Goal: Task Accomplishment & Management: Complete application form

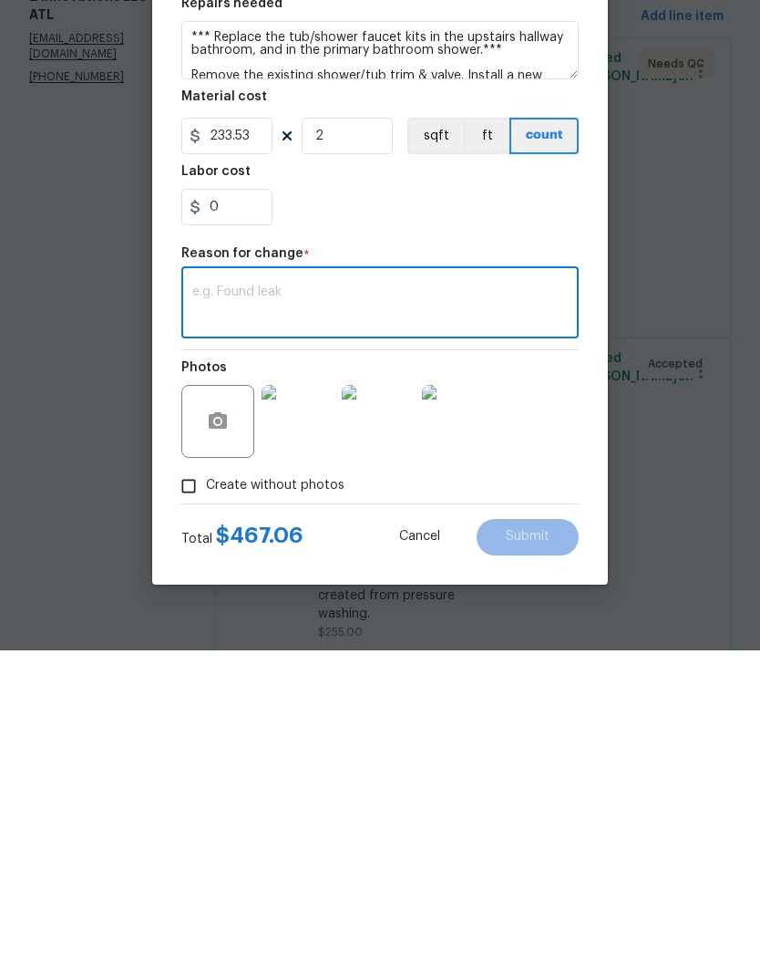
scroll to position [5111, 0]
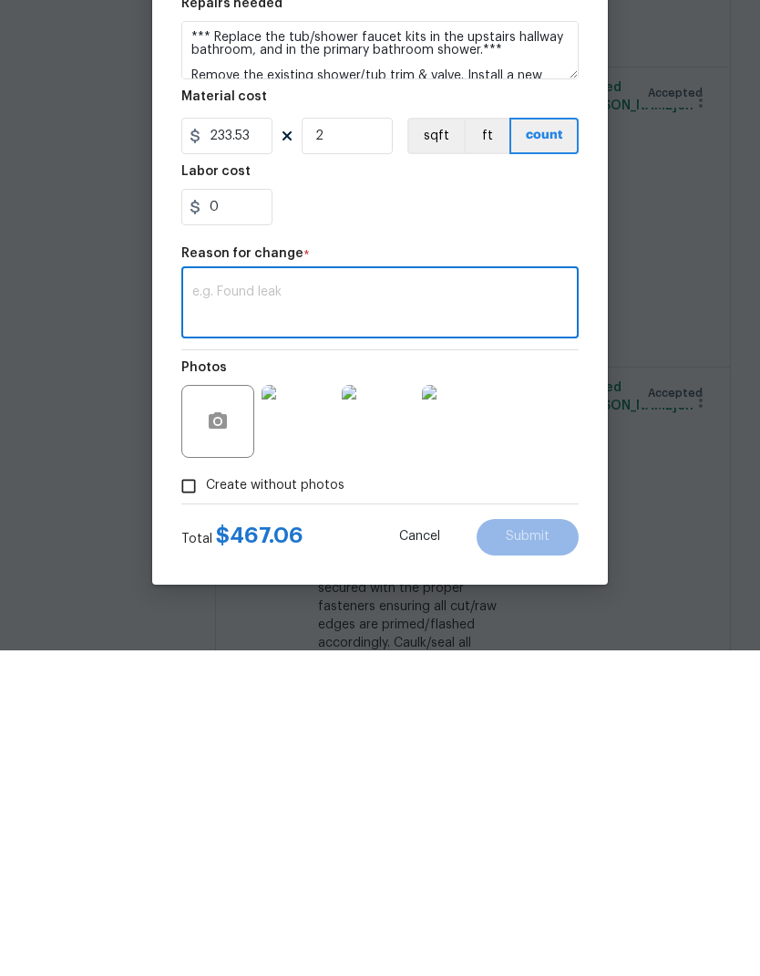
click at [268, 611] on textarea at bounding box center [380, 630] width 376 height 38
type textarea "$232.94 Additional funds for the 2 tub/shower valves"
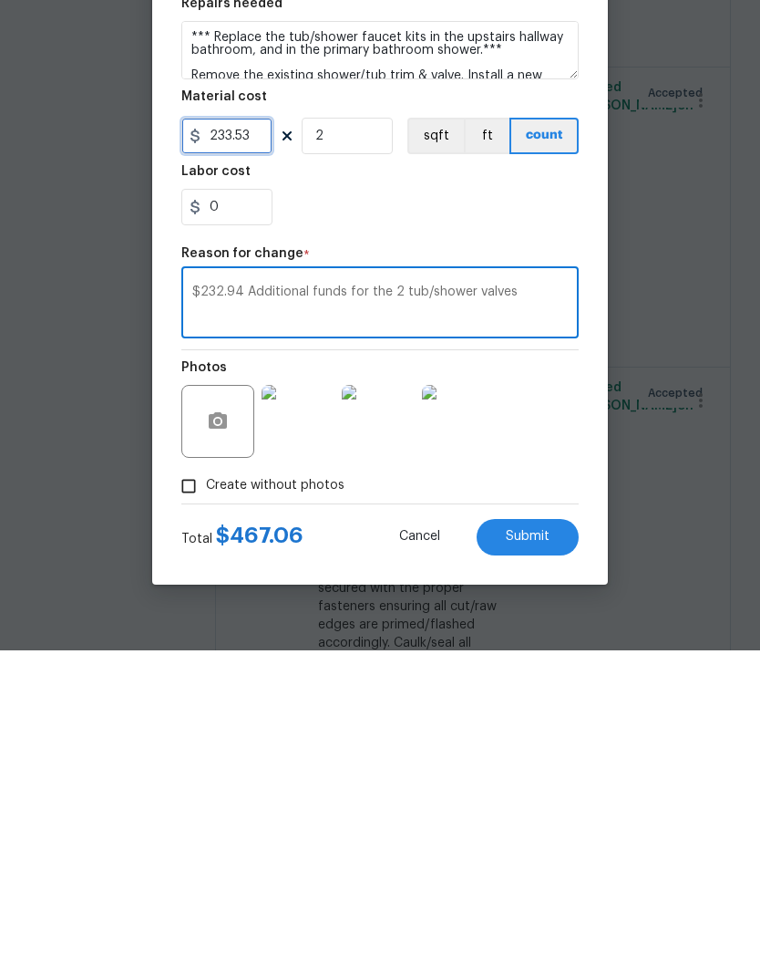
click at [249, 443] on input "233.53" at bounding box center [226, 461] width 91 height 36
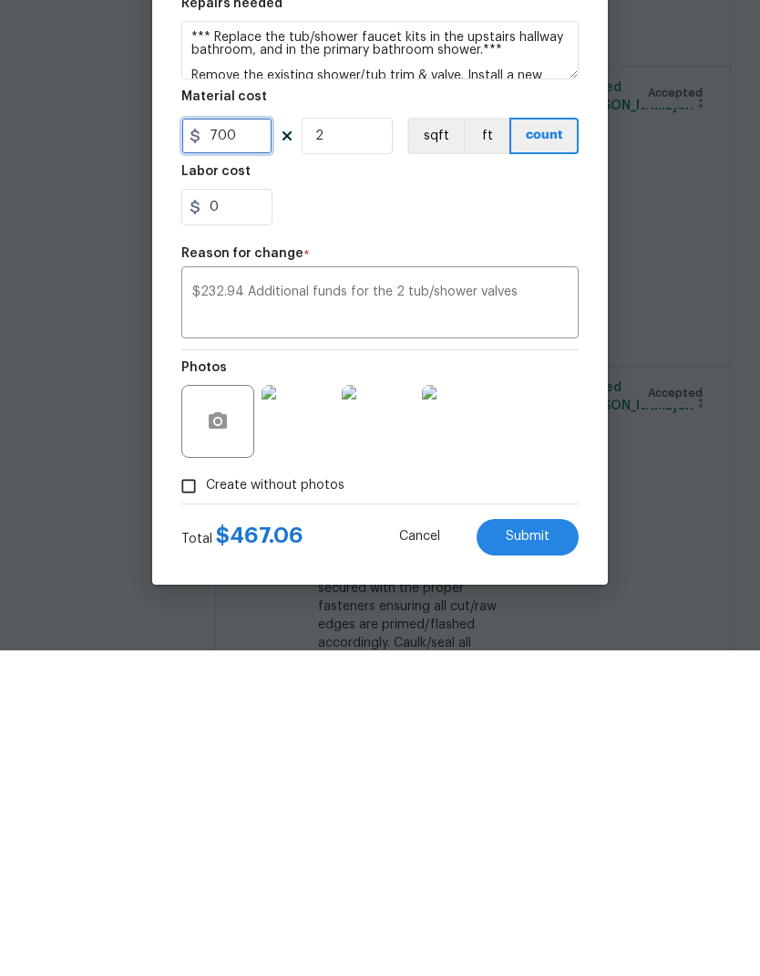
type input "700"
click at [364, 443] on input "2" at bounding box center [347, 461] width 91 height 36
type input "1"
click at [251, 611] on textarea "$232.94 Additional funds for the 2 tub/shower valves" at bounding box center [380, 630] width 376 height 38
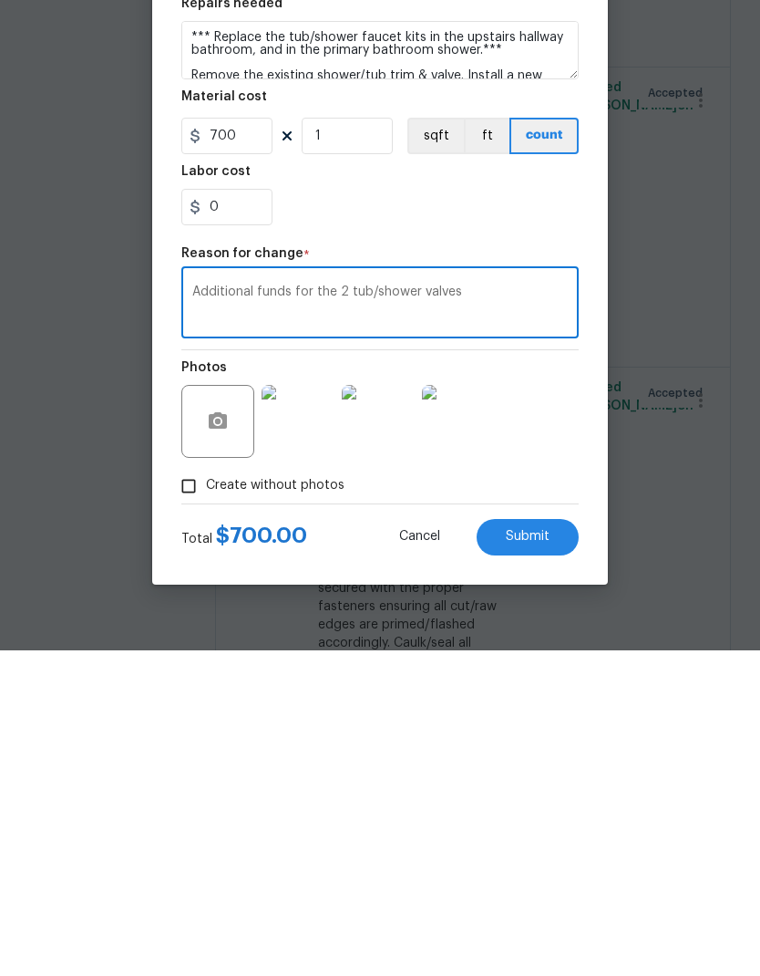
type textarea "Additional funds for the 2 tub/shower valves"
click at [543, 855] on span "Submit" at bounding box center [528, 862] width 44 height 14
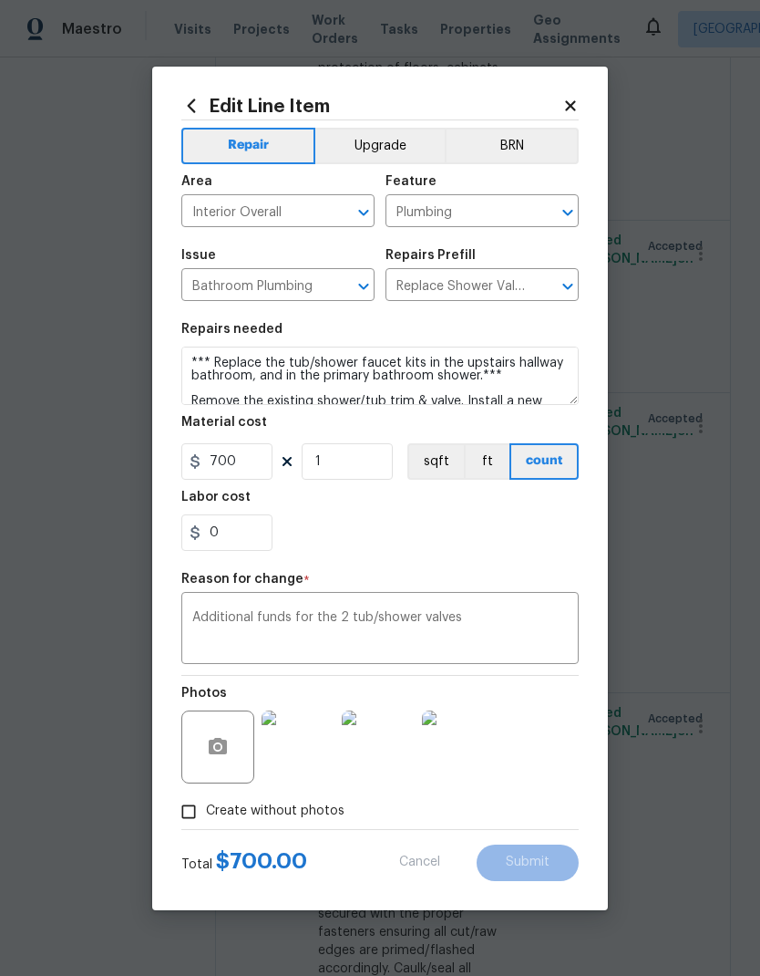
type input "2"
type input "233.53"
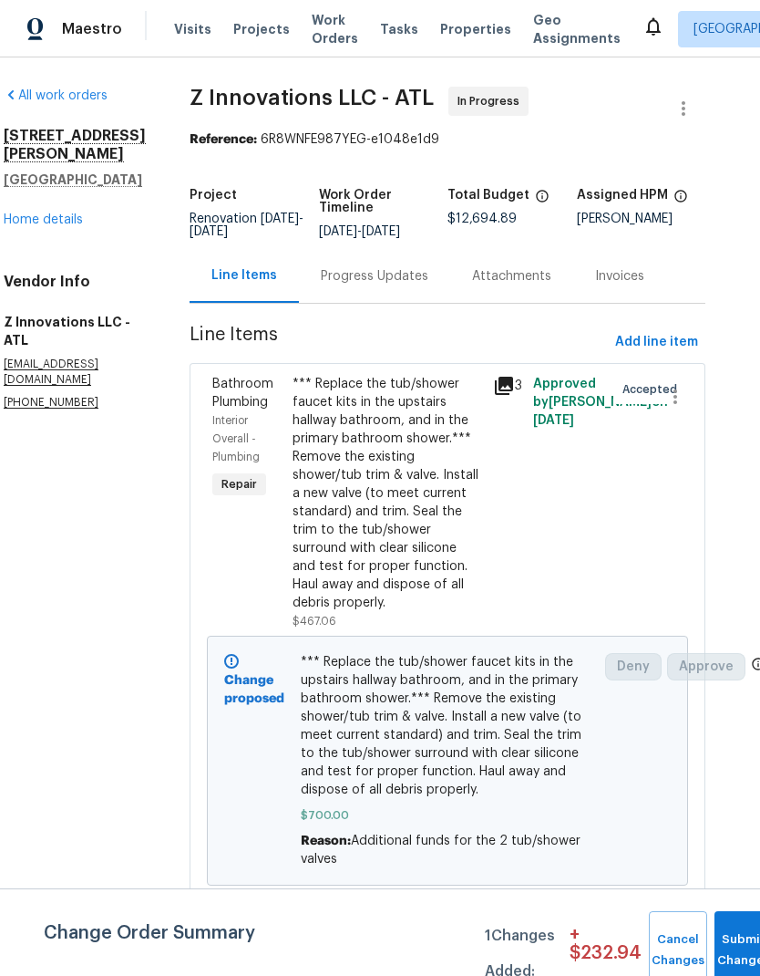
scroll to position [0, 26]
click at [683, 340] on span "Add line item" at bounding box center [656, 342] width 83 height 23
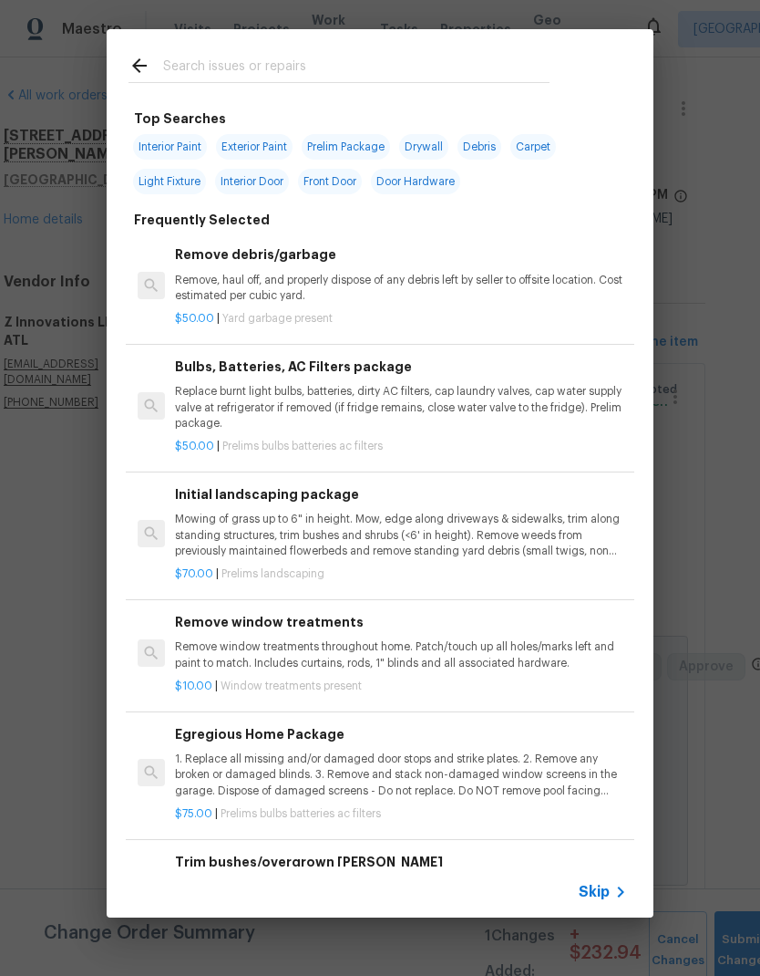
click at [282, 57] on input "text" at bounding box center [356, 68] width 387 height 27
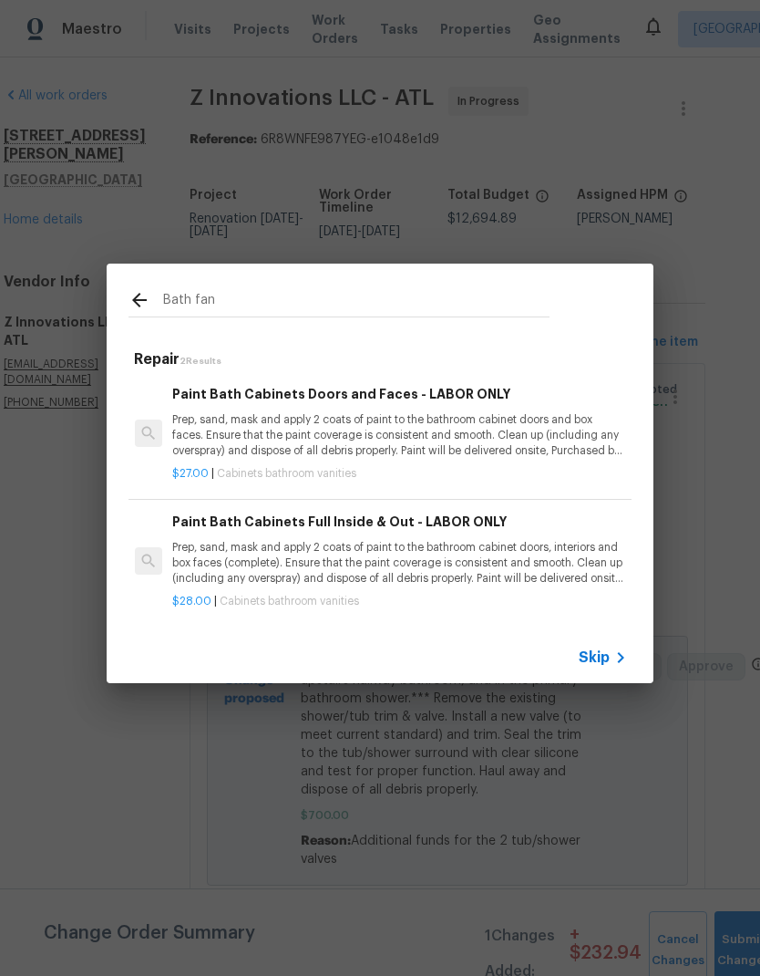
scroll to position [0, 3]
type input "B"
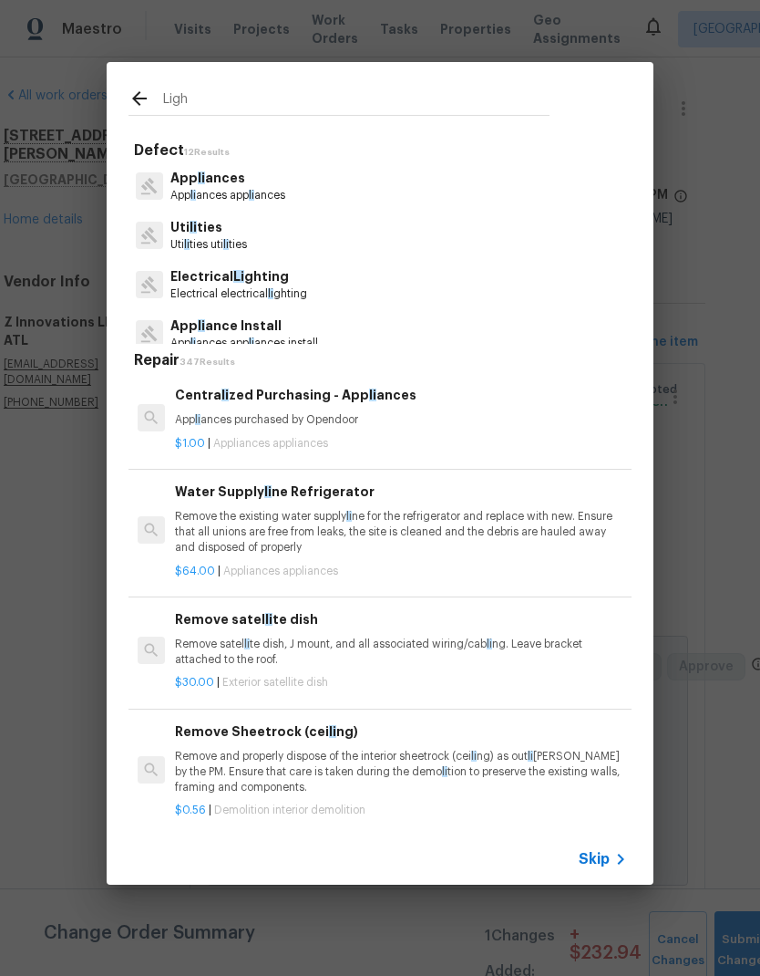
type input "Light"
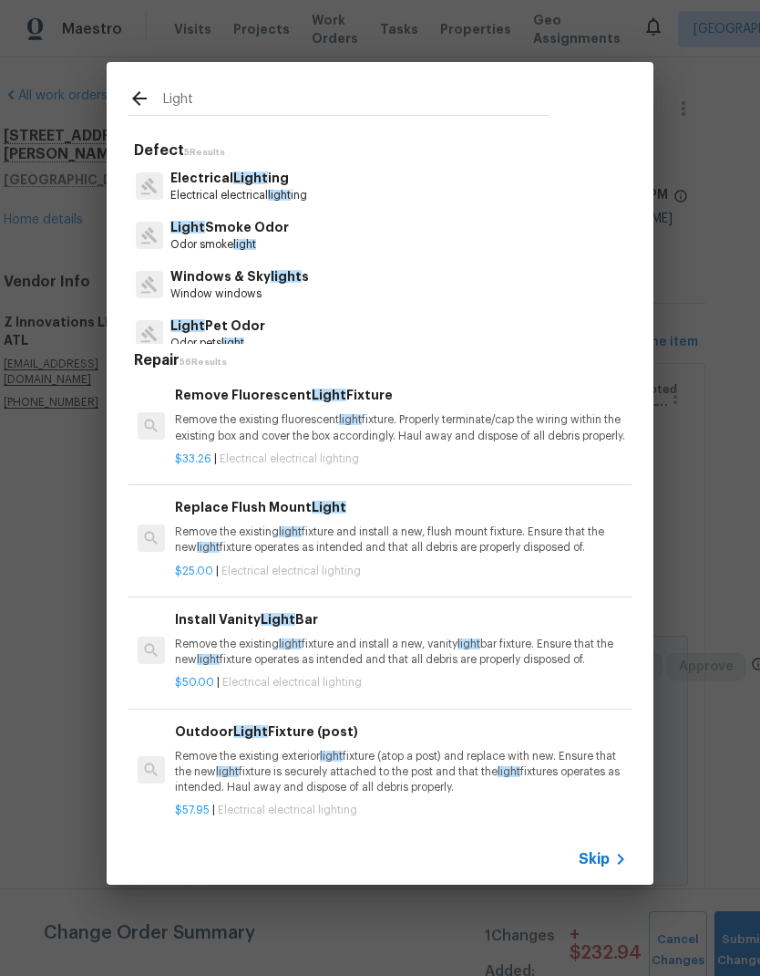
scroll to position [0, 0]
click at [274, 185] on p "Electrical Light ing" at bounding box center [239, 178] width 137 height 19
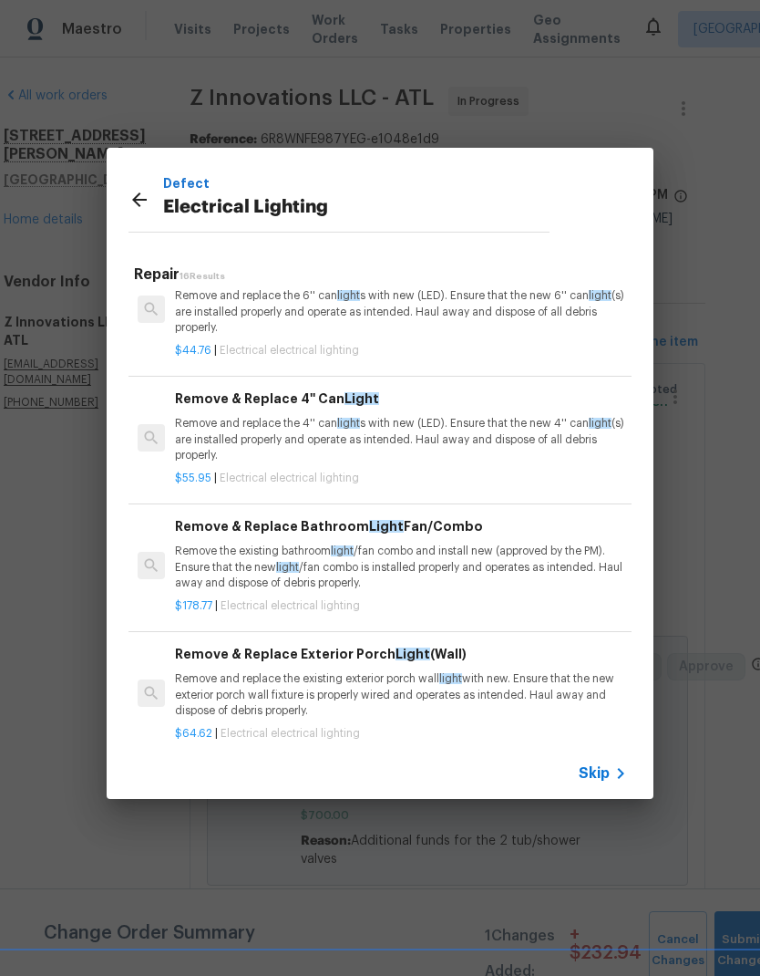
scroll to position [759, 0]
click at [448, 557] on p "Remove the existing bathroom light /fan combo and install new (approved by the …" at bounding box center [401, 566] width 452 height 47
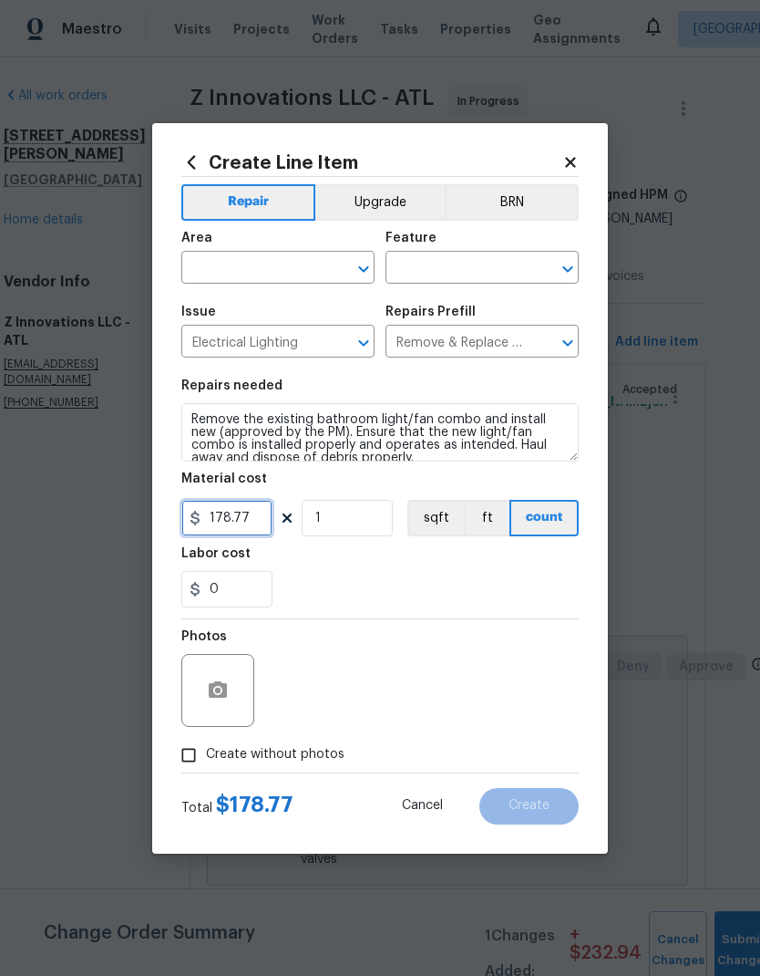
click at [262, 522] on input "178.77" at bounding box center [226, 518] width 91 height 36
type input "290"
click at [270, 265] on input "text" at bounding box center [252, 269] width 142 height 28
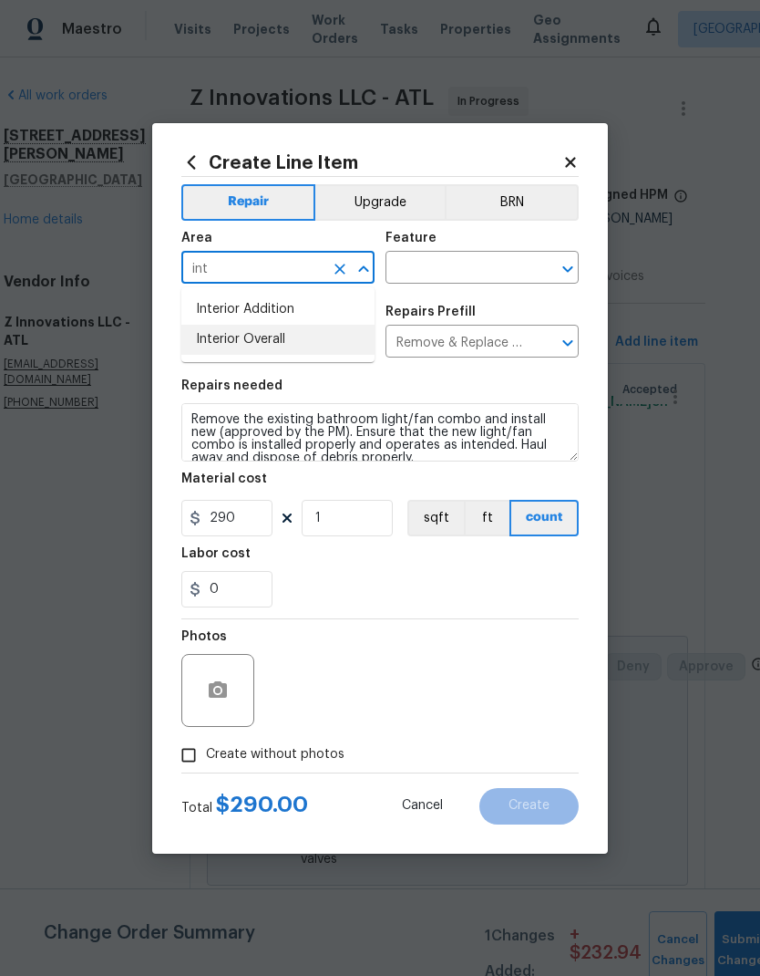
click at [284, 340] on li "Interior Overall" at bounding box center [277, 340] width 193 height 30
type input "Interior Overall"
click at [451, 266] on input "text" at bounding box center [457, 269] width 142 height 28
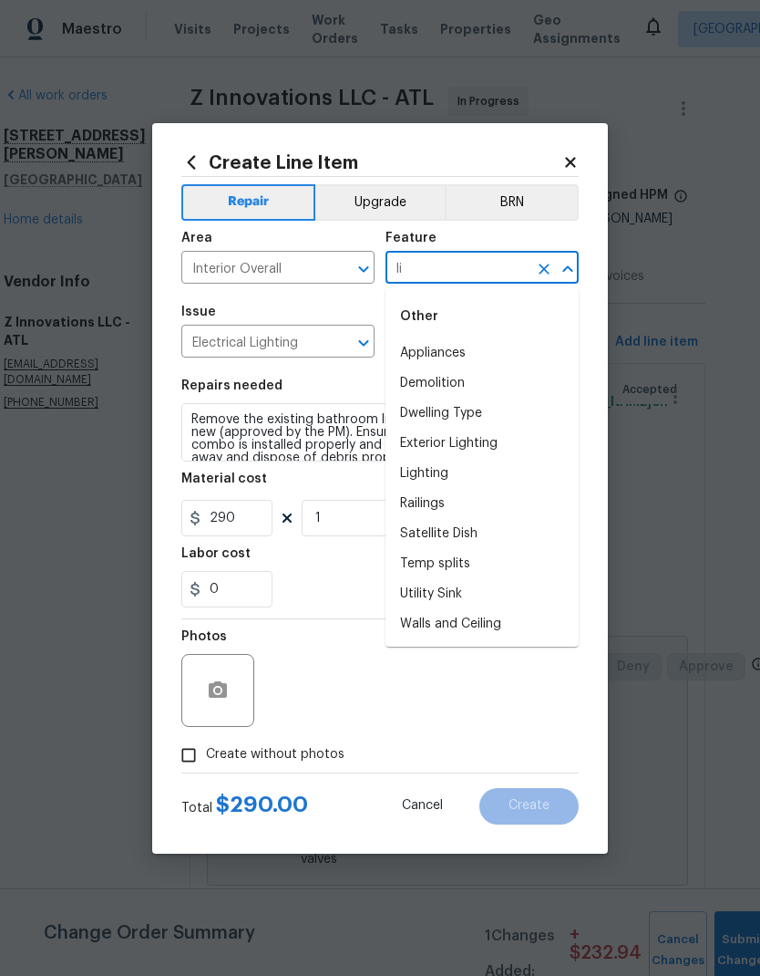
type input "l"
type input "e"
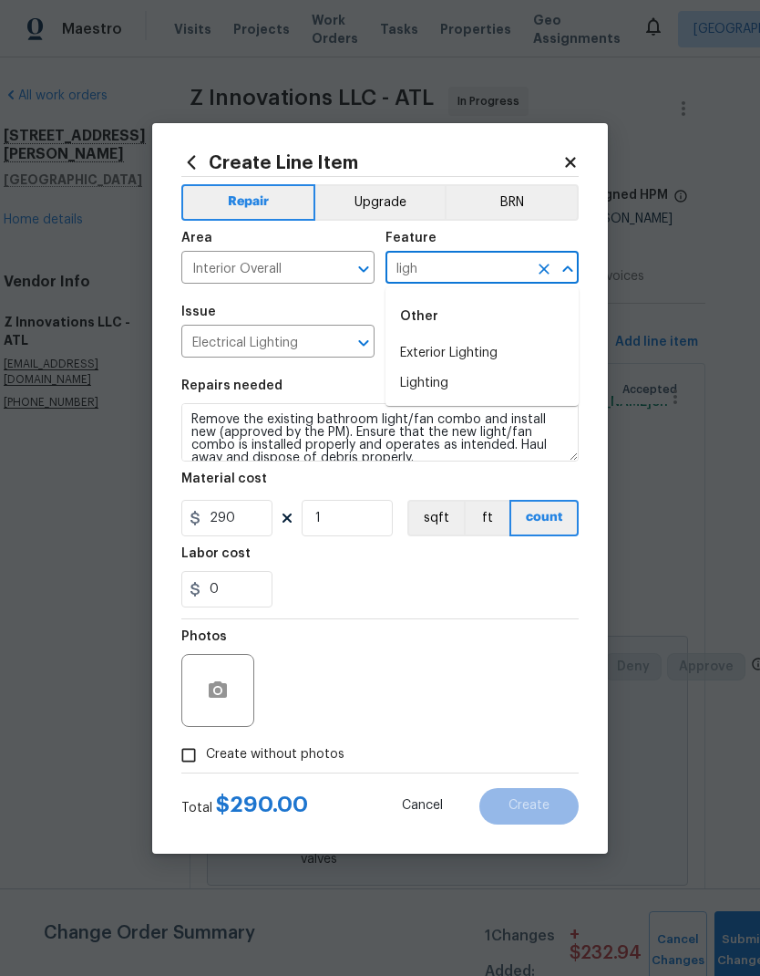
click at [450, 382] on li "Lighting" at bounding box center [482, 383] width 193 height 30
type input "Lighting"
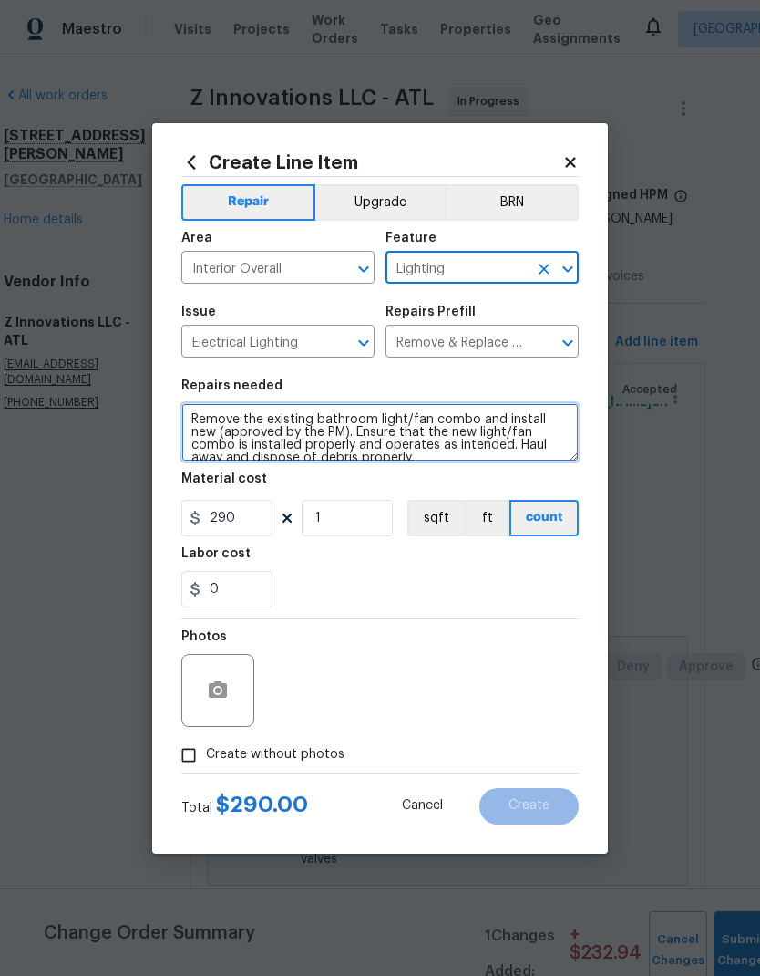
click at [198, 412] on textarea "Remove the existing bathroom light/fan combo and install new (approved by the P…" at bounding box center [380, 432] width 398 height 58
click at [245, 412] on textarea "Remove the existing bathroom light/fan combo and install new (approved by the P…" at bounding box center [380, 432] width 398 height 58
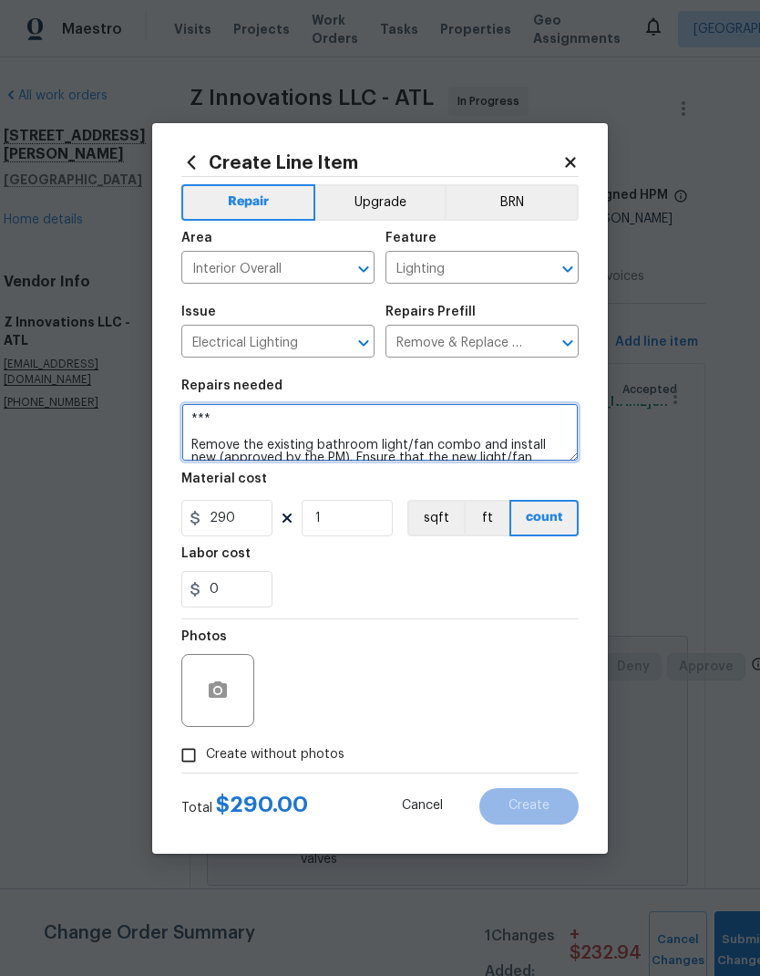
click at [273, 417] on textarea "*** Remove the existing bathroom light/fan combo and install new (approved by t…" at bounding box center [380, 432] width 398 height 58
paste textarea "1. Replace noisy hall bathroom fan, and run it to vent outside 2. Run master ba…"
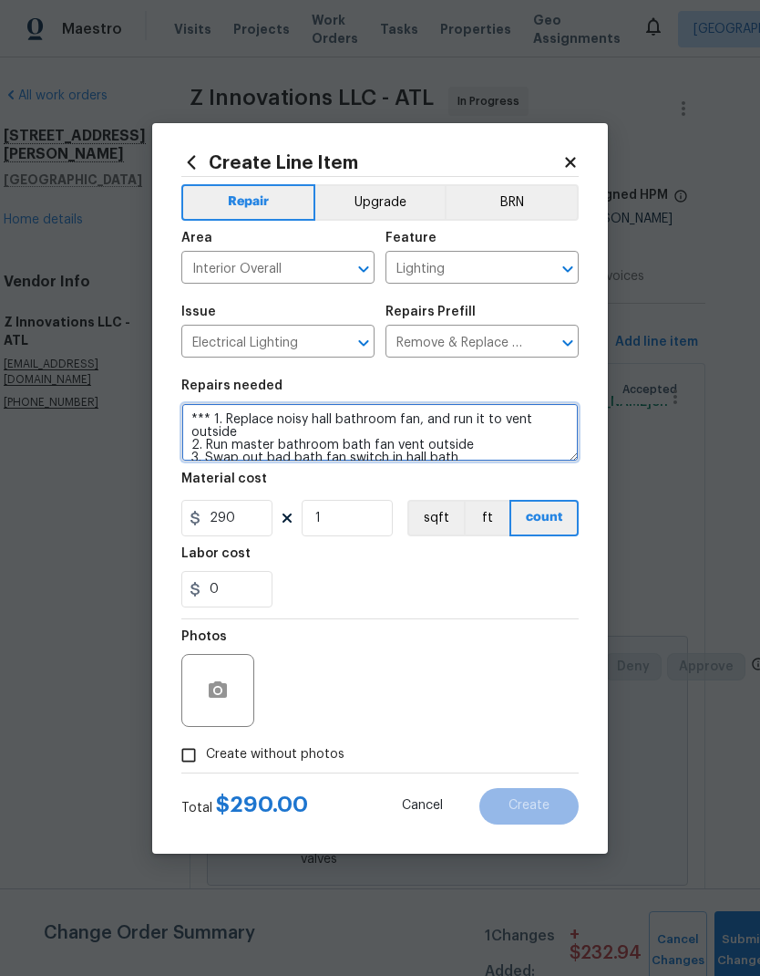
scroll to position [5, 0]
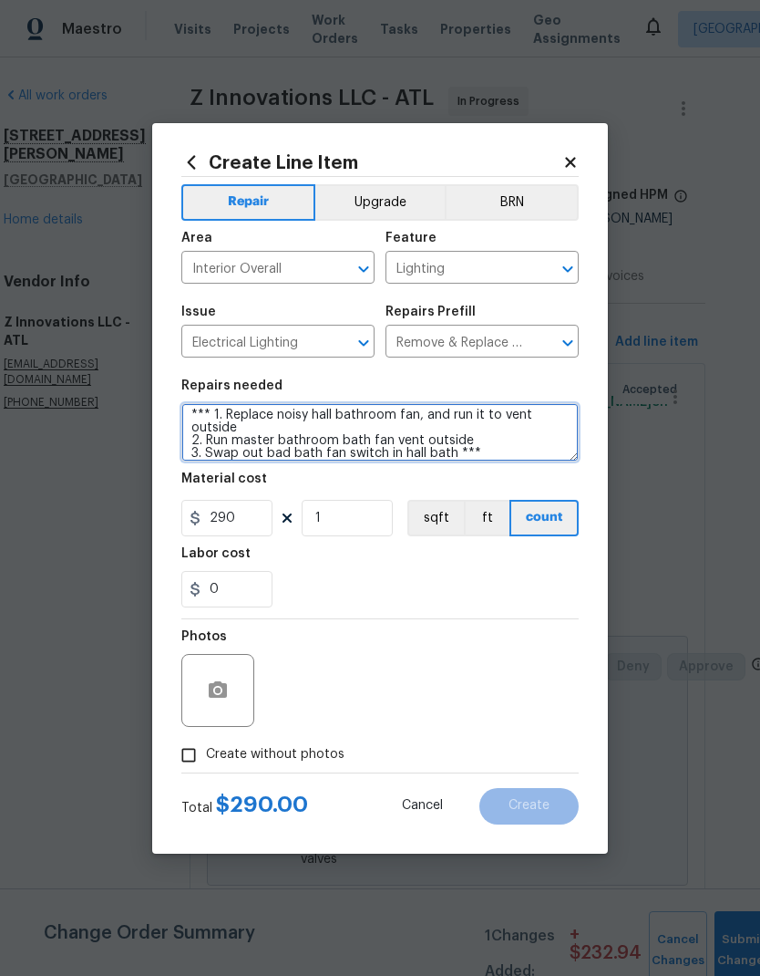
type textarea "*** 1. Replace noisy hall bathroom fan, and run it to vent outside 2. Run maste…"
click at [199, 761] on input "Create without photos" at bounding box center [188, 755] width 35 height 35
checkbox input "true"
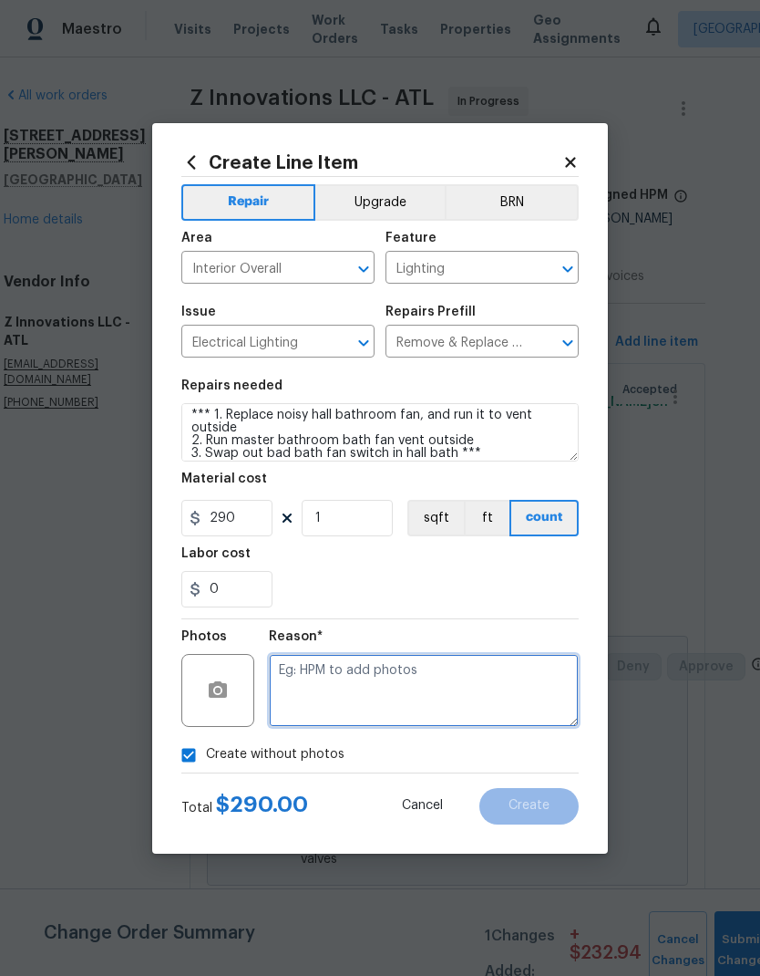
click at [338, 676] on textarea at bounding box center [424, 690] width 310 height 73
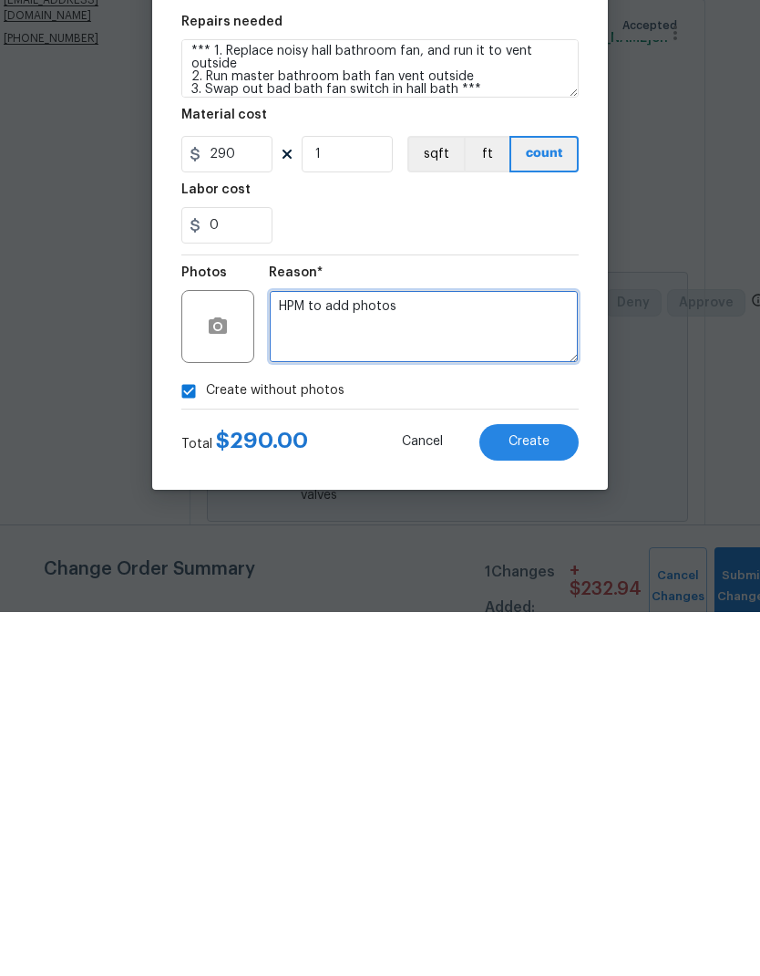
type textarea "HPM to add photos"
click at [550, 788] on button "Create" at bounding box center [529, 806] width 99 height 36
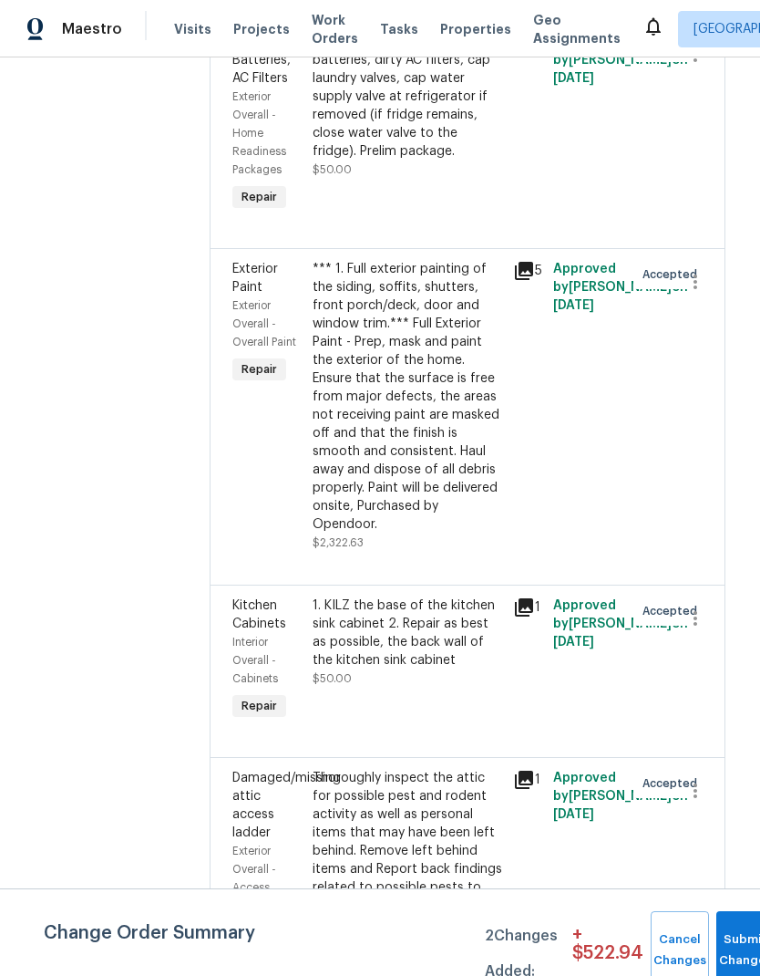
scroll to position [4335, 2]
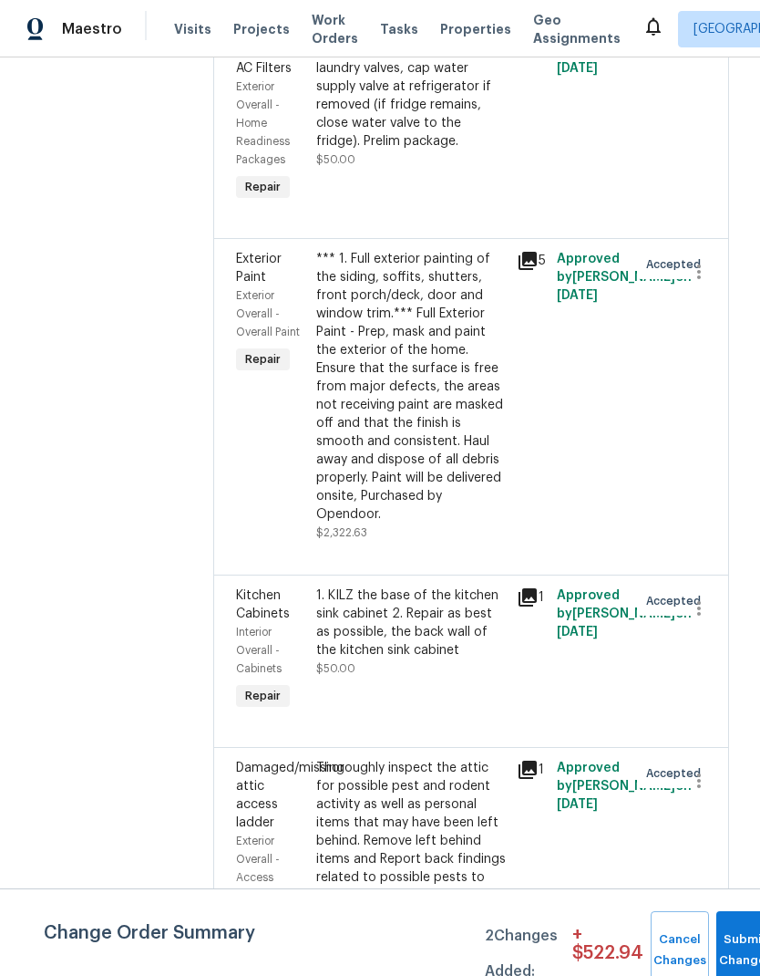
click at [423, 586] on div "1. KILZ the base of the kitchen sink cabinet 2. Repair as best as possible, the…" at bounding box center [411, 622] width 190 height 73
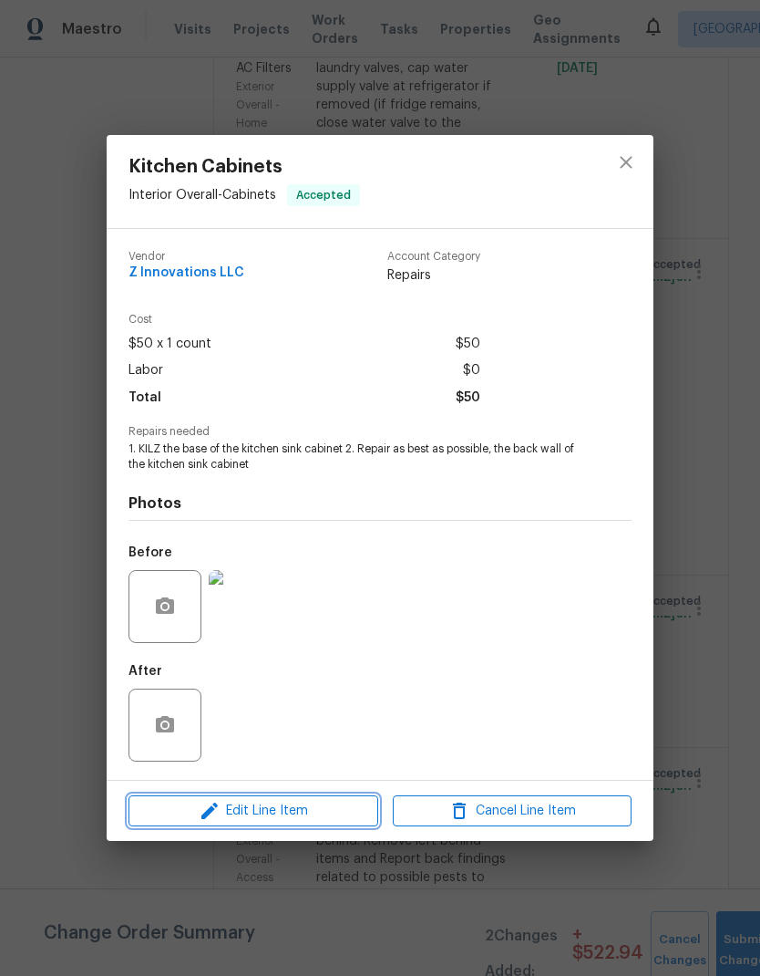
click at [338, 825] on button "Edit Line Item" at bounding box center [254, 811] width 250 height 32
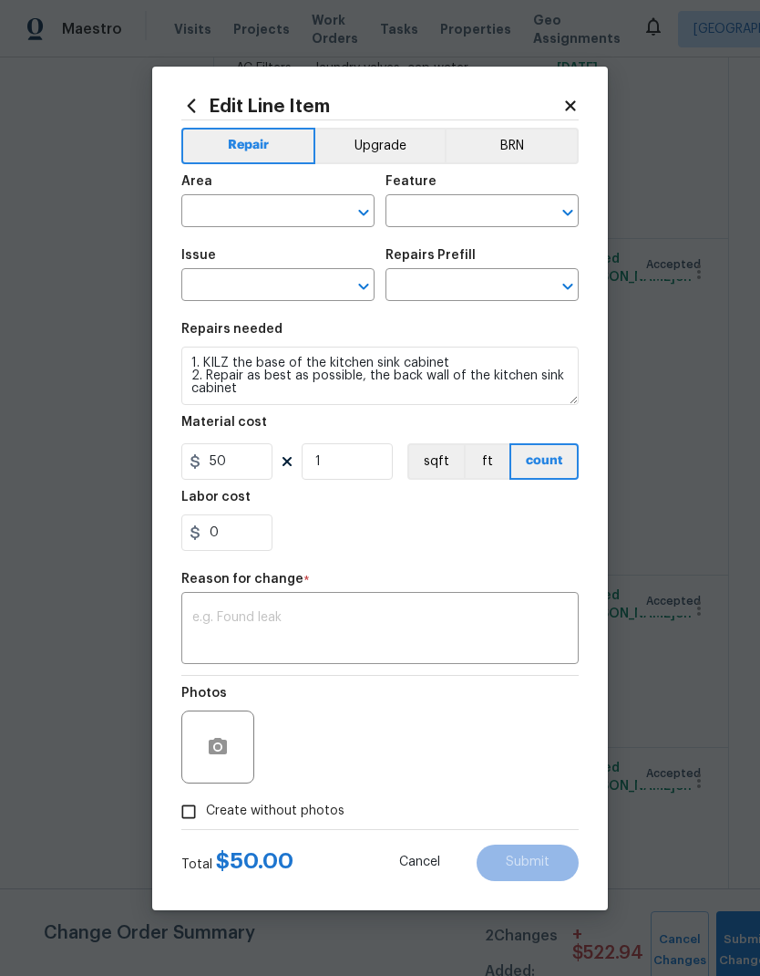
type input "Interior Overall"
type input "Cabinets"
type input "Kitchen Cabinets"
type input "Add a Task $1.00"
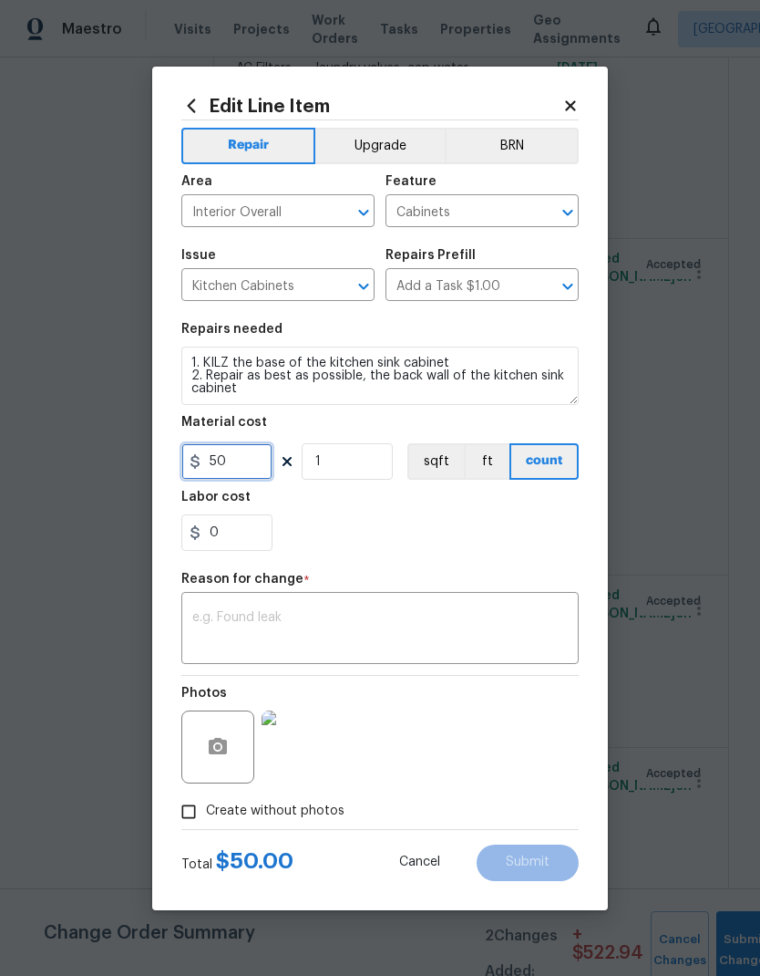
click at [253, 463] on input "50" at bounding box center [226, 461] width 91 height 36
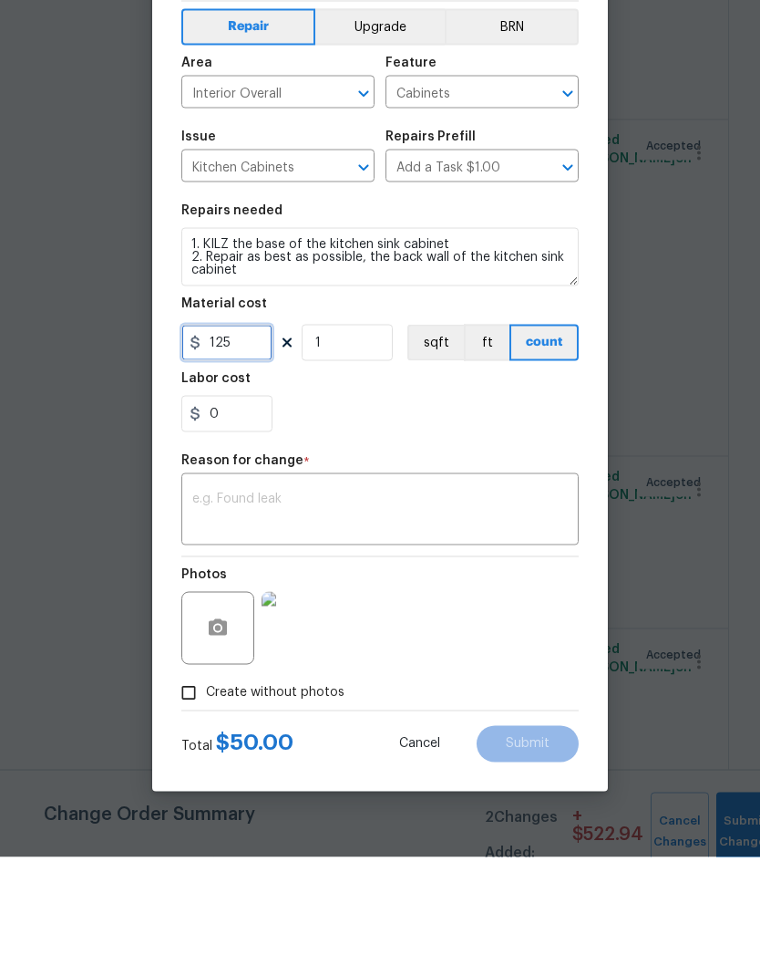
type input "125"
click at [348, 611] on textarea at bounding box center [380, 630] width 376 height 38
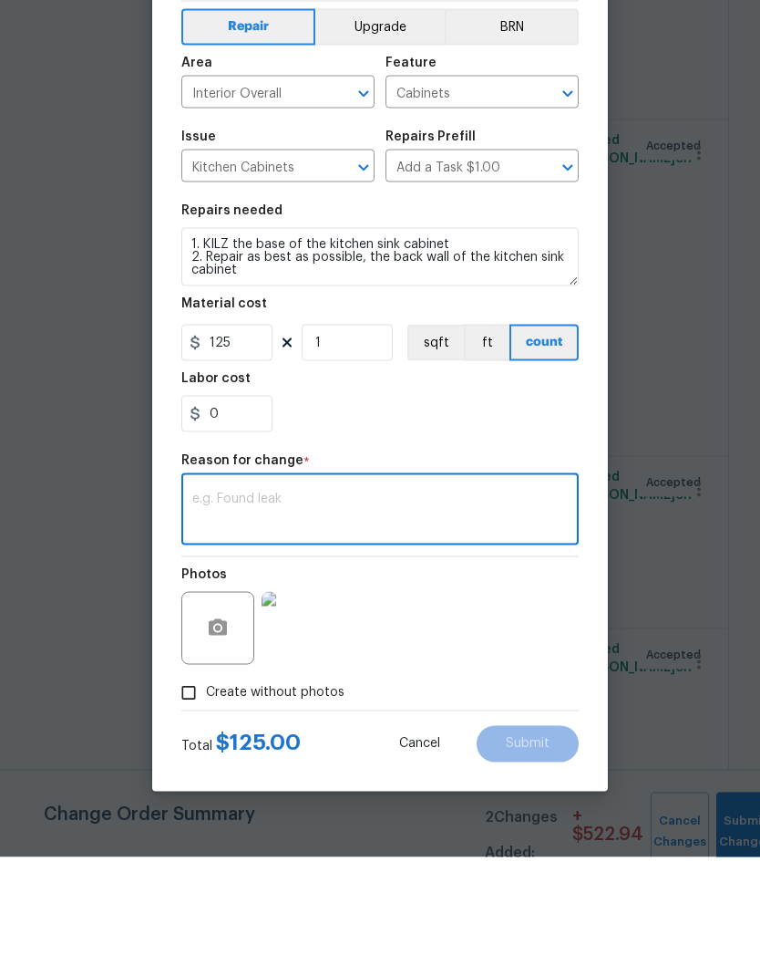
click at [345, 611] on textarea at bounding box center [380, 630] width 376 height 38
paste textarea "Additional funds to re-plumb sink after removing garbage disposal."
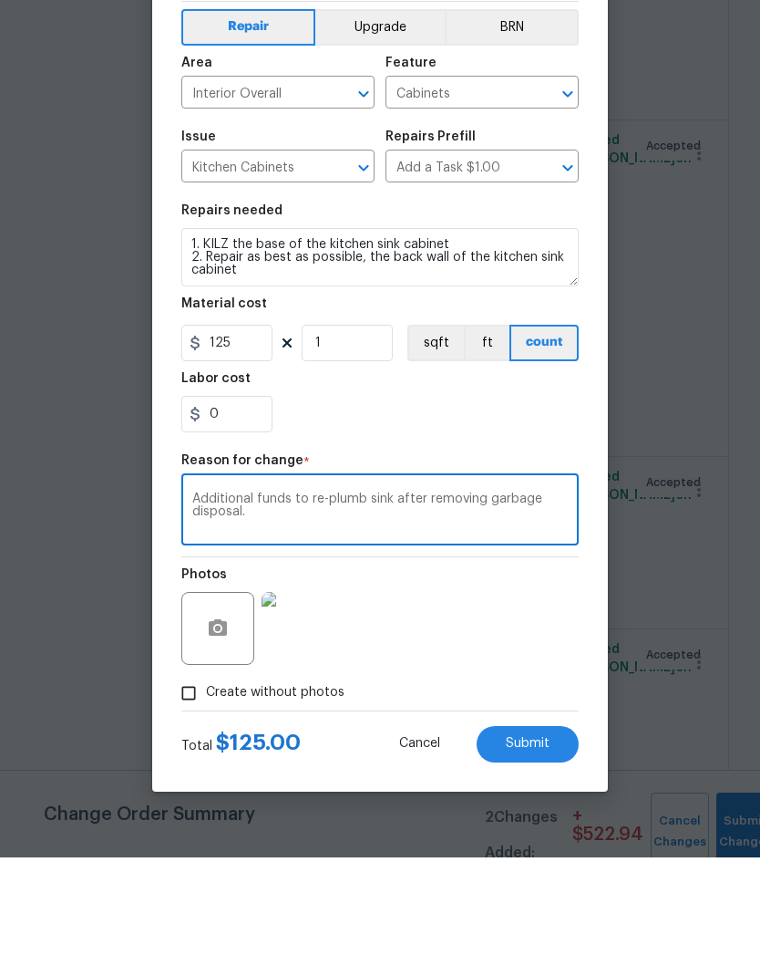
scroll to position [73, 0]
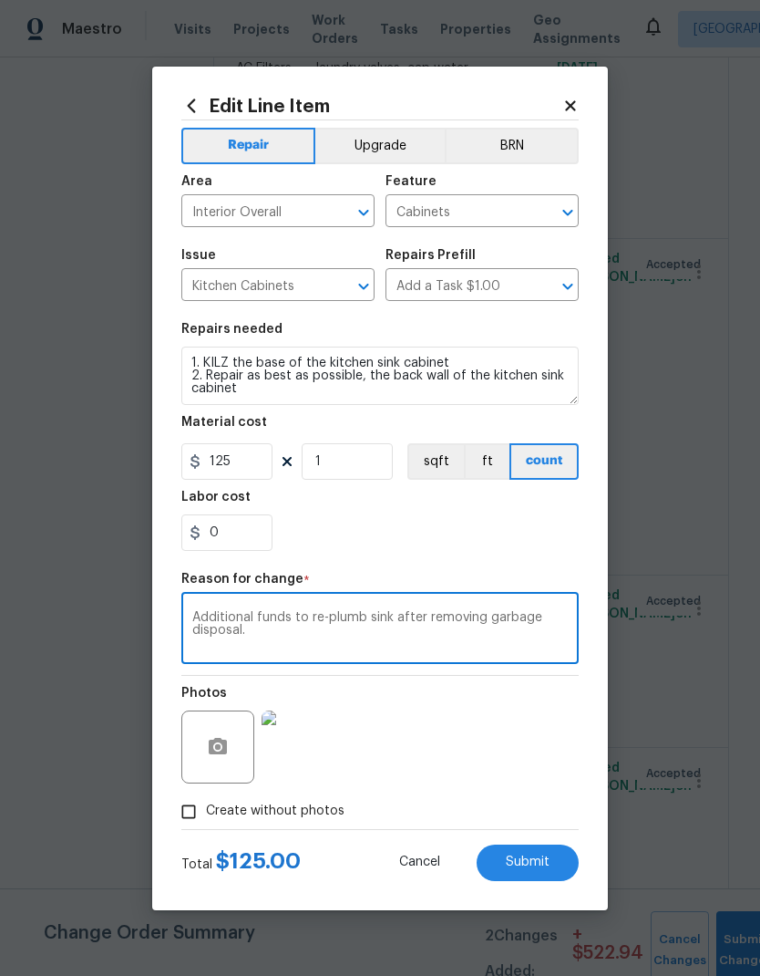
type textarea "Additional funds to re-plumb sink after removing garbage disposal."
click at [550, 858] on button "Submit" at bounding box center [528, 862] width 102 height 36
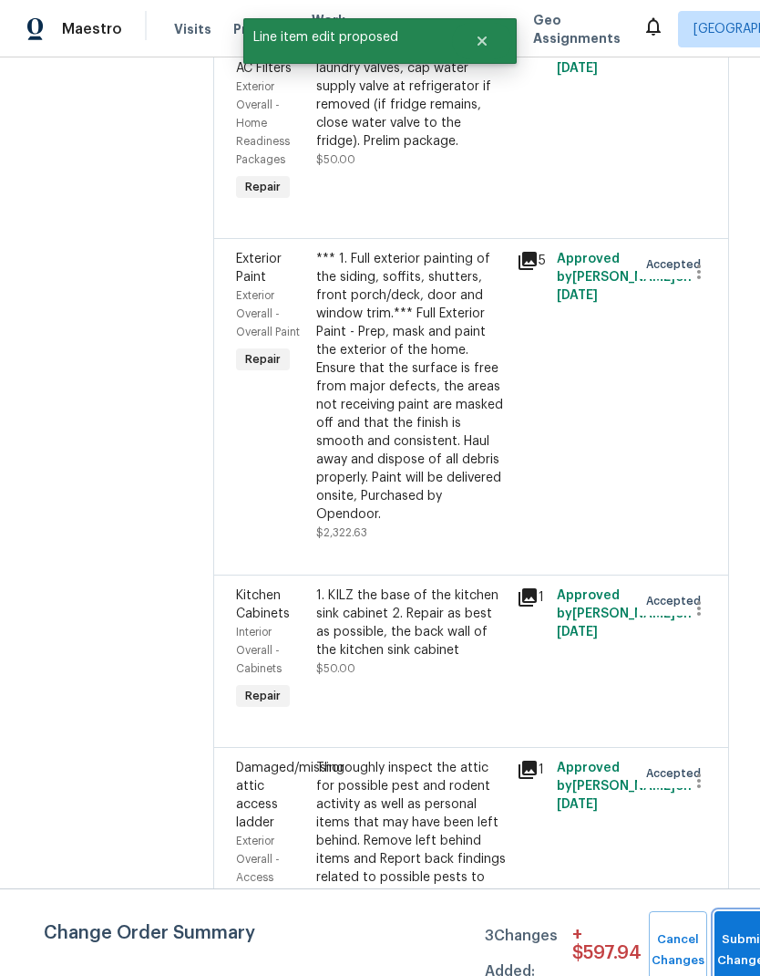
click at [736, 945] on button "Submit Changes" at bounding box center [744, 950] width 58 height 78
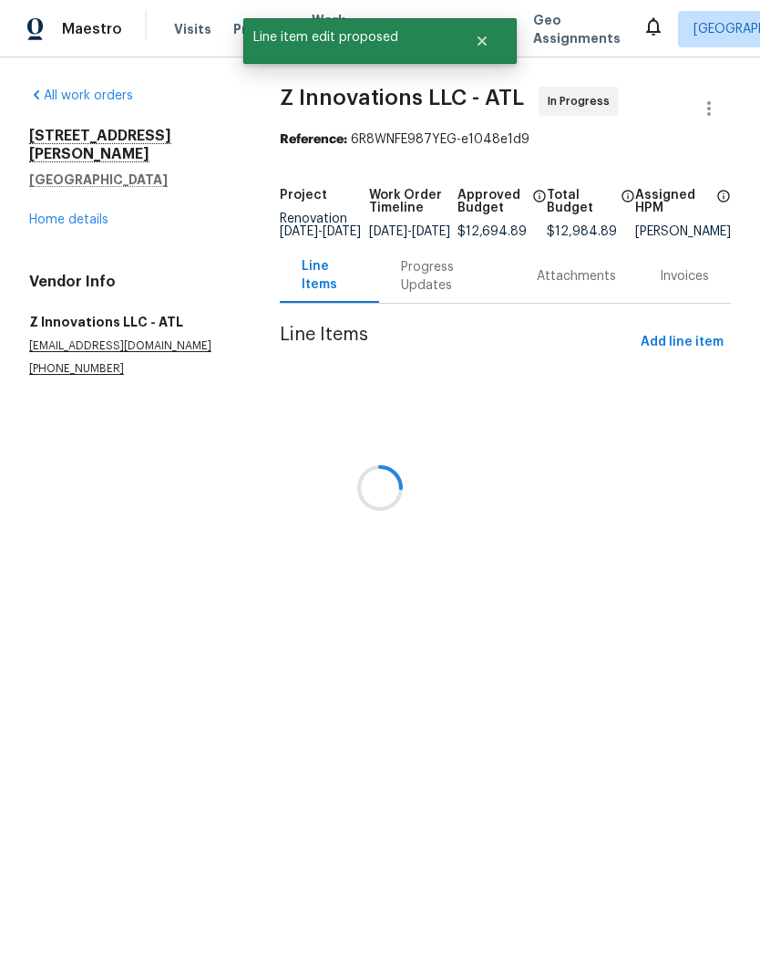
scroll to position [0, 0]
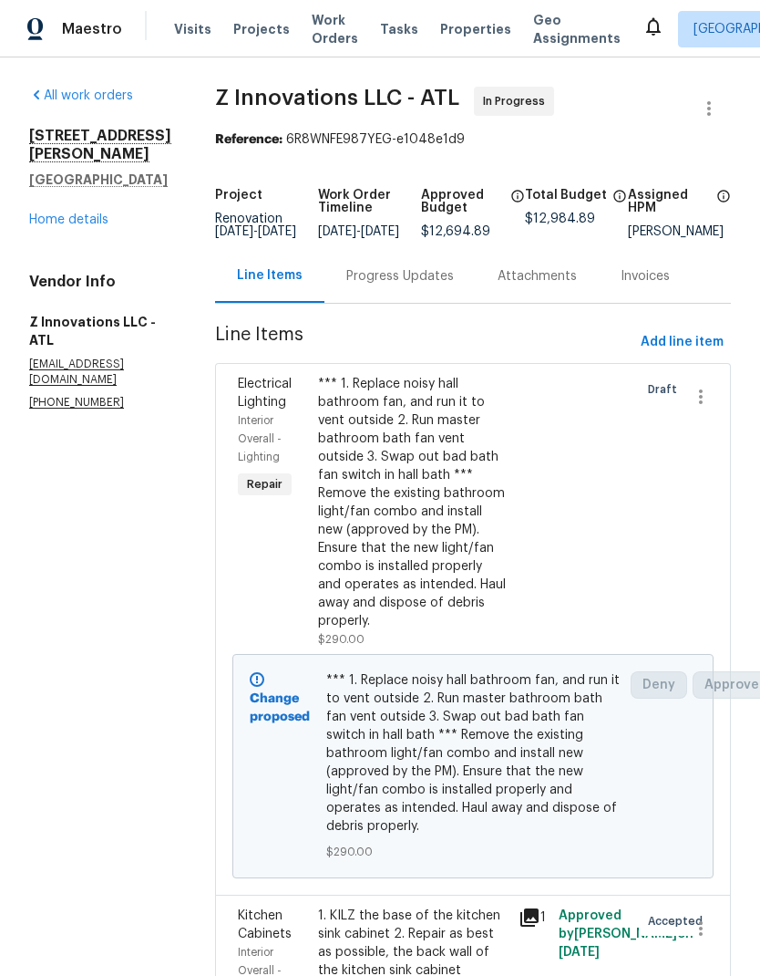
click at [93, 213] on link "Home details" at bounding box center [68, 219] width 79 height 13
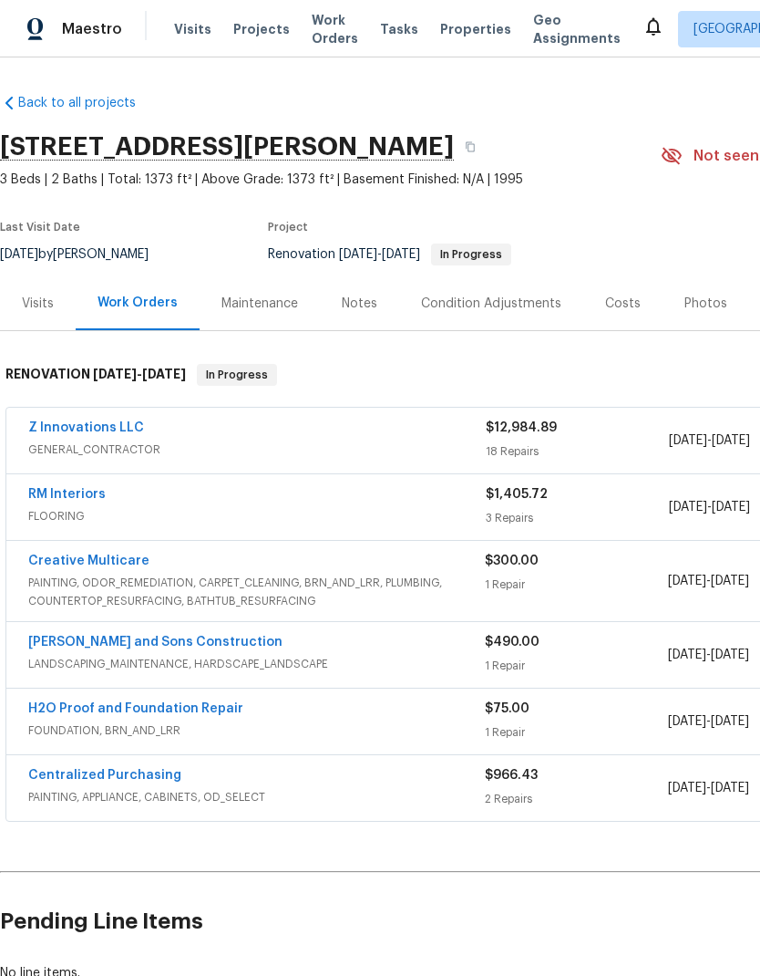
click at [622, 299] on div "Costs" at bounding box center [623, 304] width 36 height 18
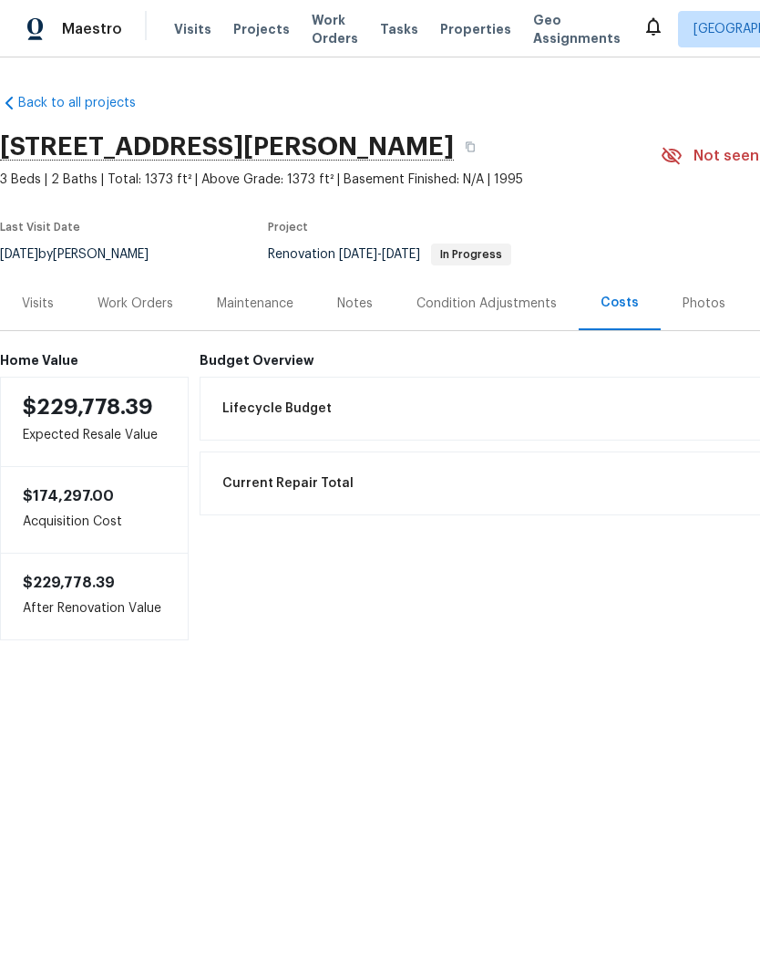
click at [48, 301] on div "Visits" at bounding box center [38, 304] width 32 height 18
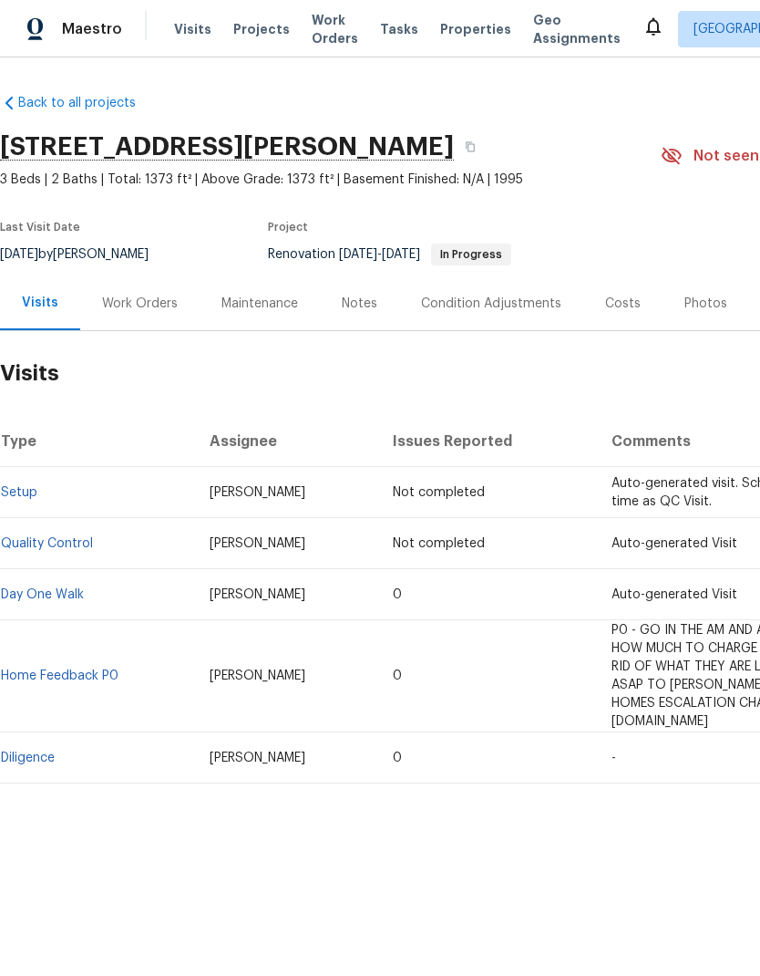
click at [159, 305] on div "Work Orders" at bounding box center [140, 304] width 76 height 18
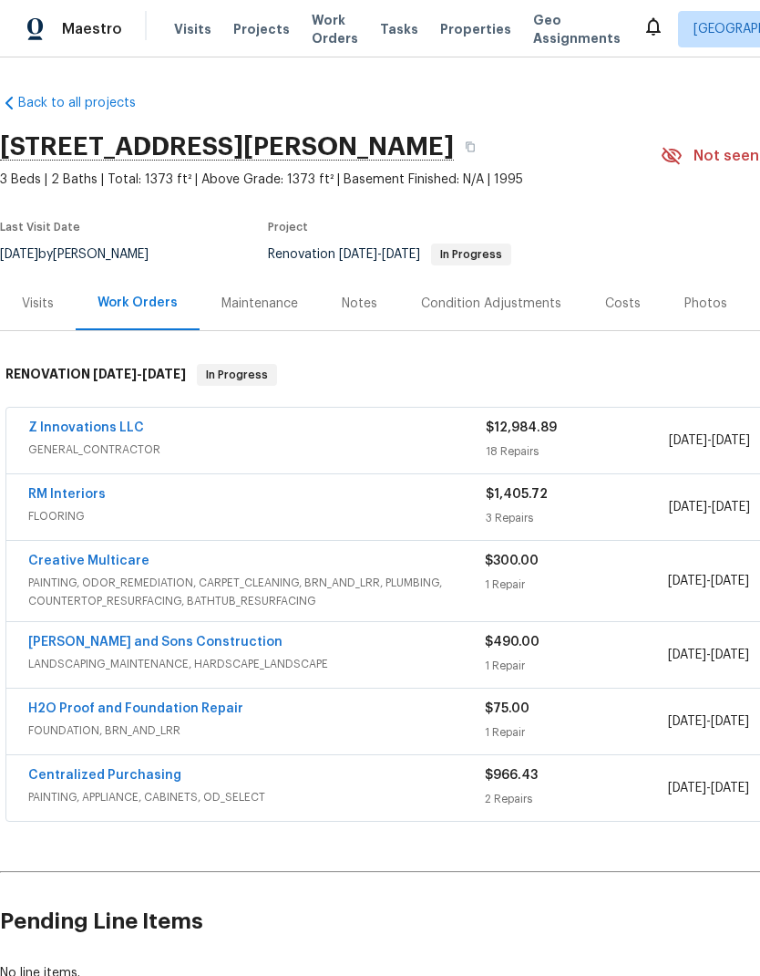
click at [212, 712] on link "H2O Proof and Foundation Repair" at bounding box center [135, 708] width 215 height 13
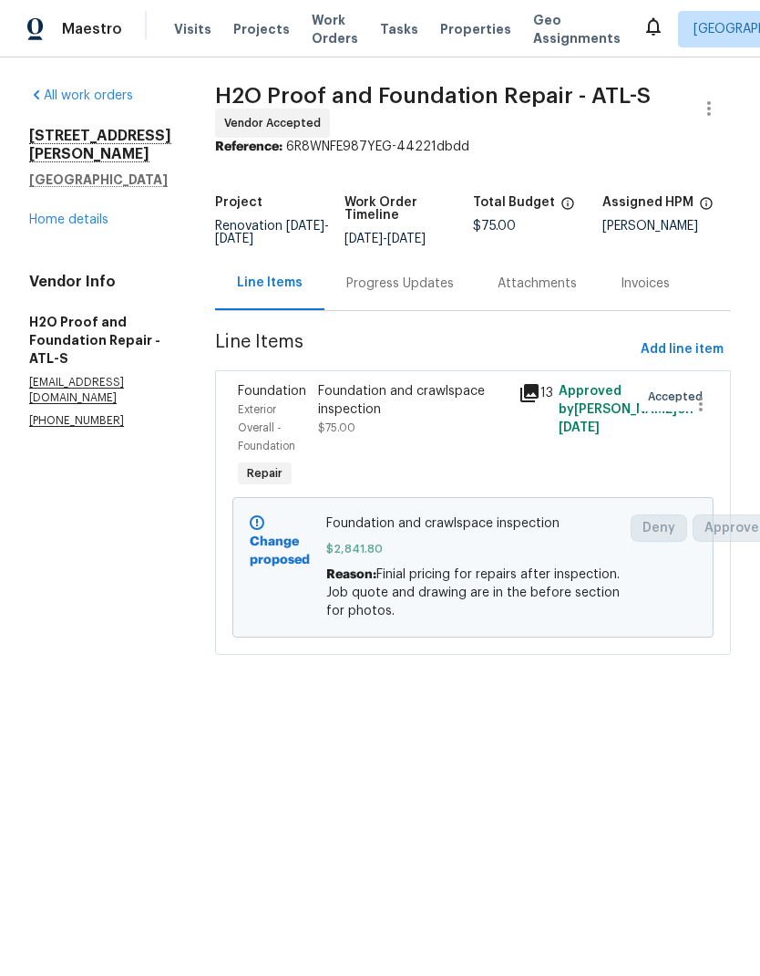
click at [412, 291] on div "Progress Updates" at bounding box center [400, 283] width 108 height 18
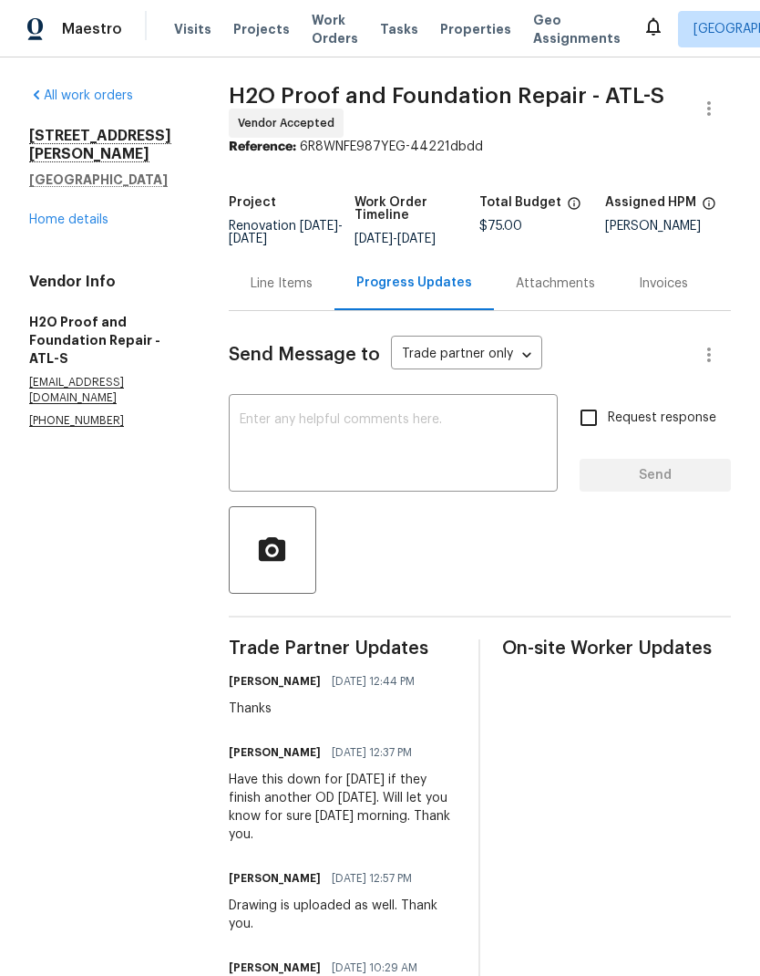
click at [280, 284] on div "Line Items" at bounding box center [282, 283] width 62 height 18
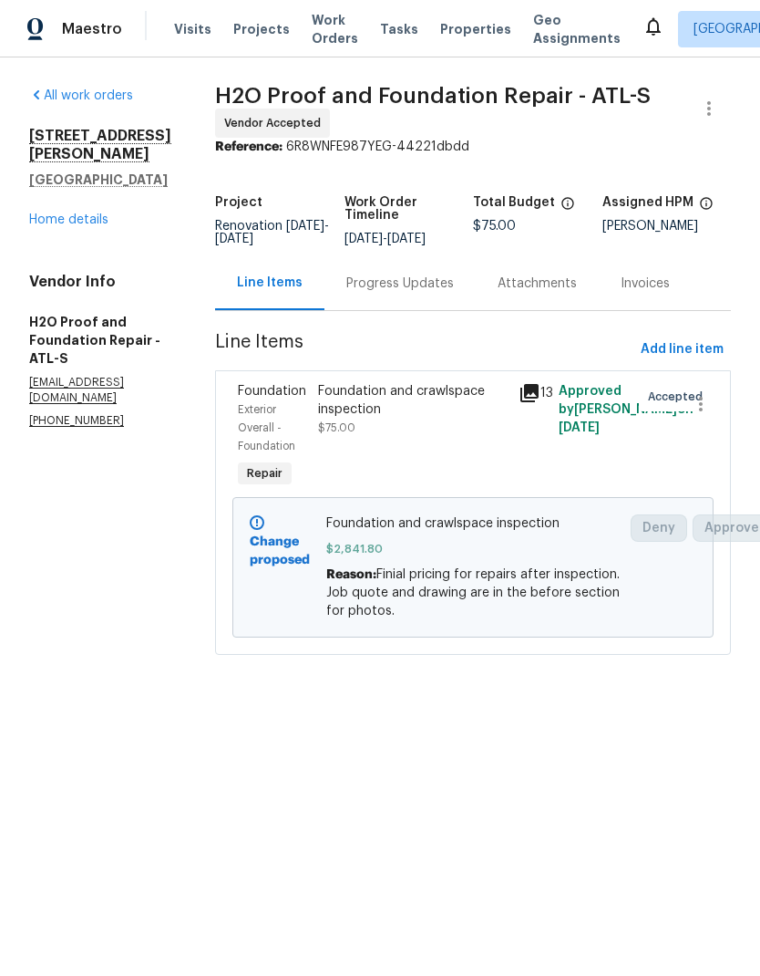
click at [80, 213] on link "Home details" at bounding box center [68, 219] width 79 height 13
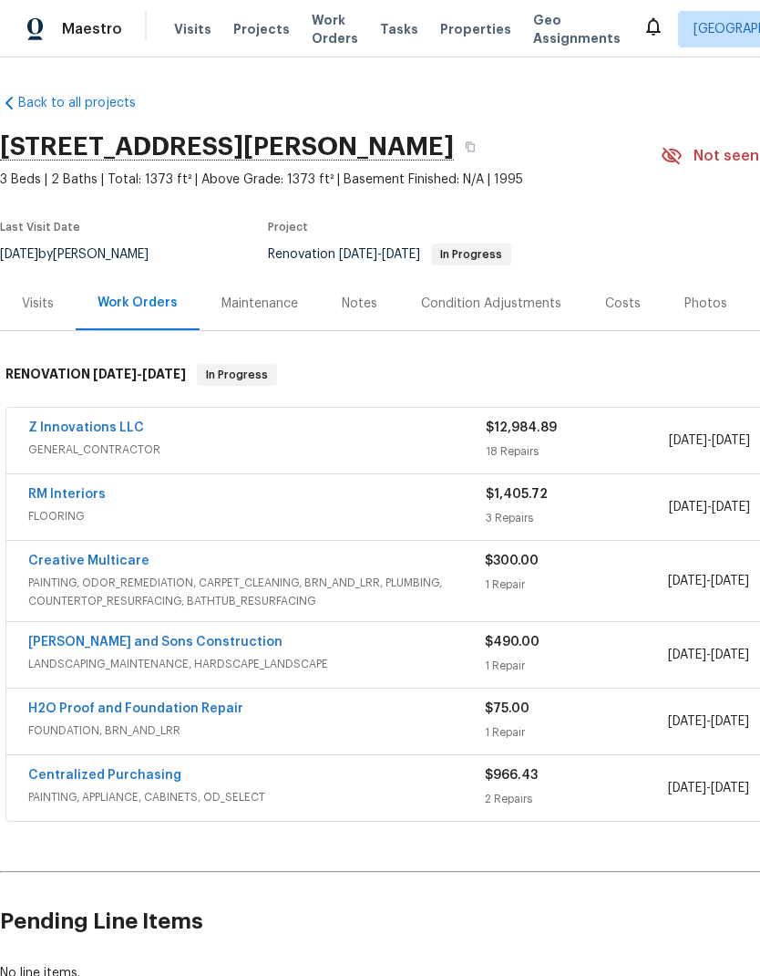
click at [620, 304] on div "Costs" at bounding box center [623, 304] width 36 height 18
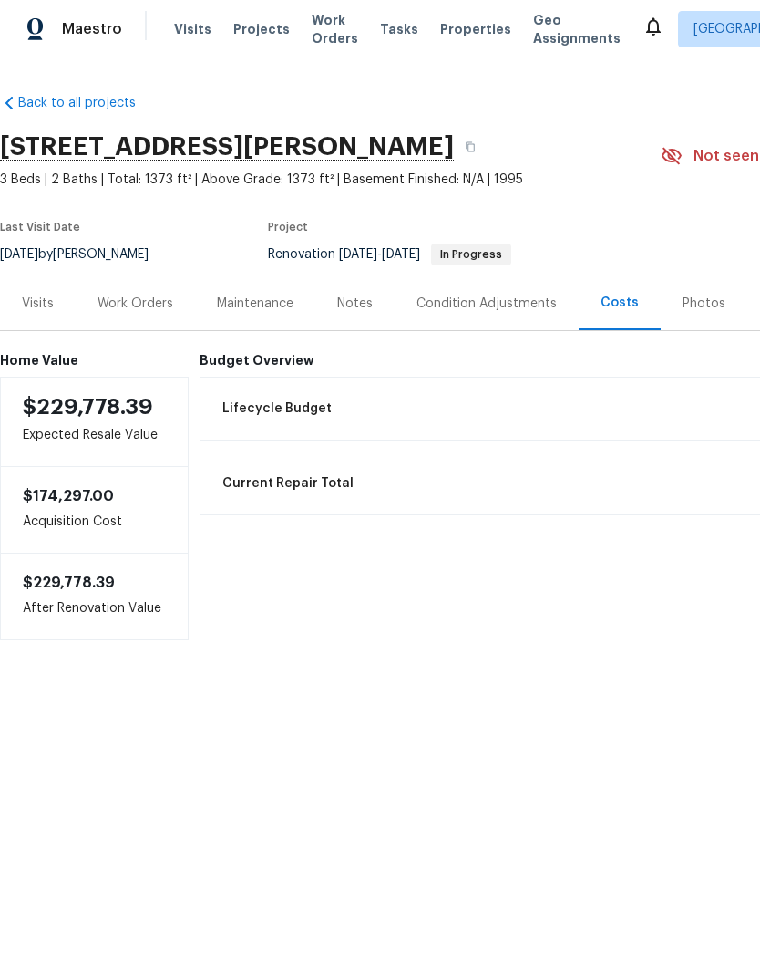
click at [154, 308] on div "Work Orders" at bounding box center [136, 304] width 76 height 18
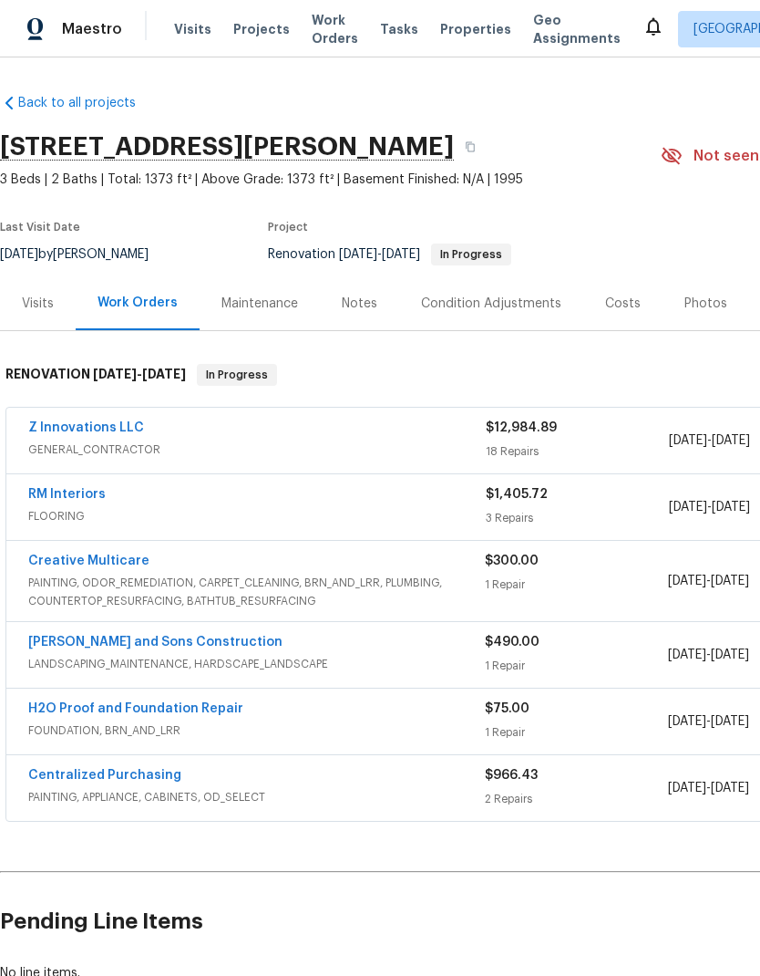
click at [113, 423] on link "Z Innovations LLC" at bounding box center [86, 427] width 116 height 13
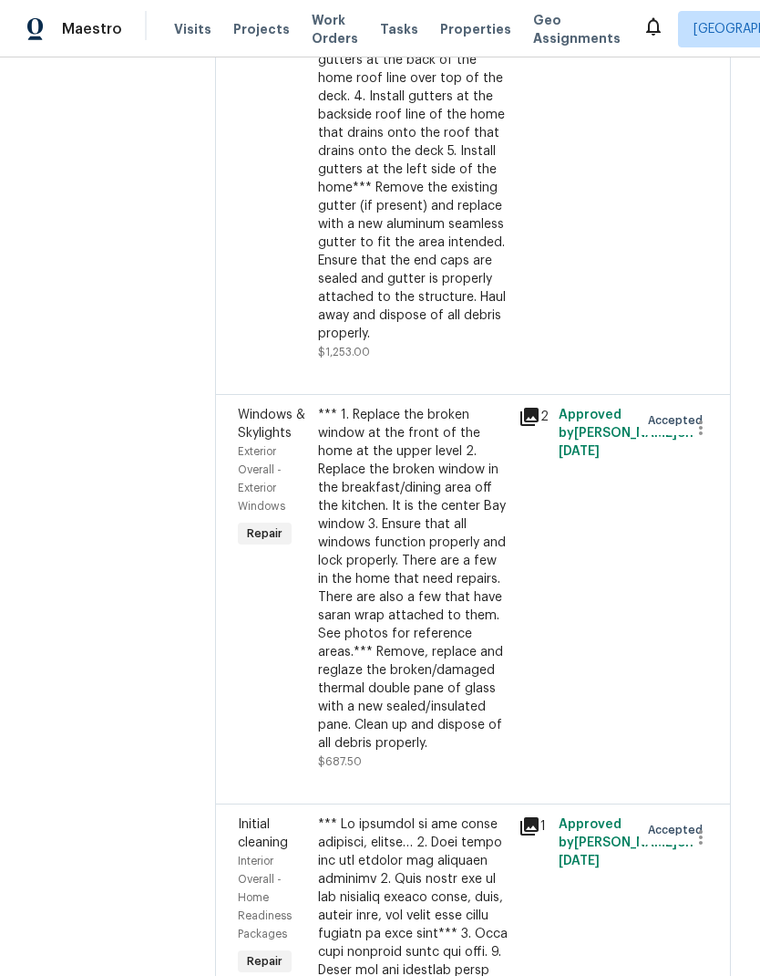
scroll to position [2799, 0]
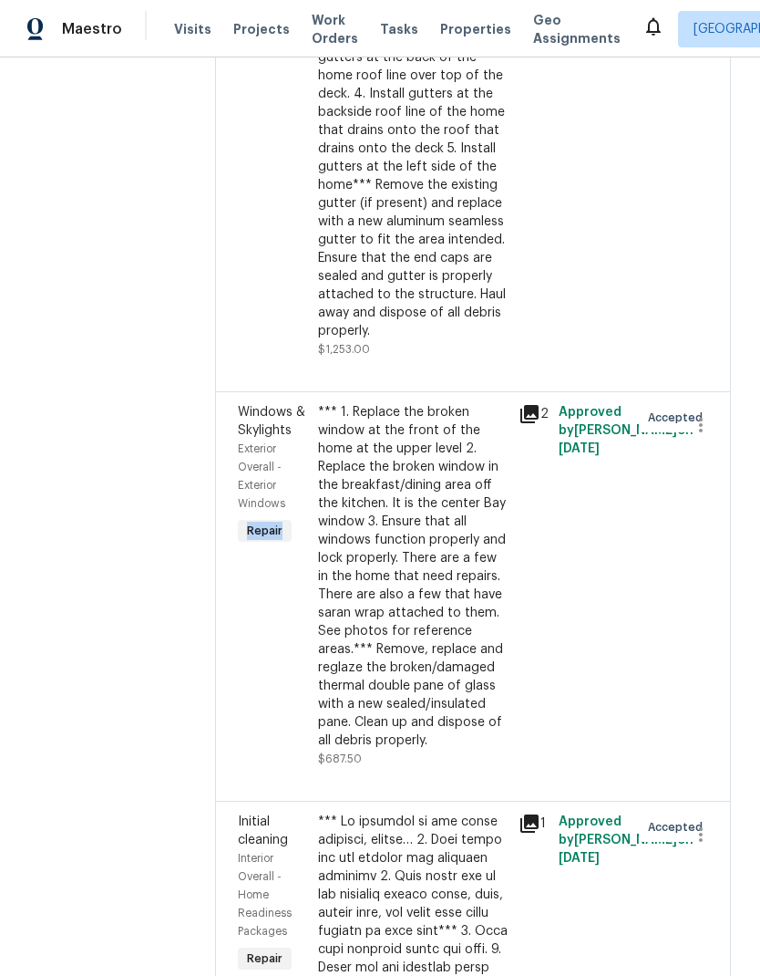
click at [374, 515] on div "*** 1. Replace the broken window at the front of the home at the upper level 2.…" at bounding box center [413, 576] width 190 height 346
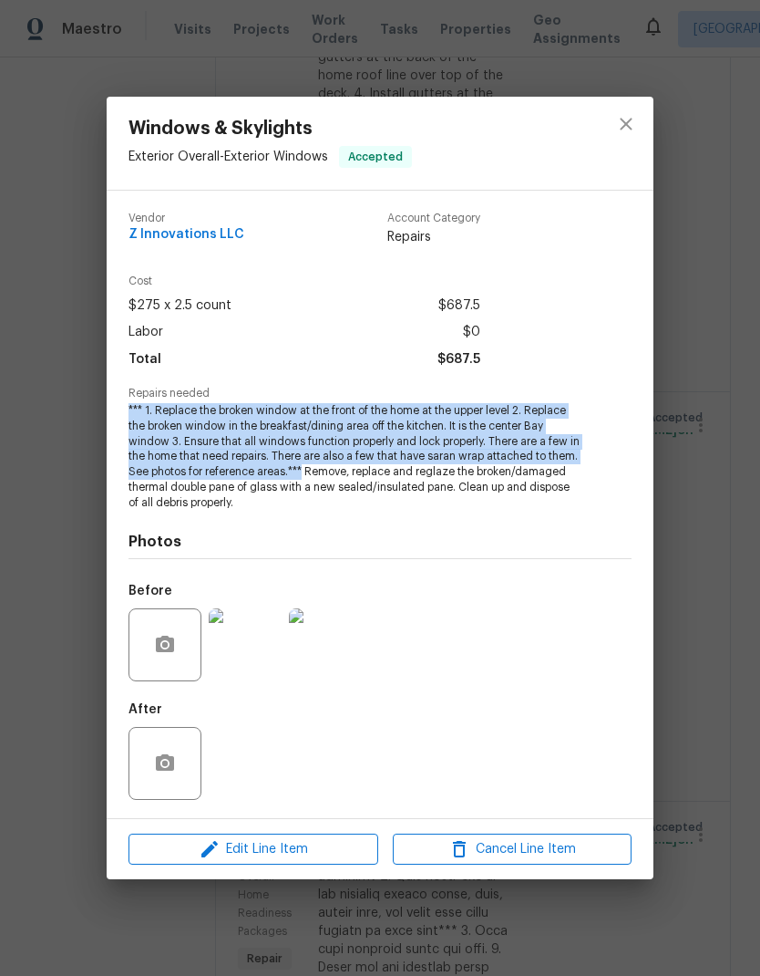
click at [245, 650] on img at bounding box center [245, 644] width 73 height 73
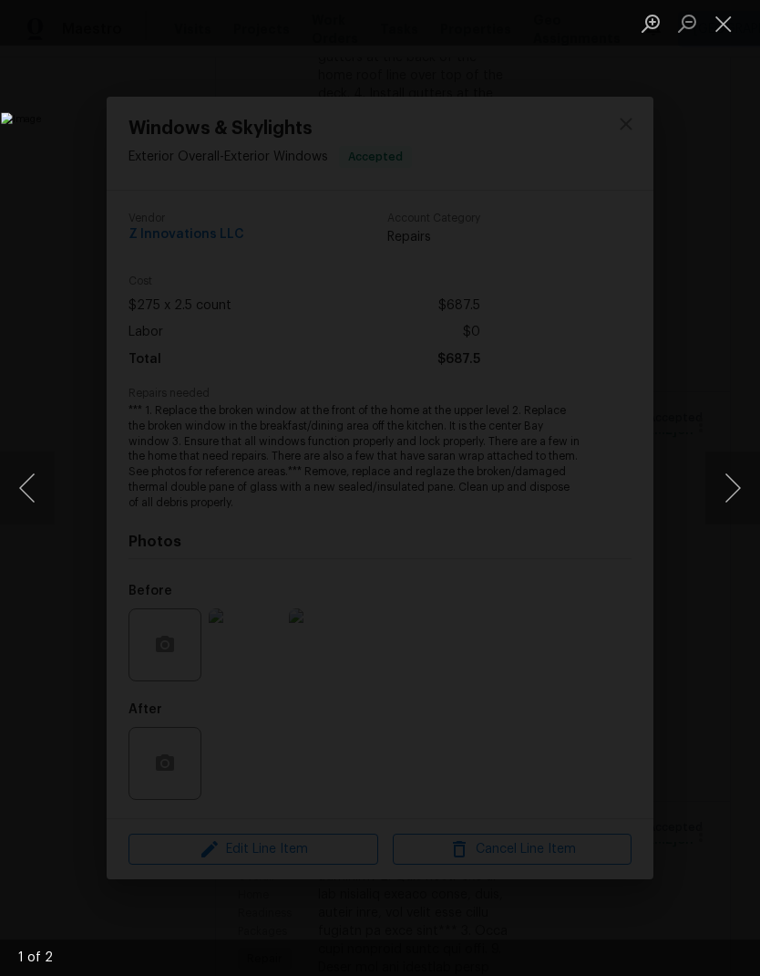
click at [739, 495] on button "Next image" at bounding box center [733, 487] width 55 height 73
click at [739, 490] on button "Next image" at bounding box center [733, 487] width 55 height 73
click at [723, 31] on button "Close lightbox" at bounding box center [724, 23] width 36 height 32
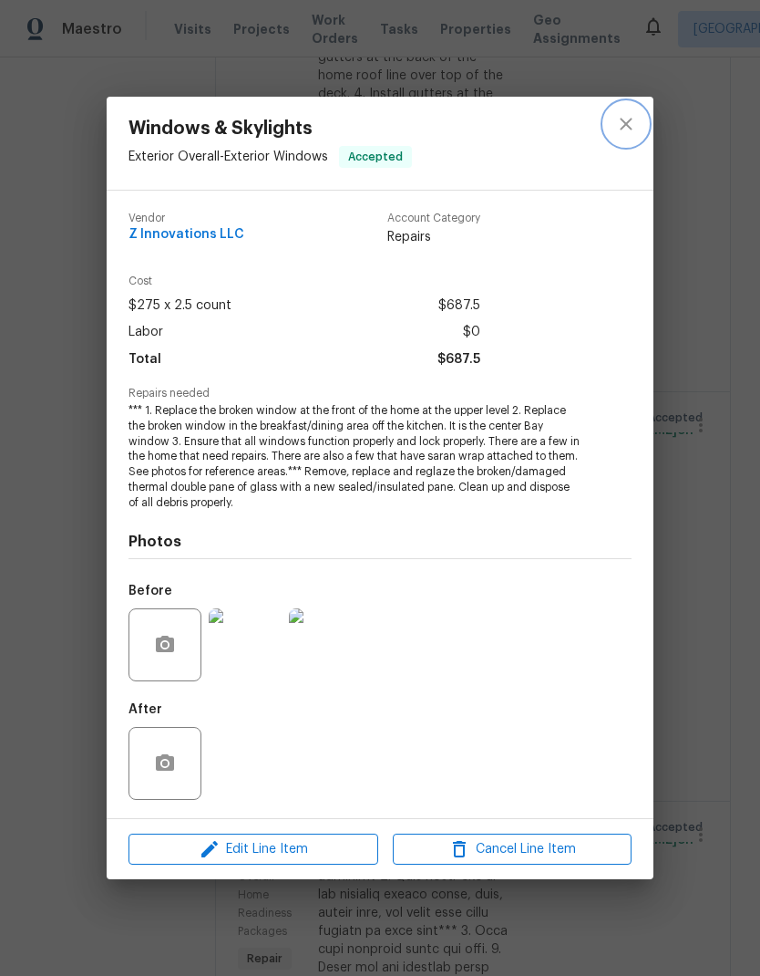
click at [631, 122] on icon "close" at bounding box center [626, 124] width 22 height 22
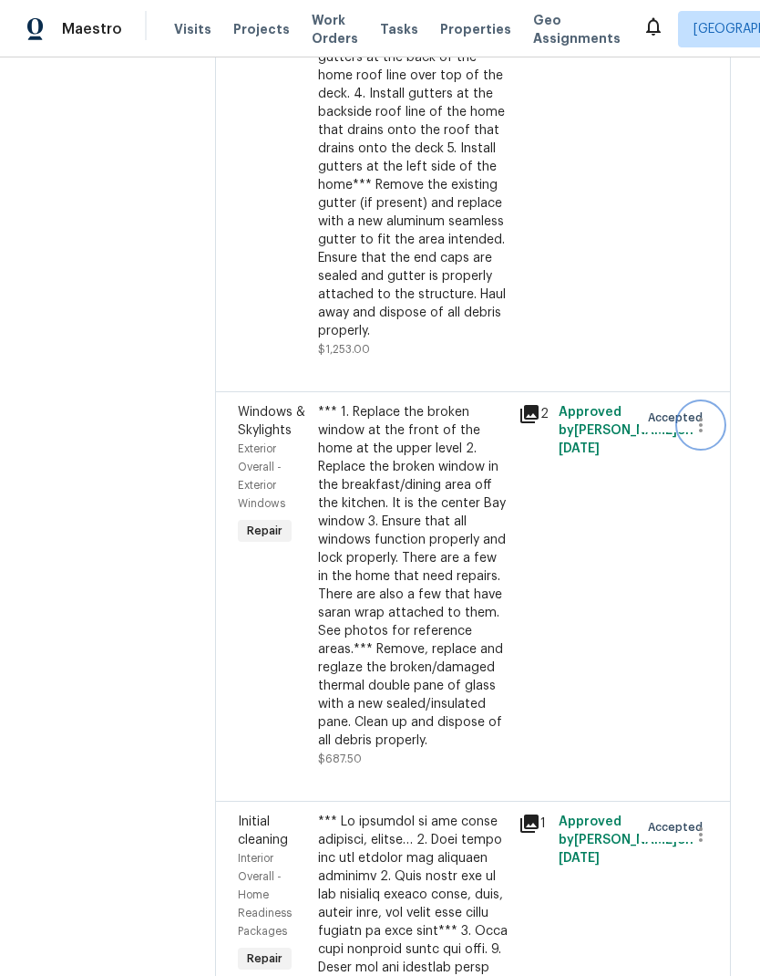
click at [706, 414] on icon "button" at bounding box center [701, 425] width 22 height 22
click at [713, 335] on li "Cancel" at bounding box center [710, 339] width 70 height 30
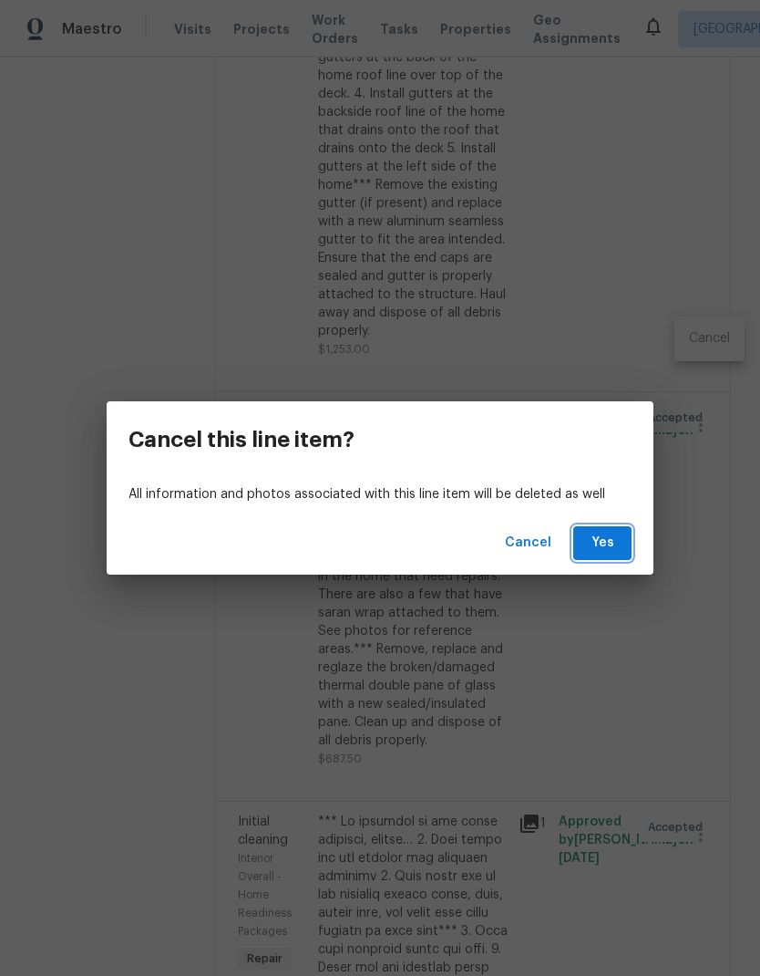
click at [613, 540] on span "Yes" at bounding box center [602, 543] width 29 height 23
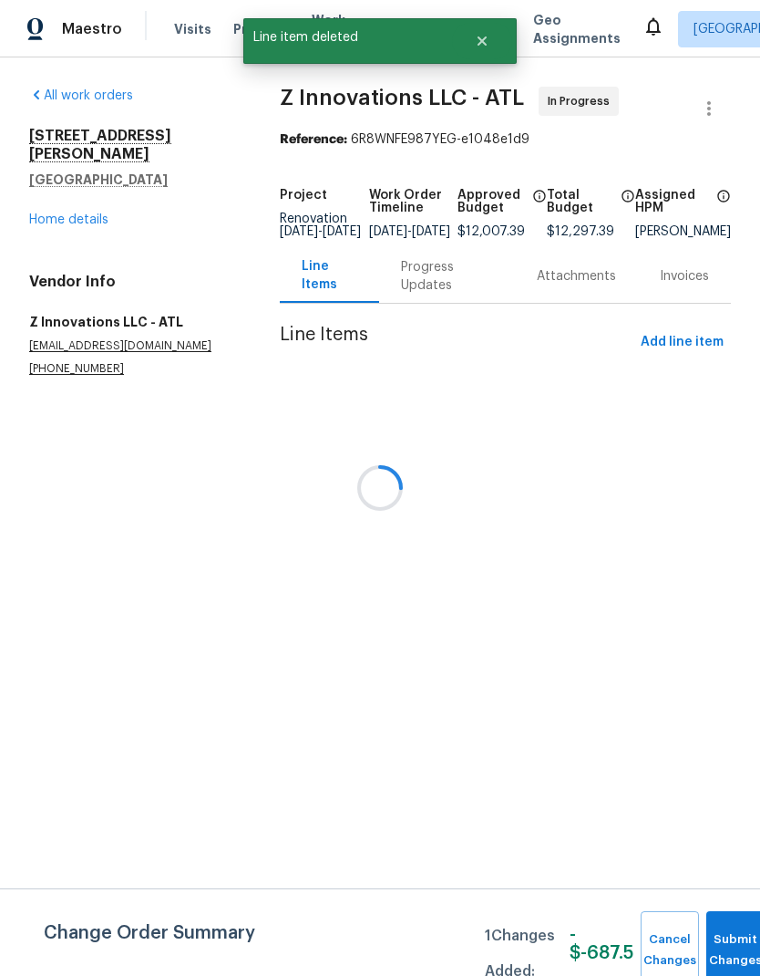
scroll to position [0, 0]
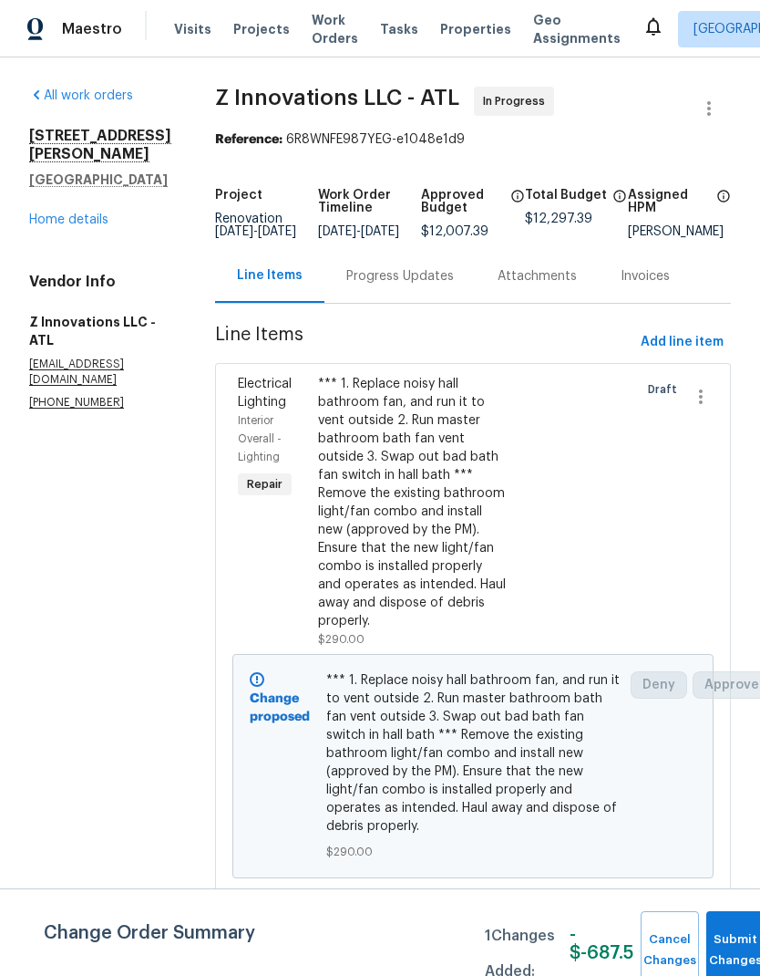
click at [99, 191] on div "5709 Chisolm Trl Atlanta, GA 30349 Home details" at bounding box center [100, 178] width 142 height 102
click at [100, 213] on link "Home details" at bounding box center [68, 219] width 79 height 13
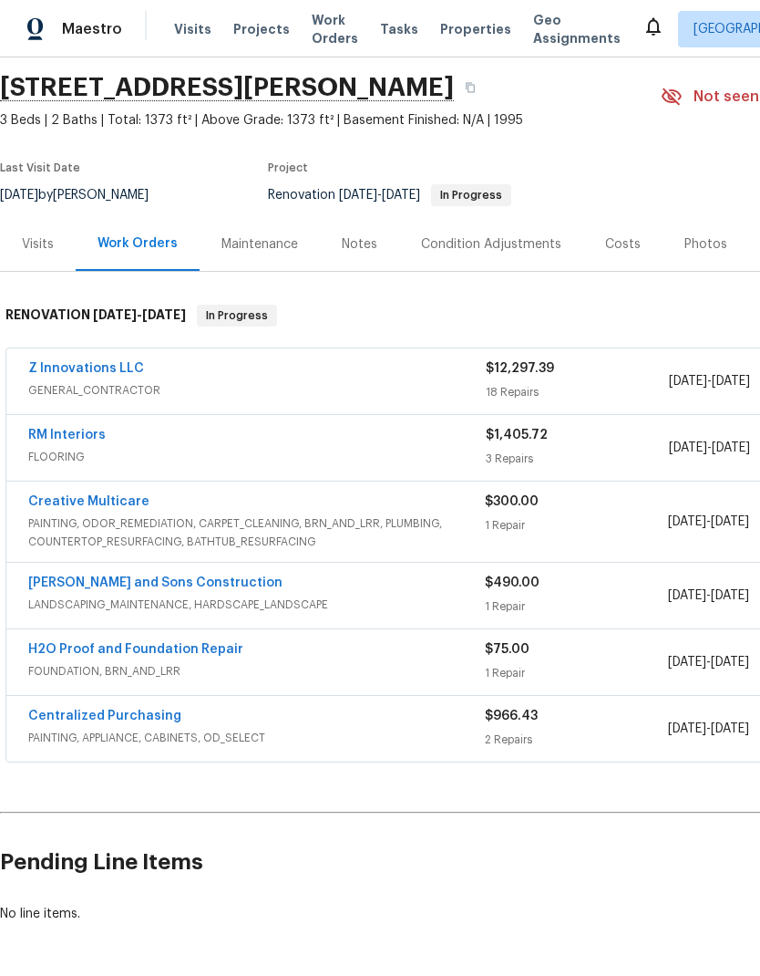
scroll to position [57, 0]
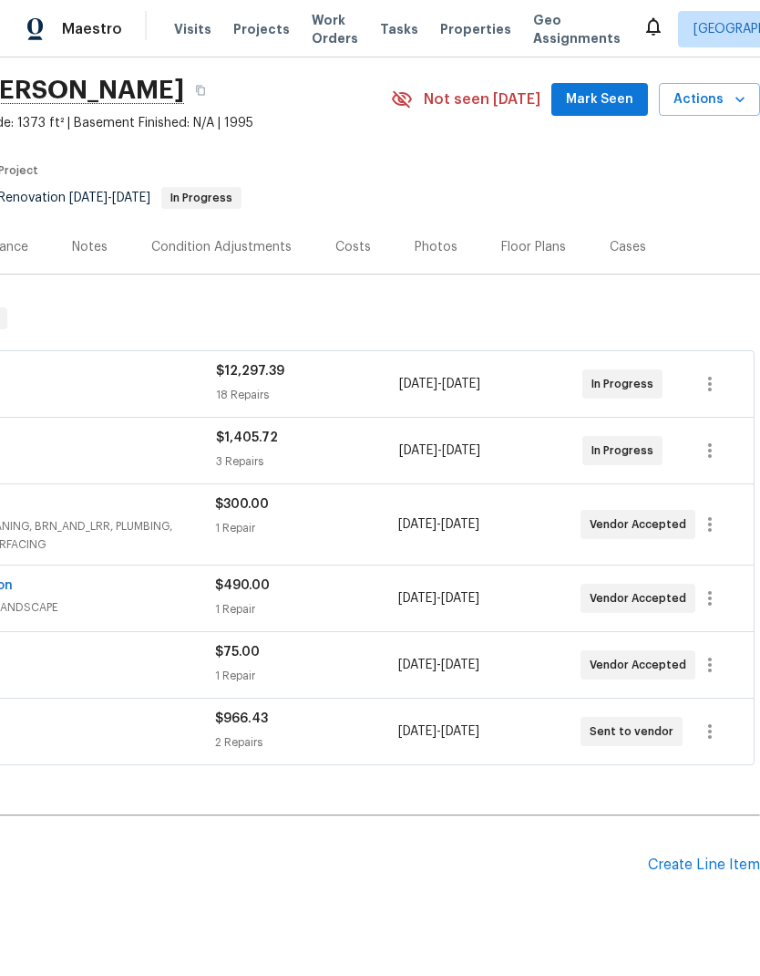
click at [714, 862] on div "Create Line Item" at bounding box center [704, 864] width 112 height 17
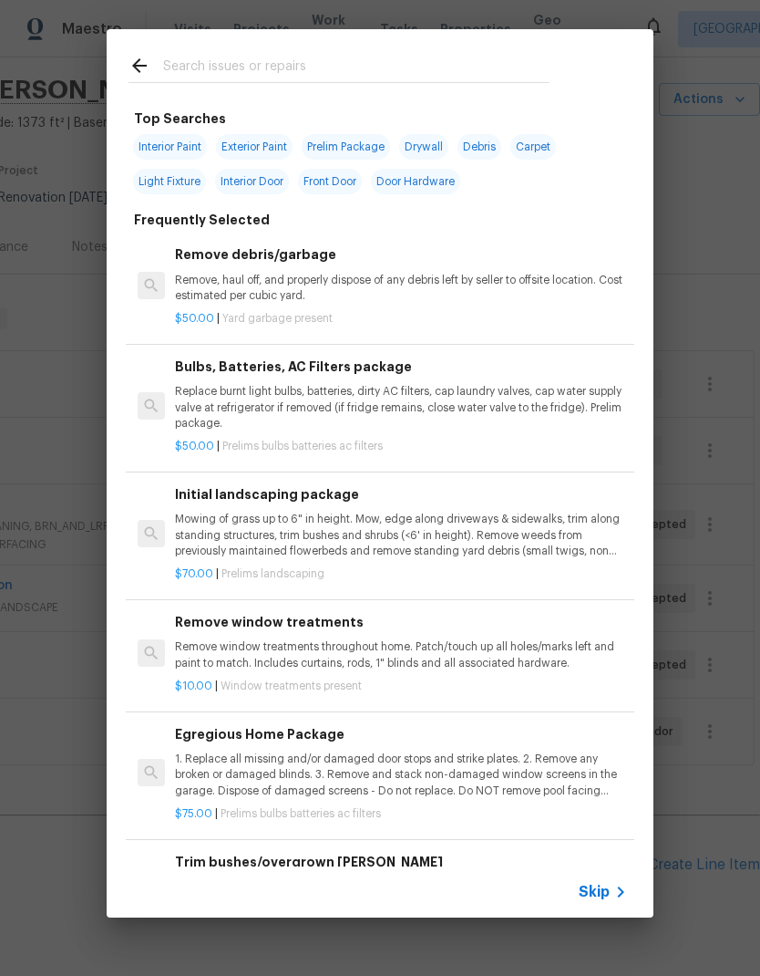
click at [251, 67] on input "text" at bounding box center [356, 68] width 387 height 27
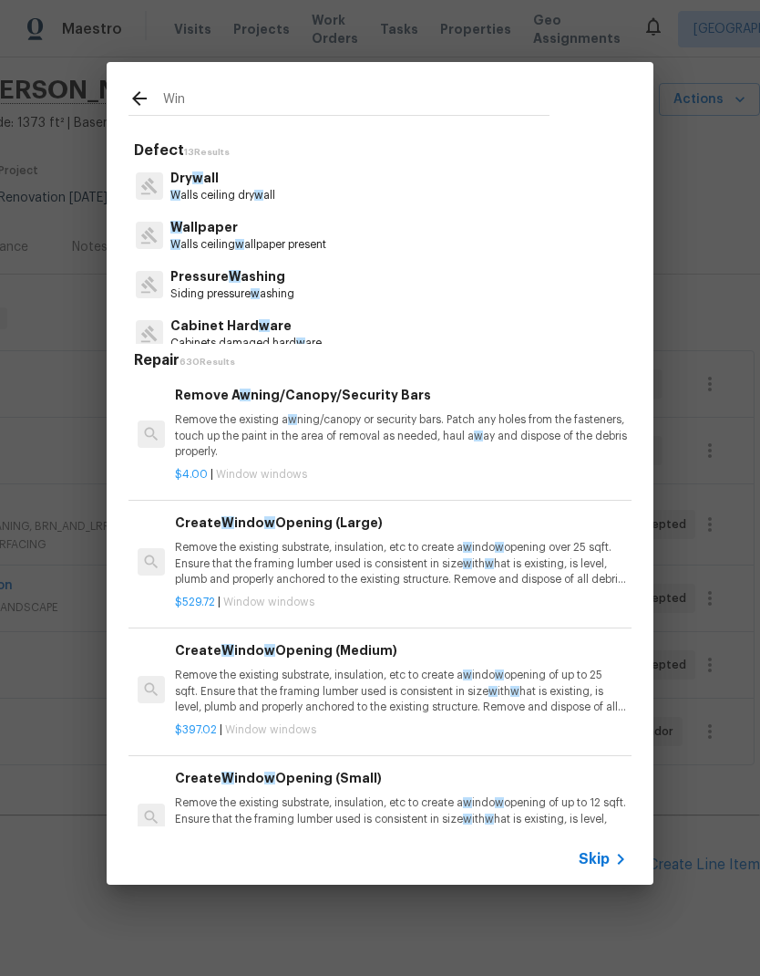
type input "Wind"
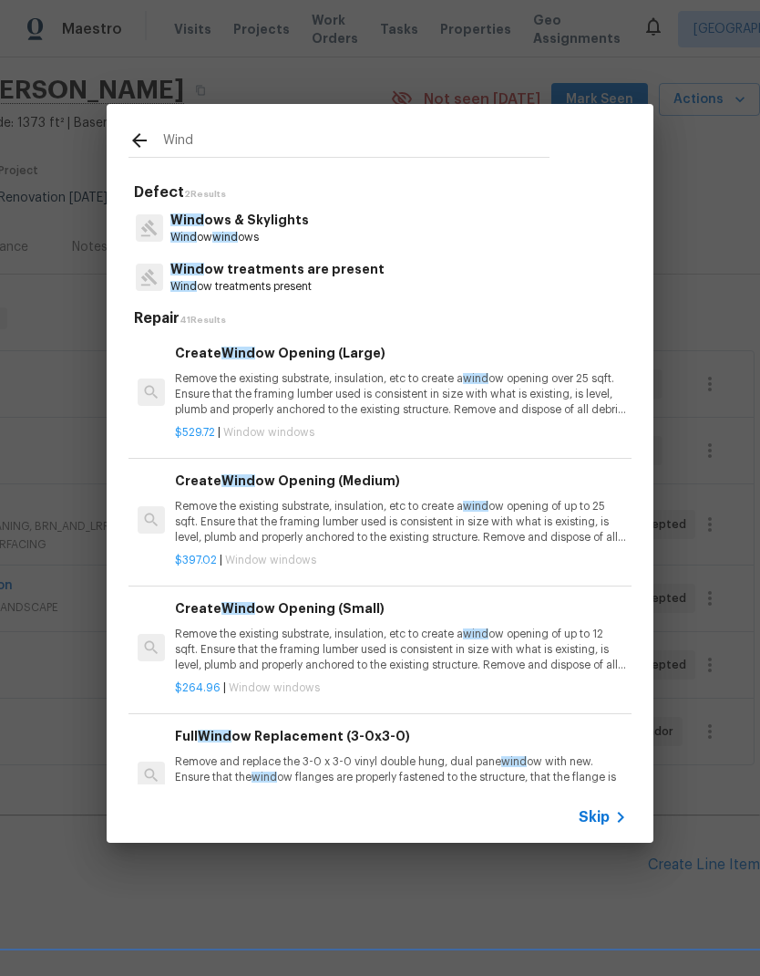
click at [274, 228] on p "Wind ows & Skylights" at bounding box center [240, 220] width 139 height 19
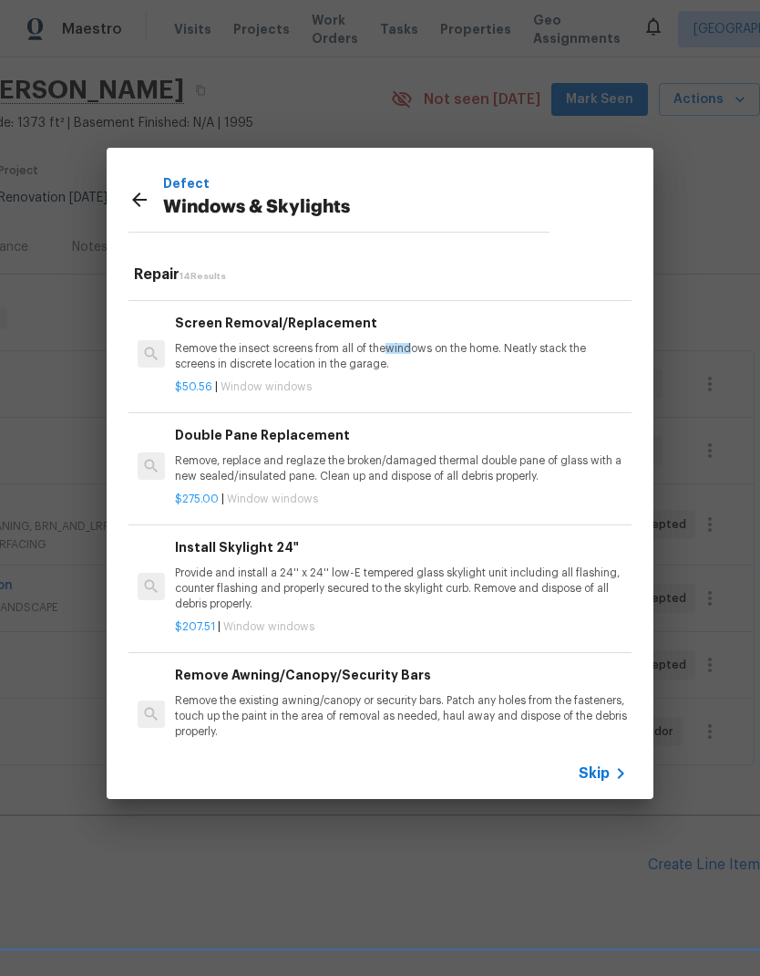
scroll to position [496, 0]
click at [336, 464] on p "Remove, replace and reglaze the broken/damaged thermal double pane of glass wit…" at bounding box center [401, 469] width 452 height 31
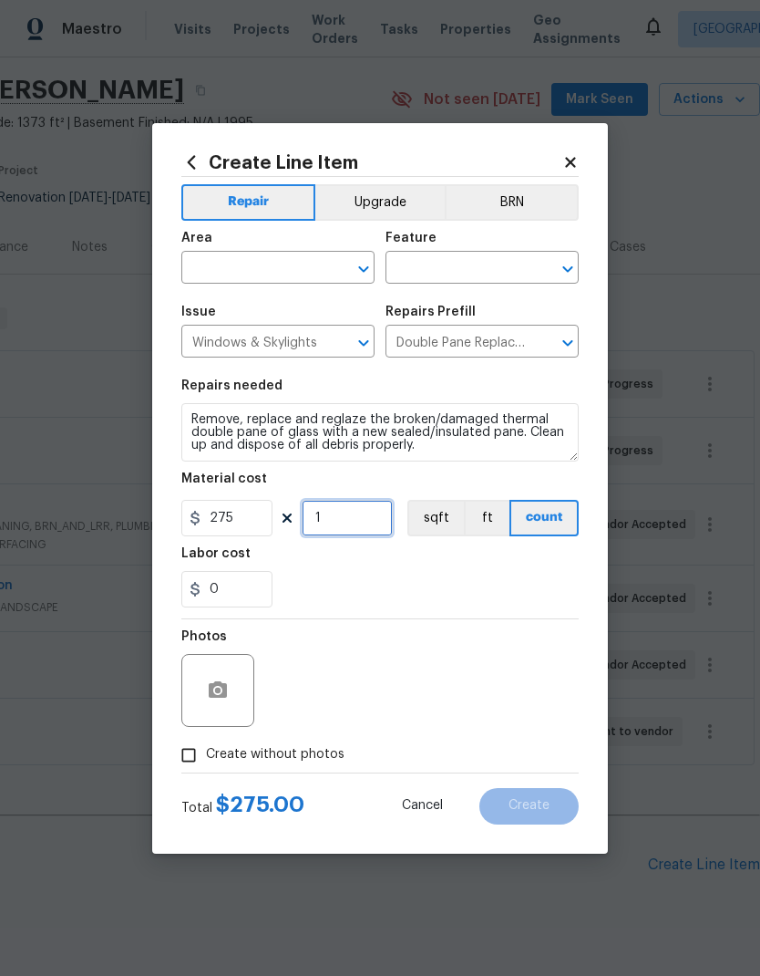
click at [357, 519] on input "1" at bounding box center [347, 518] width 91 height 36
type input "2"
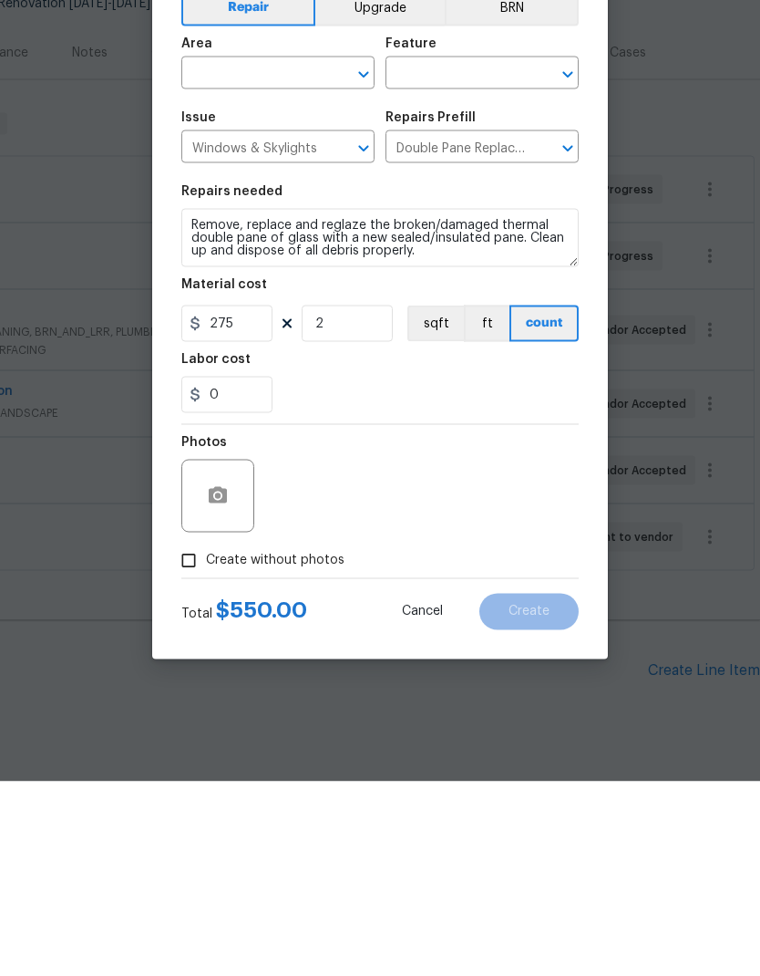
scroll to position [73, 0]
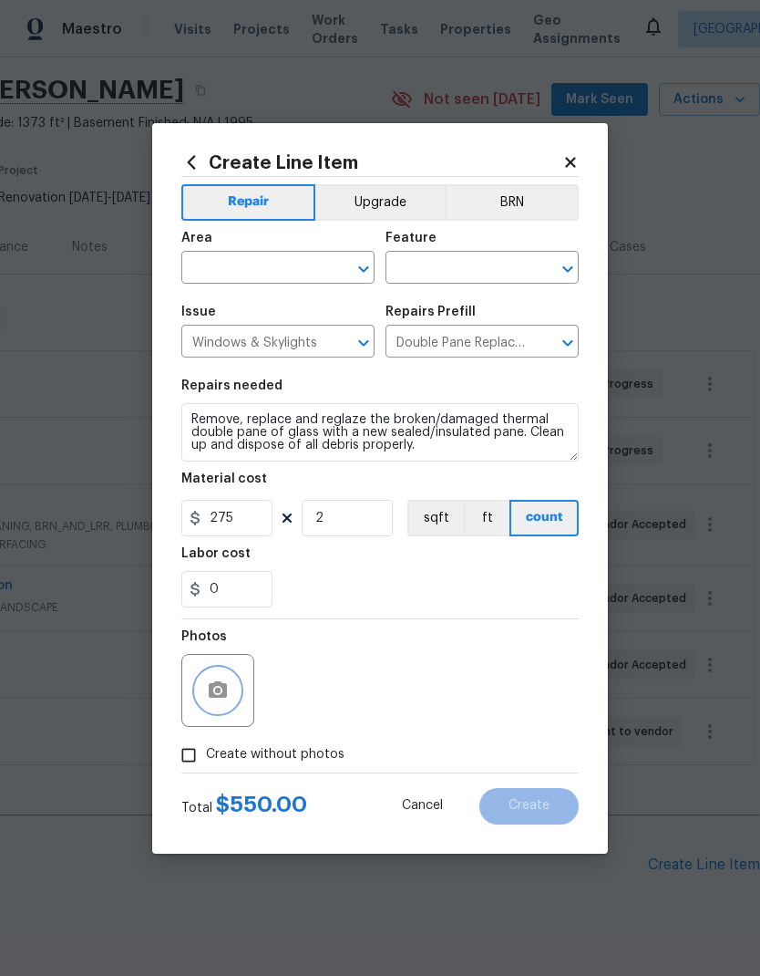
click at [229, 685] on button "button" at bounding box center [218, 690] width 44 height 44
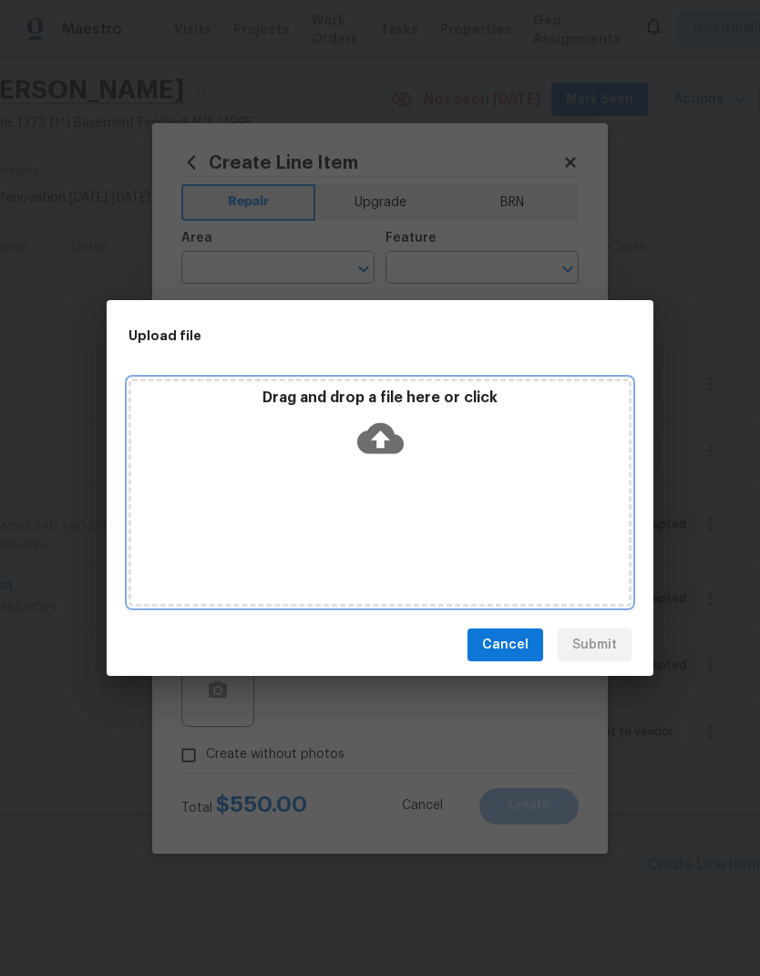
click at [389, 437] on icon at bounding box center [380, 438] width 47 height 31
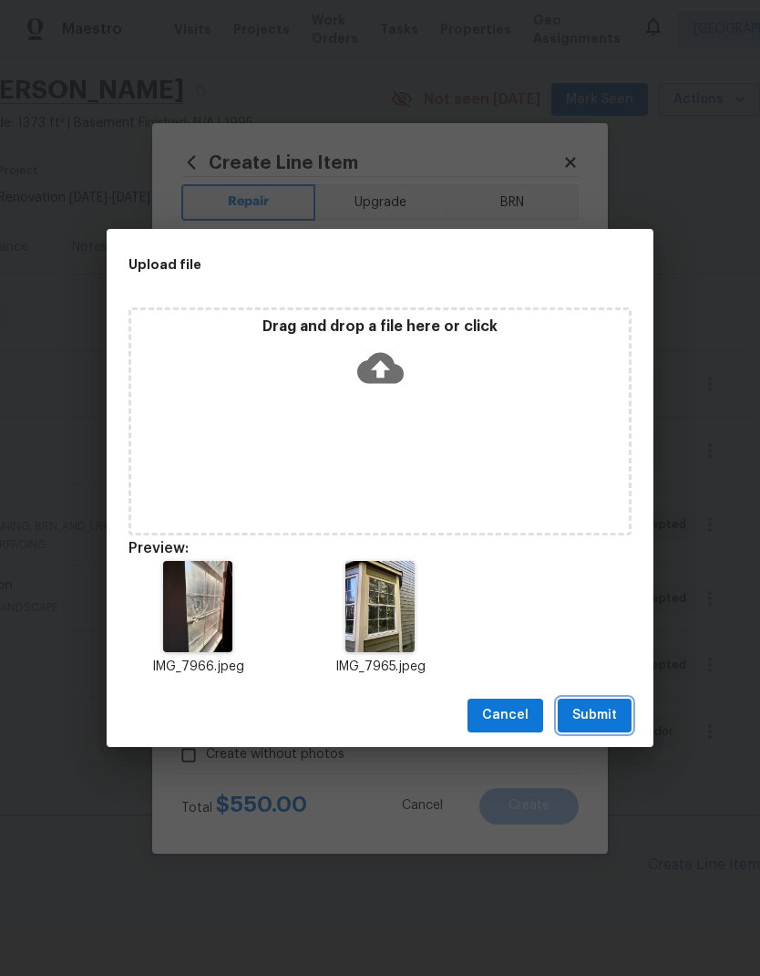
click at [616, 718] on span "Submit" at bounding box center [595, 715] width 45 height 23
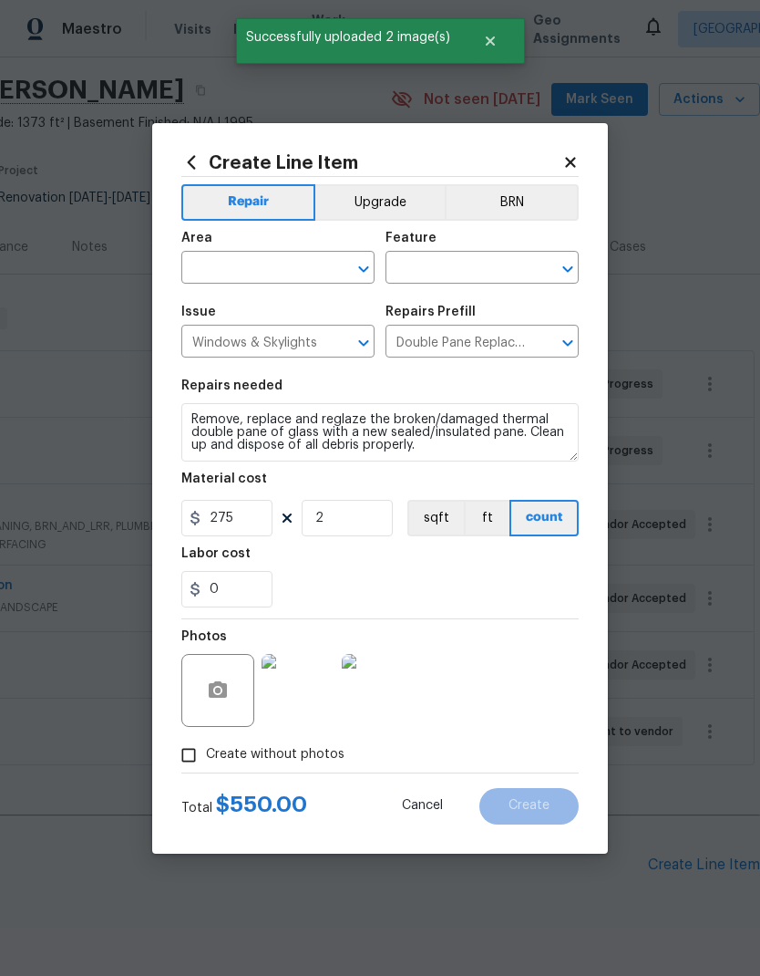
click at [296, 258] on input "text" at bounding box center [252, 269] width 142 height 28
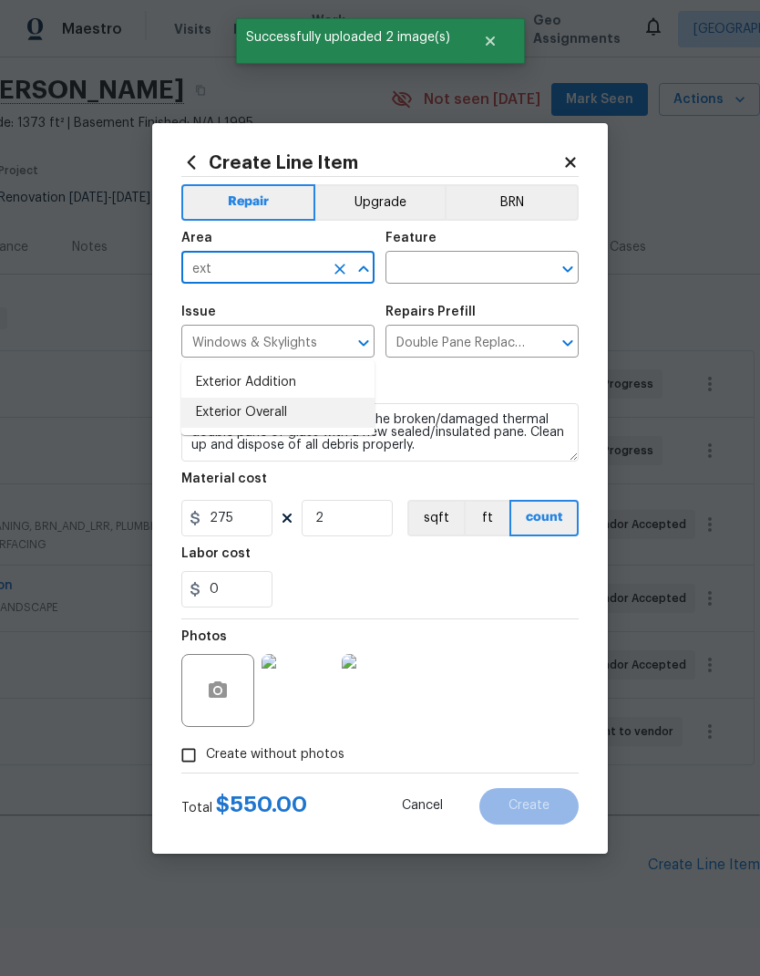
click at [290, 398] on li "Exterior Overall" at bounding box center [277, 413] width 193 height 30
type input "Exterior Overall"
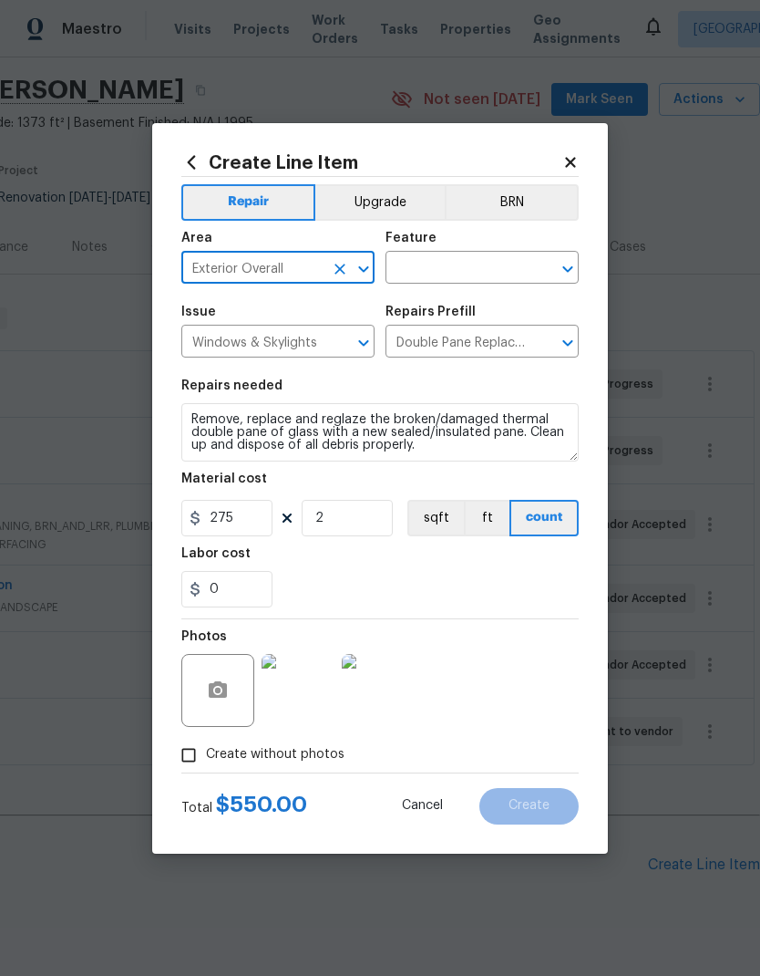
click at [458, 264] on input "text" at bounding box center [457, 269] width 142 height 28
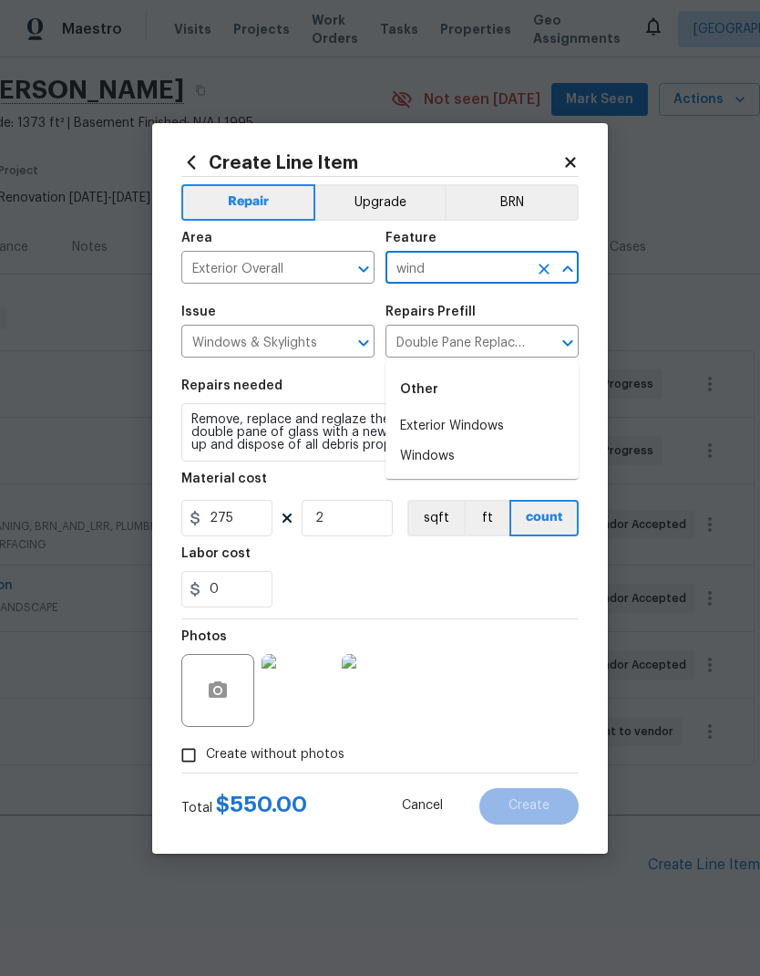
click at [486, 411] on li "Exterior Windows" at bounding box center [482, 426] width 193 height 30
type input "Exterior Windows"
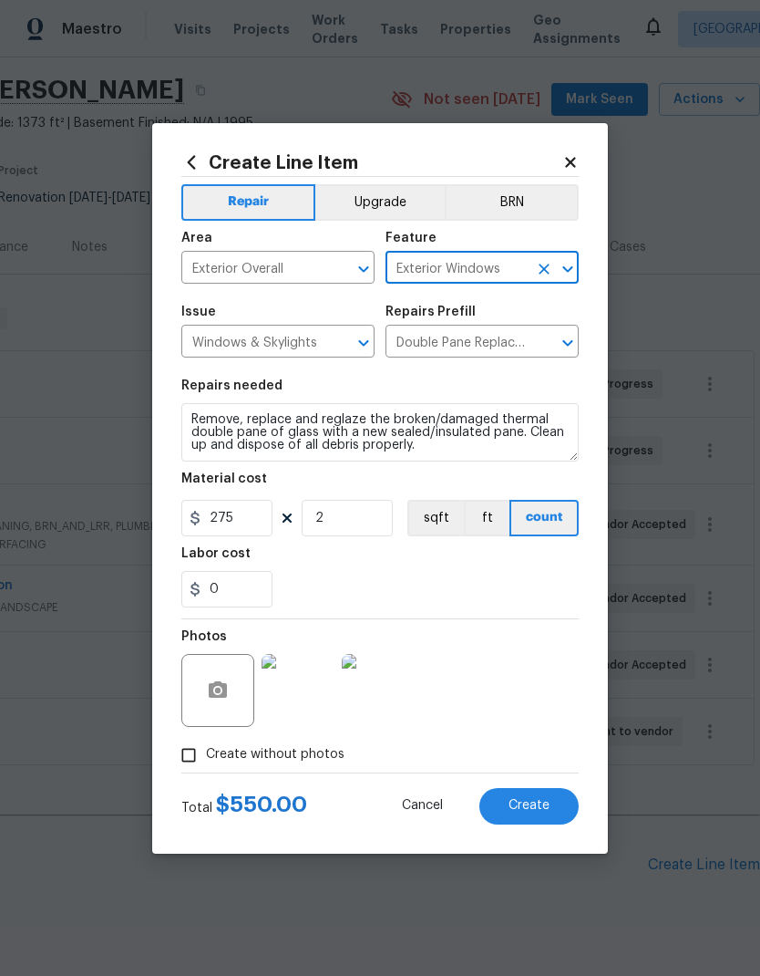
click at [540, 808] on span "Create" at bounding box center [529, 806] width 41 height 14
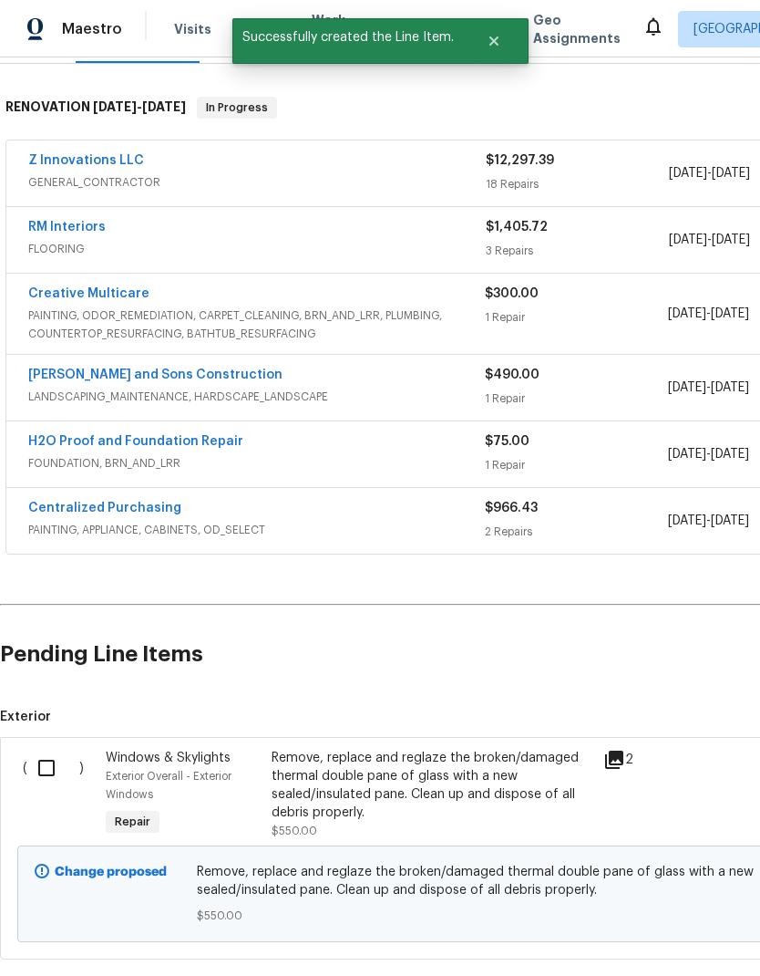
scroll to position [265, 0]
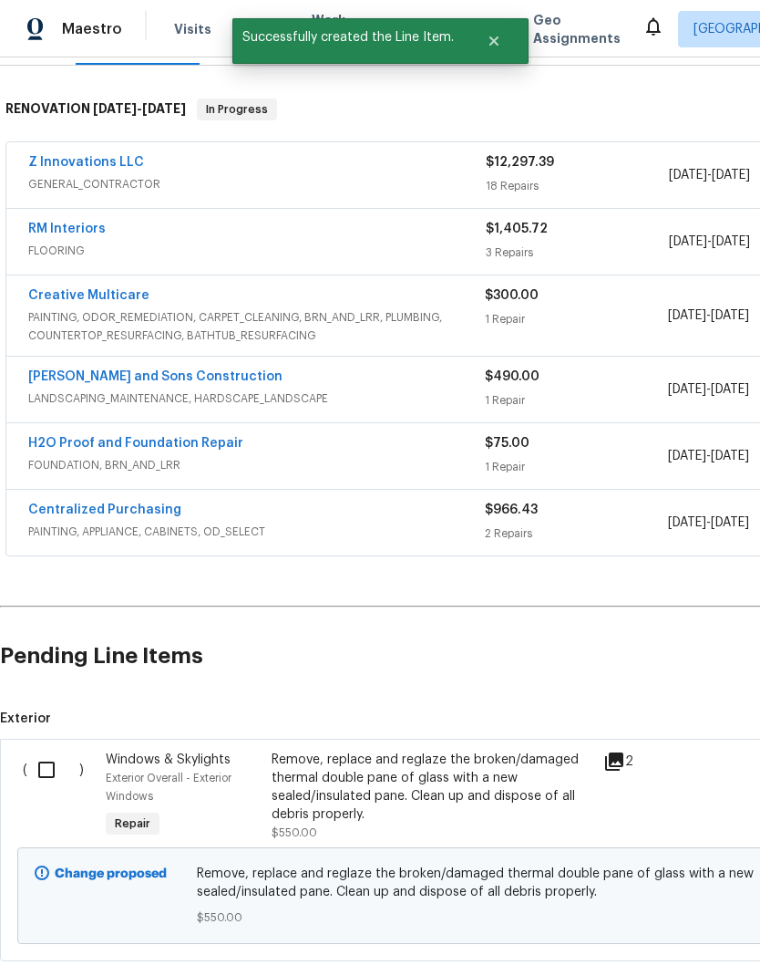
click at [49, 750] on input "checkbox" at bounding box center [53, 769] width 52 height 38
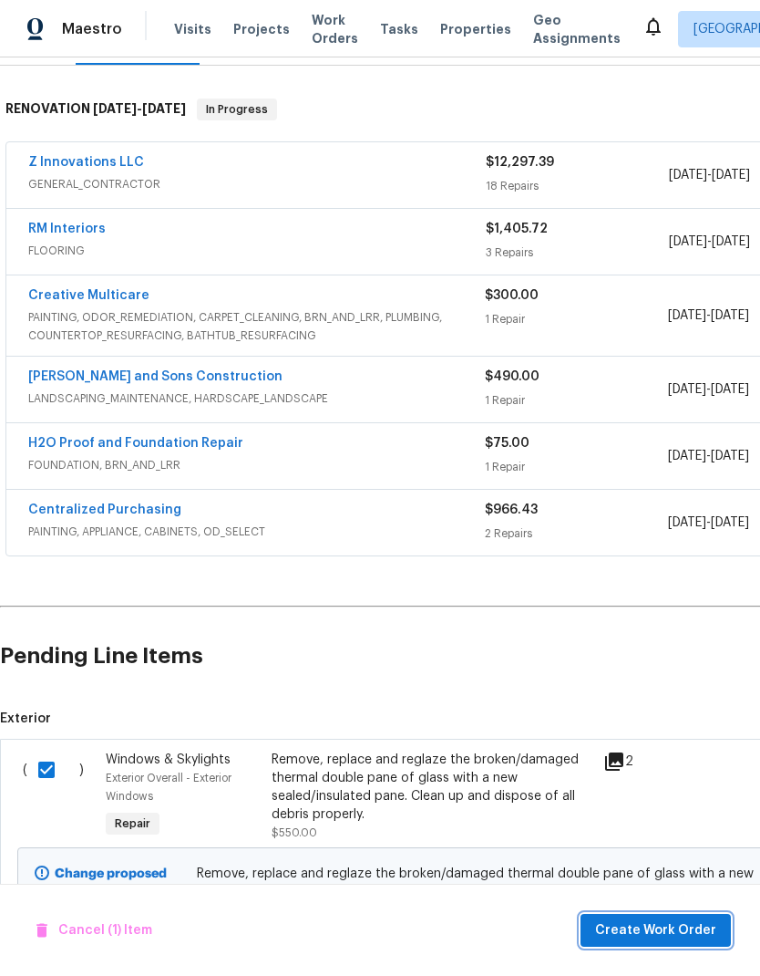
click at [699, 928] on span "Create Work Order" at bounding box center [655, 930] width 121 height 23
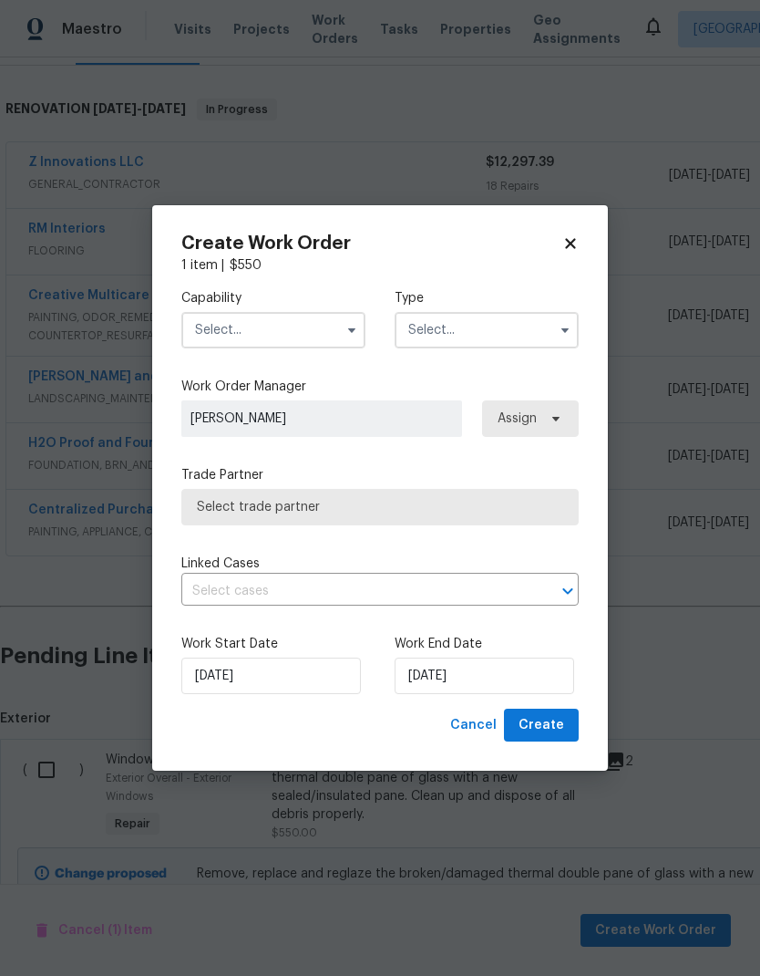
checkbox input "false"
click at [308, 326] on input "text" at bounding box center [273, 330] width 184 height 36
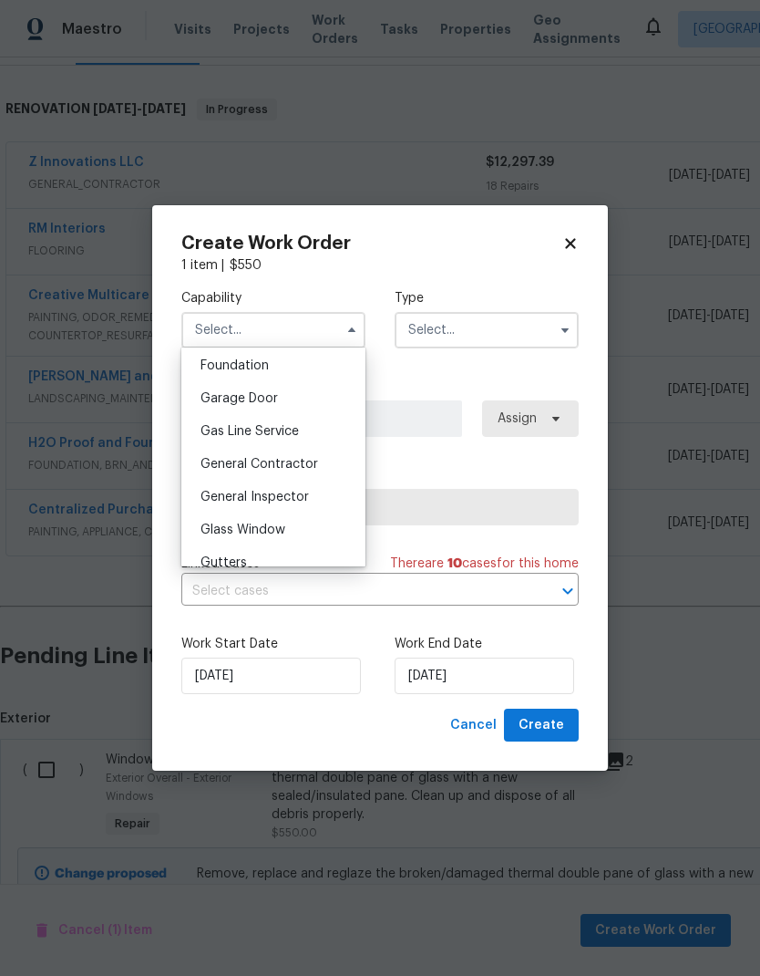
scroll to position [819, 0]
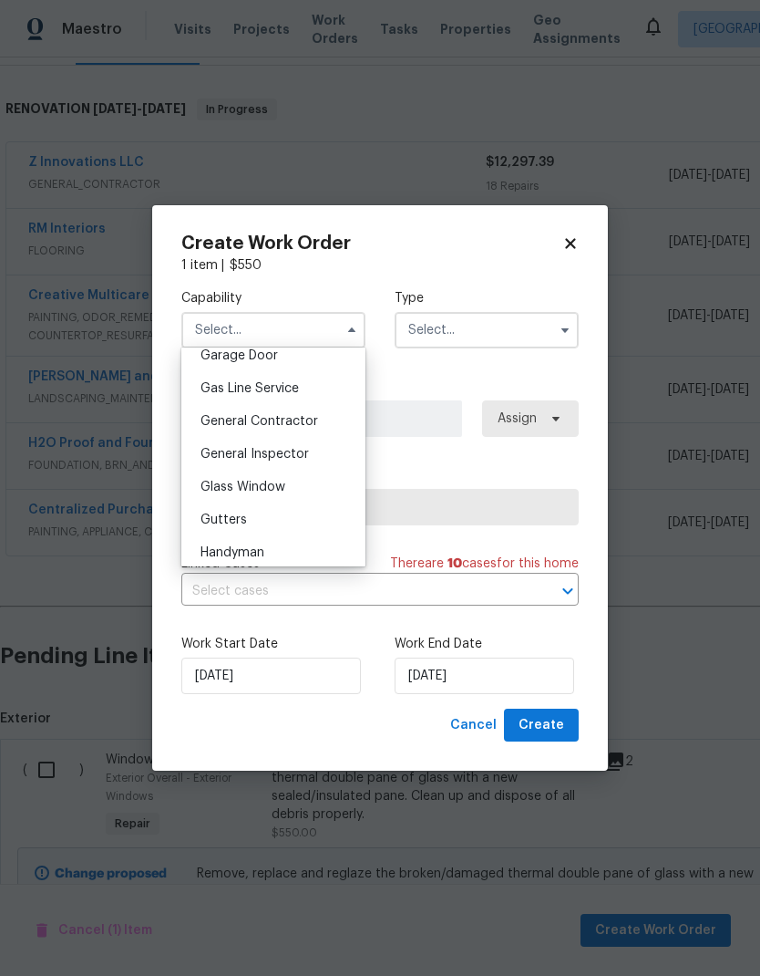
click at [304, 419] on span "General Contractor" at bounding box center [260, 421] width 118 height 13
type input "General Contractor"
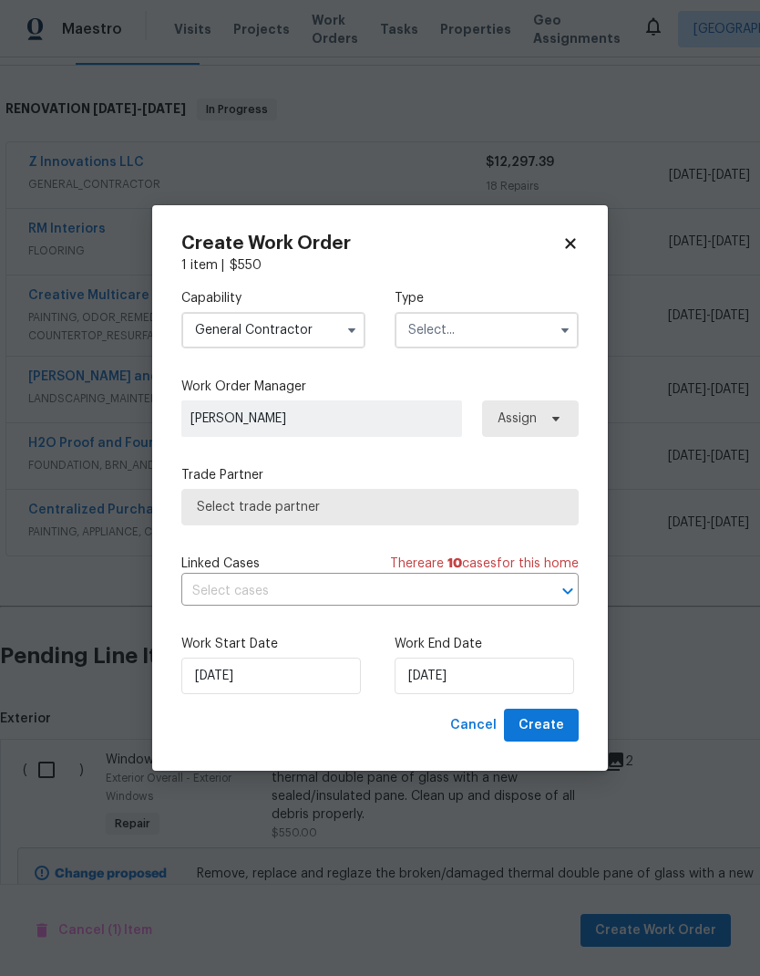
click at [498, 324] on input "text" at bounding box center [487, 330] width 184 height 36
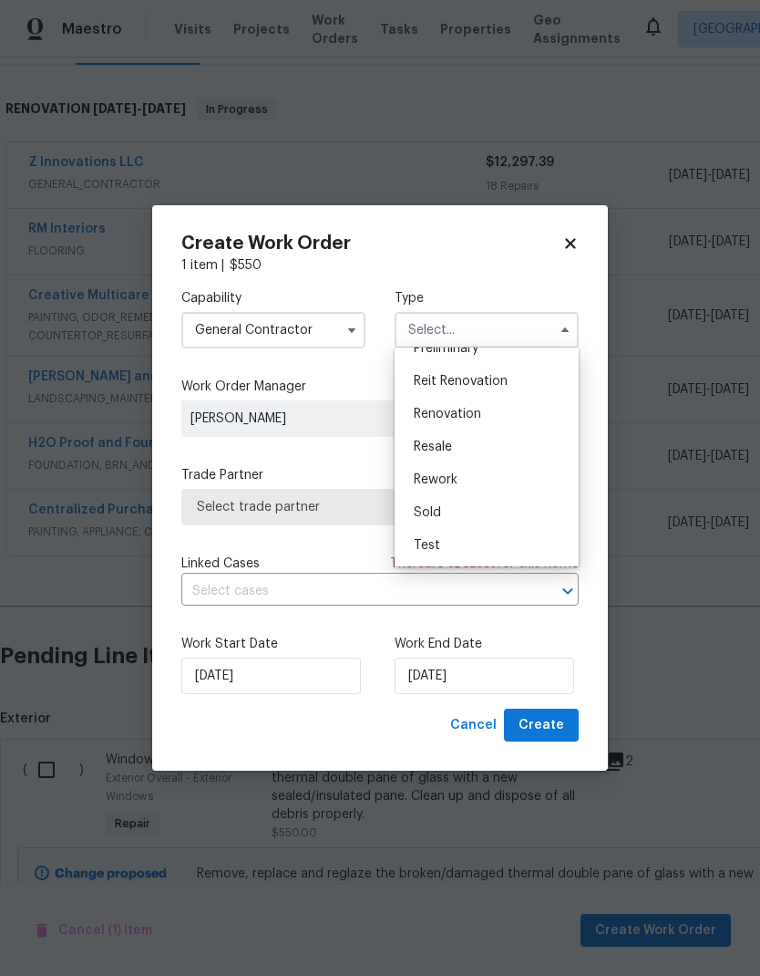
scroll to position [414, 0]
click at [488, 411] on div "Renovation" at bounding box center [486, 414] width 175 height 33
type input "Renovation"
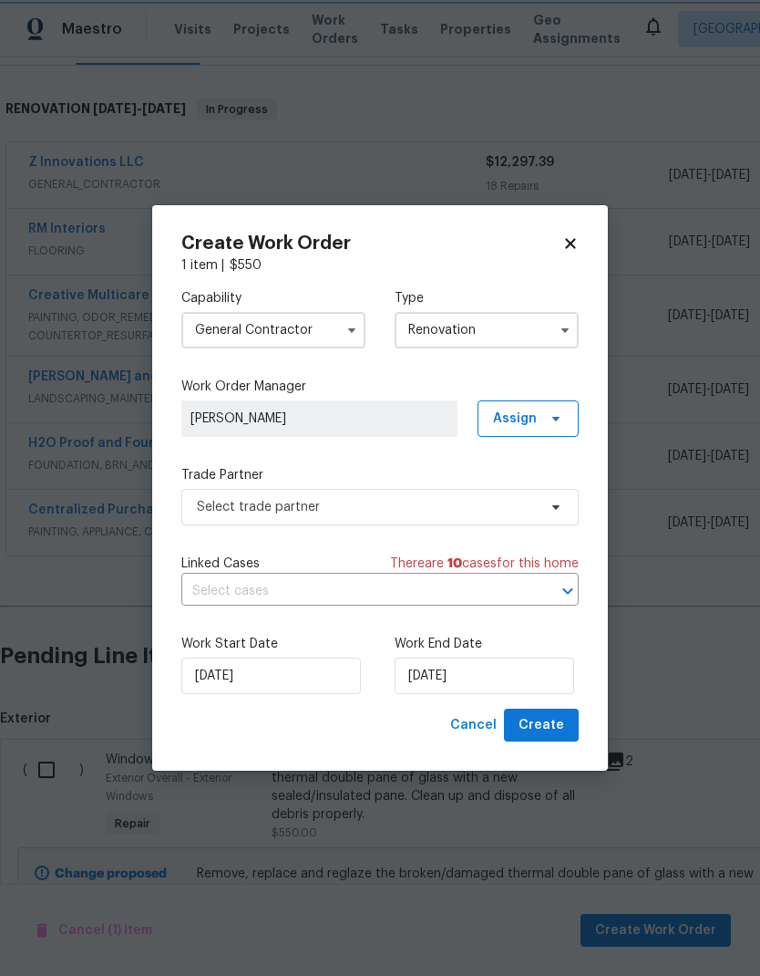
scroll to position [0, 0]
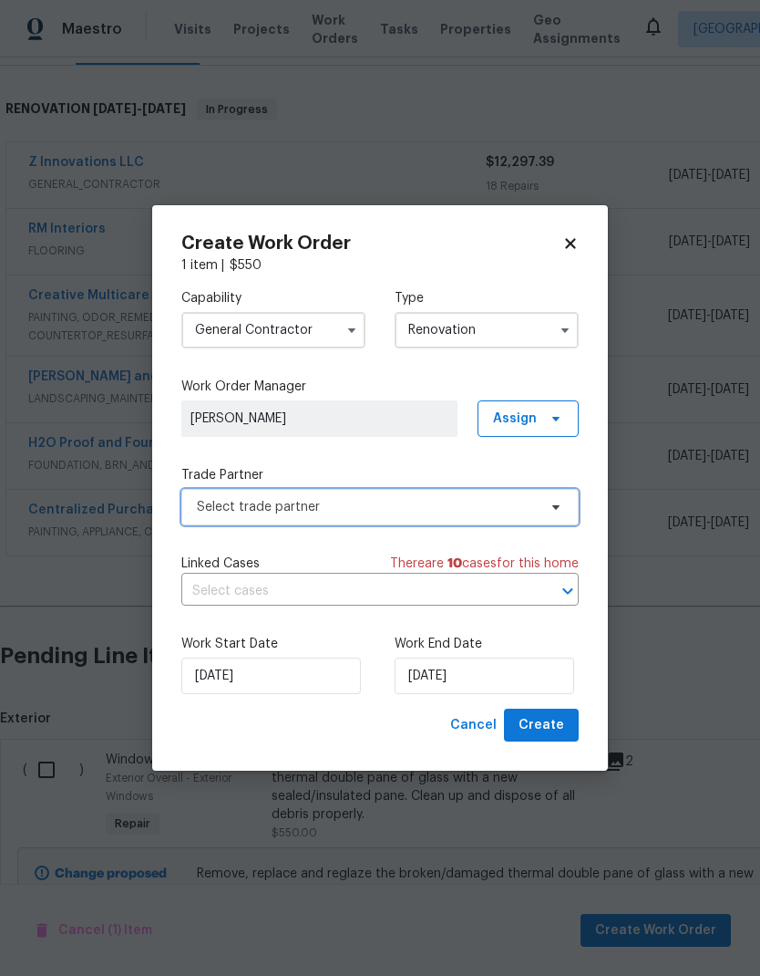
click at [461, 502] on span "Select trade partner" at bounding box center [367, 507] width 340 height 18
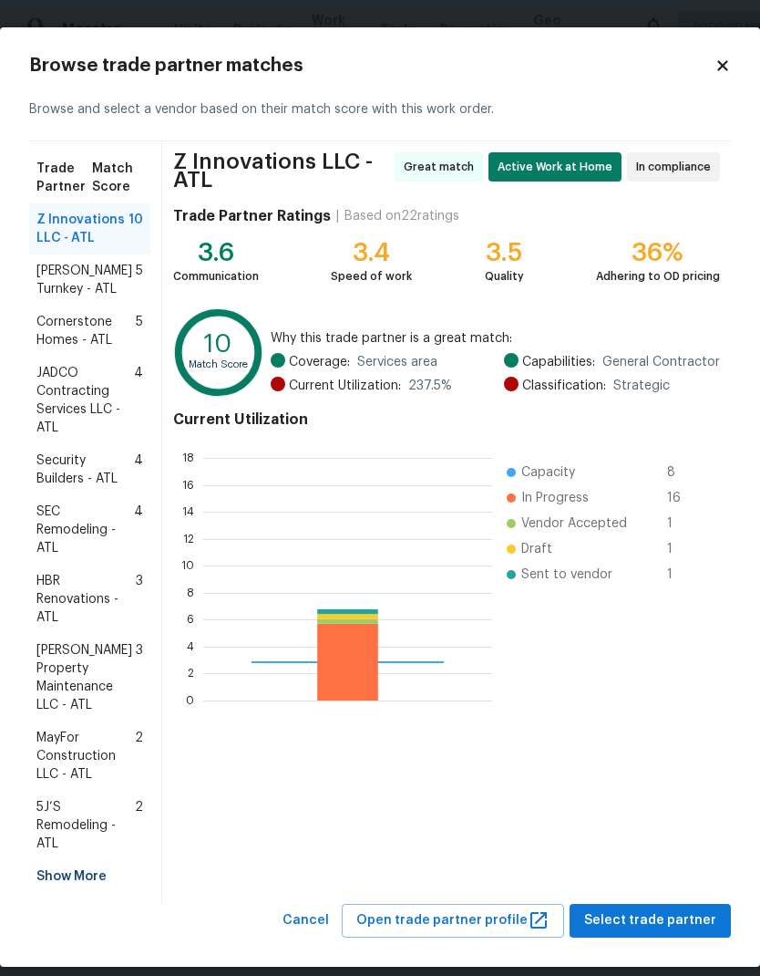
scroll to position [255, 289]
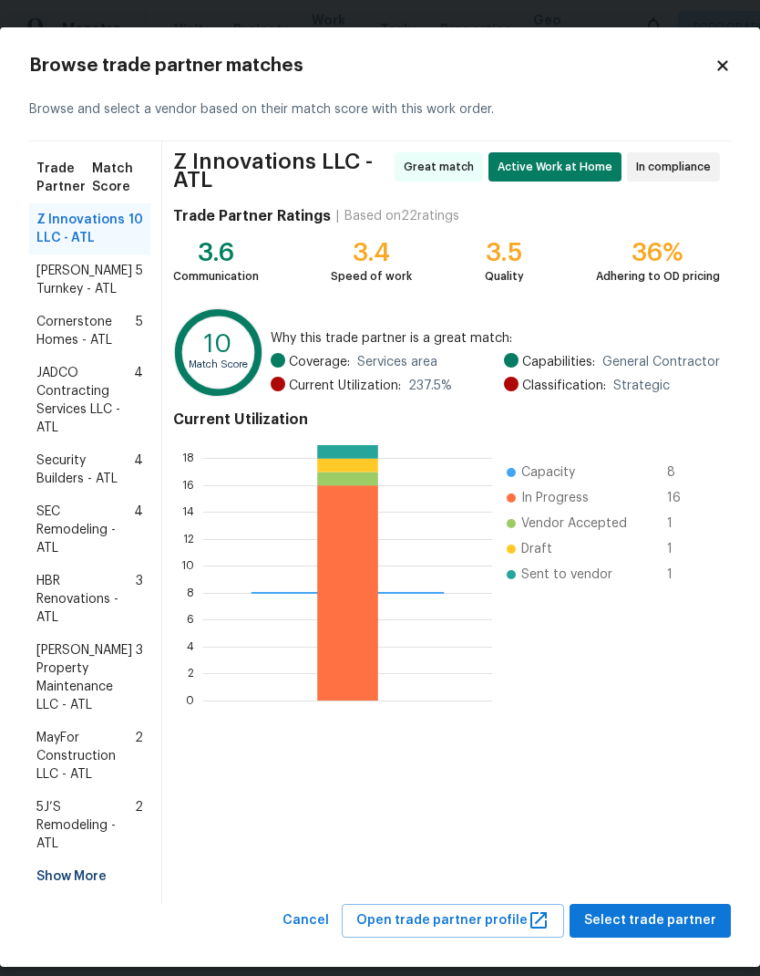
click at [91, 668] on span "Glen Property Maintenance LLC - ATL" at bounding box center [85, 677] width 99 height 73
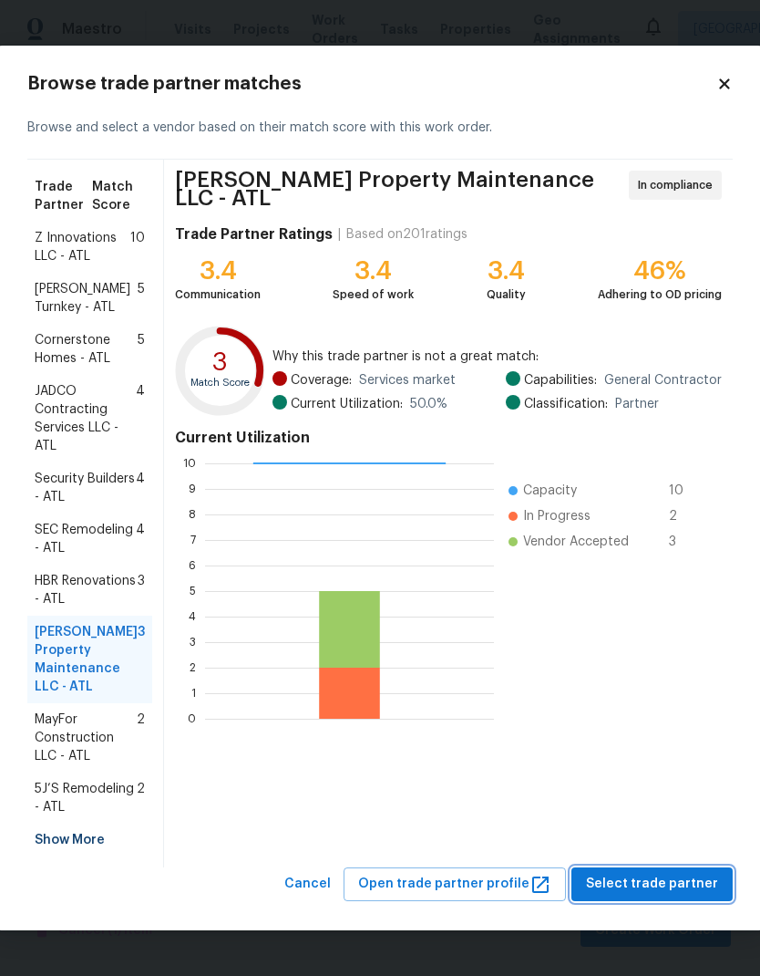
click at [681, 895] on span "Select trade partner" at bounding box center [652, 884] width 132 height 23
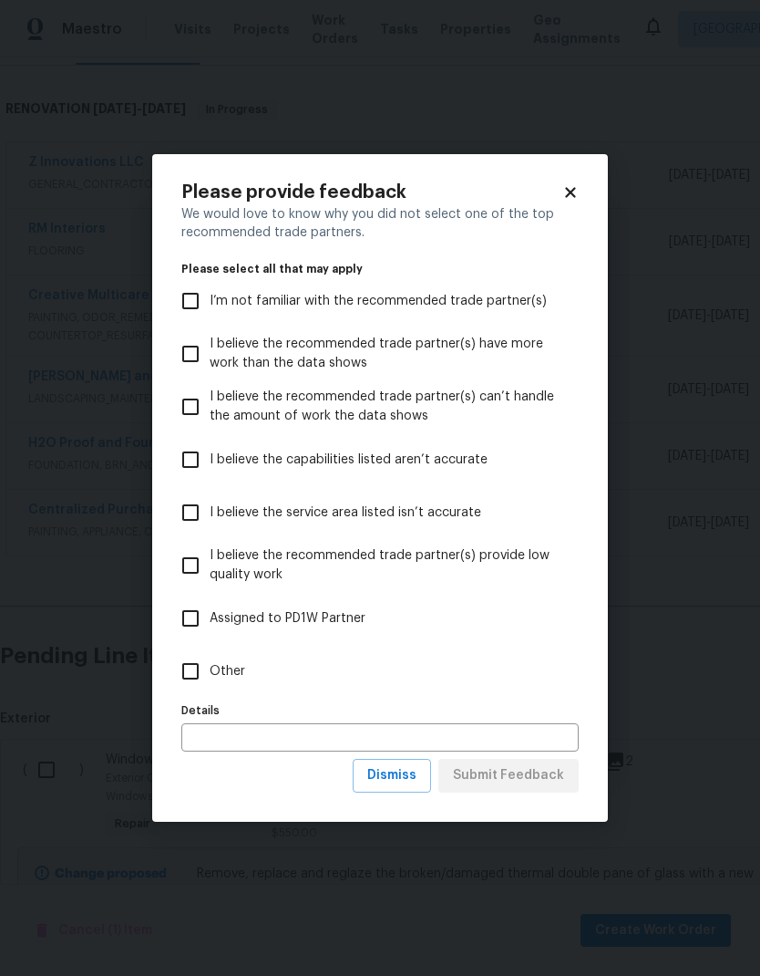
click at [195, 674] on input "Other" at bounding box center [190, 671] width 38 height 38
checkbox input "true"
click at [560, 782] on span "Submit Feedback" at bounding box center [508, 775] width 111 height 23
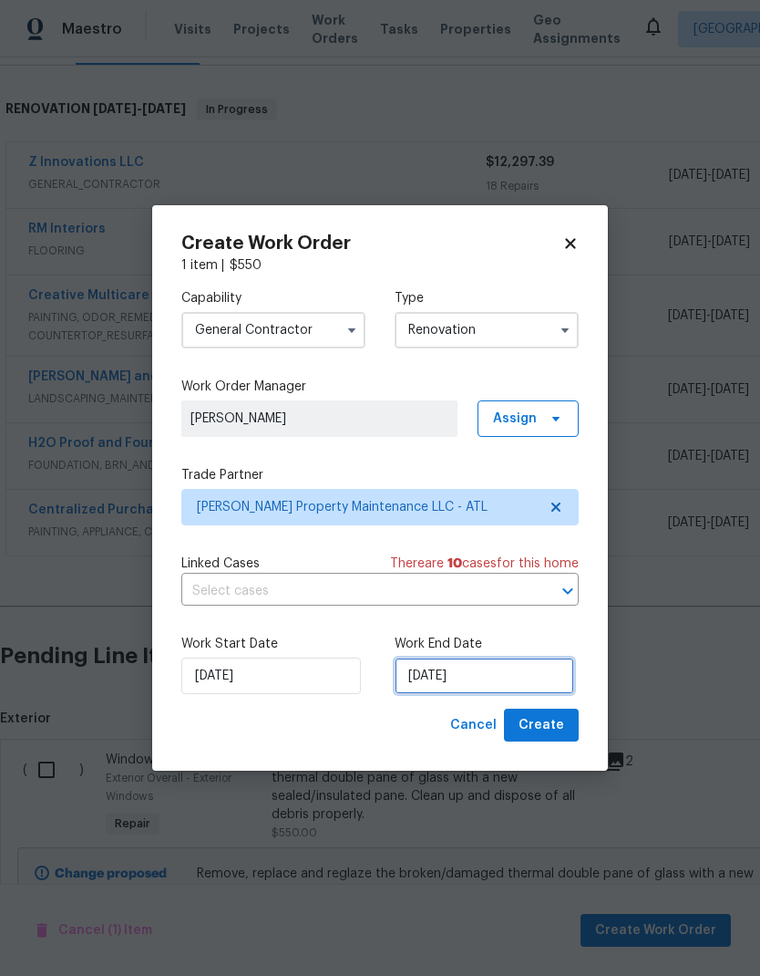
click at [511, 677] on input "9/4/2025" at bounding box center [485, 675] width 180 height 36
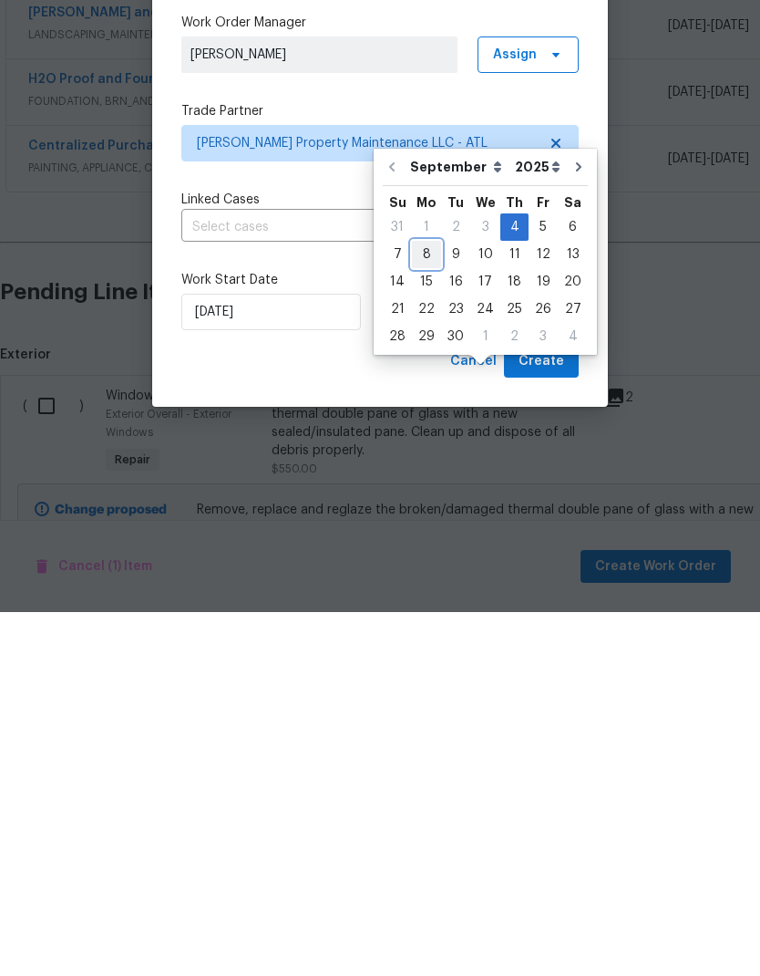
click at [428, 605] on div "8" at bounding box center [426, 618] width 29 height 26
type input "9/8/2025"
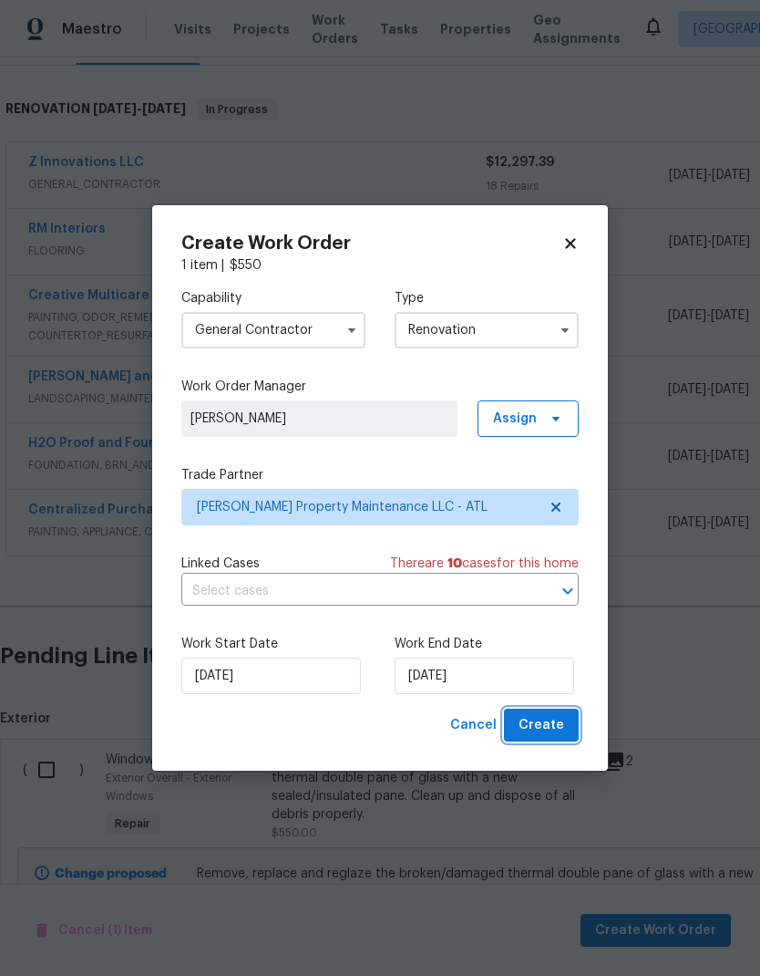
click at [553, 731] on span "Create" at bounding box center [542, 725] width 46 height 23
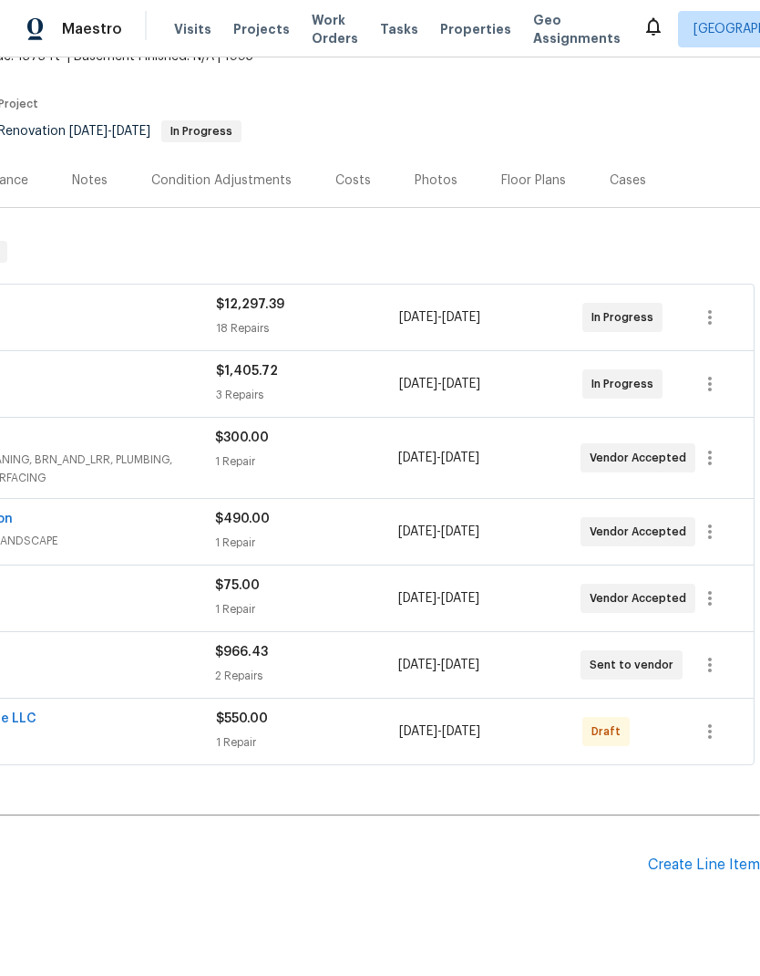
scroll to position [123, 270]
click at [712, 709] on button "button" at bounding box center [710, 731] width 44 height 44
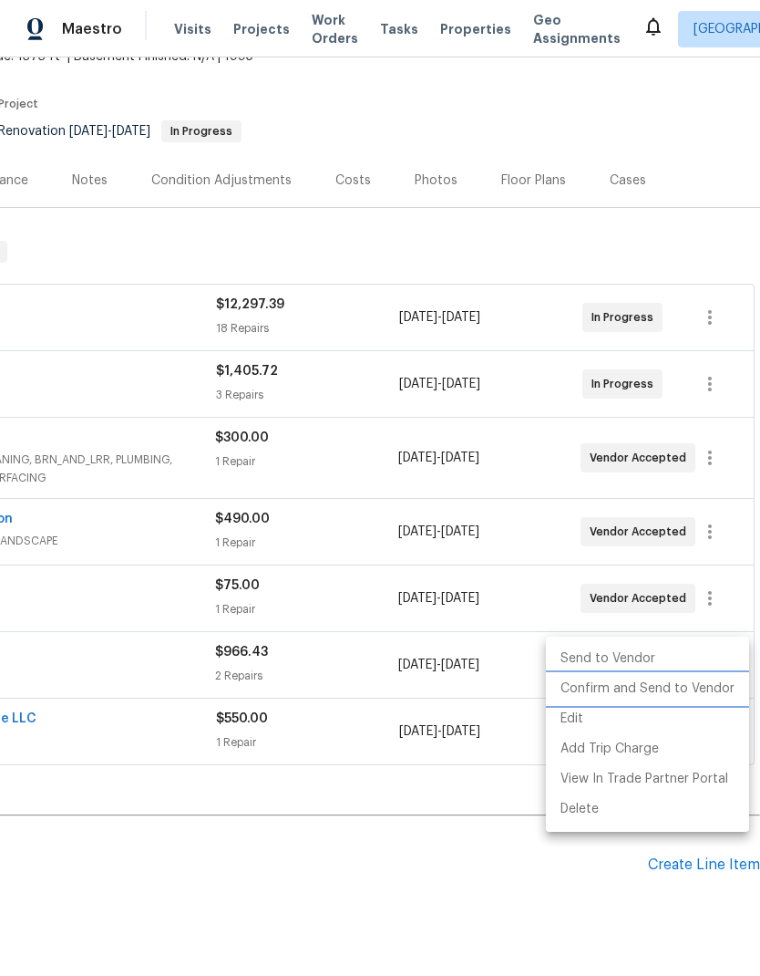
click at [684, 698] on li "Confirm and Send to Vendor" at bounding box center [647, 689] width 203 height 30
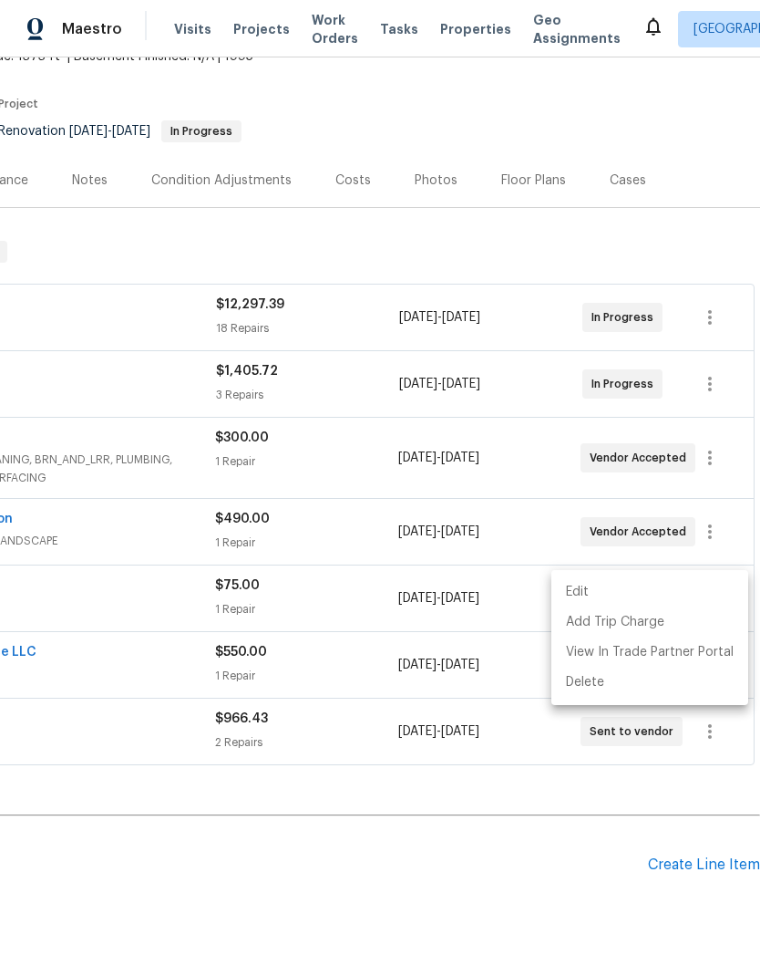
click at [318, 840] on div at bounding box center [380, 488] width 760 height 976
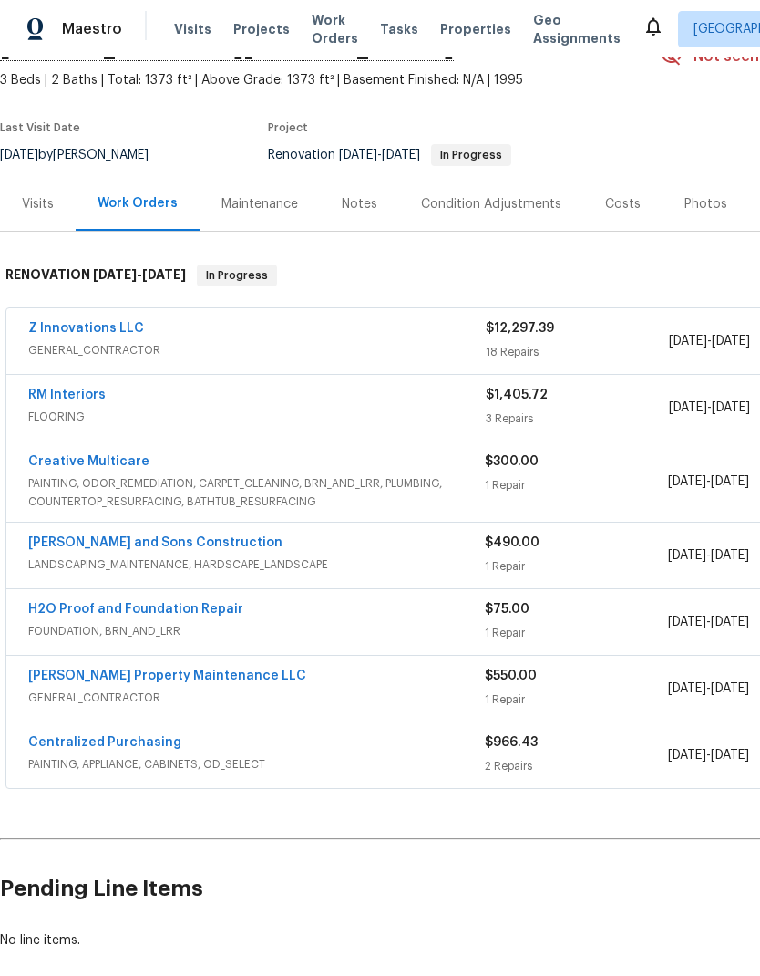
scroll to position [98, 0]
click at [203, 670] on link "Glen Property Maintenance LLC" at bounding box center [167, 676] width 278 height 13
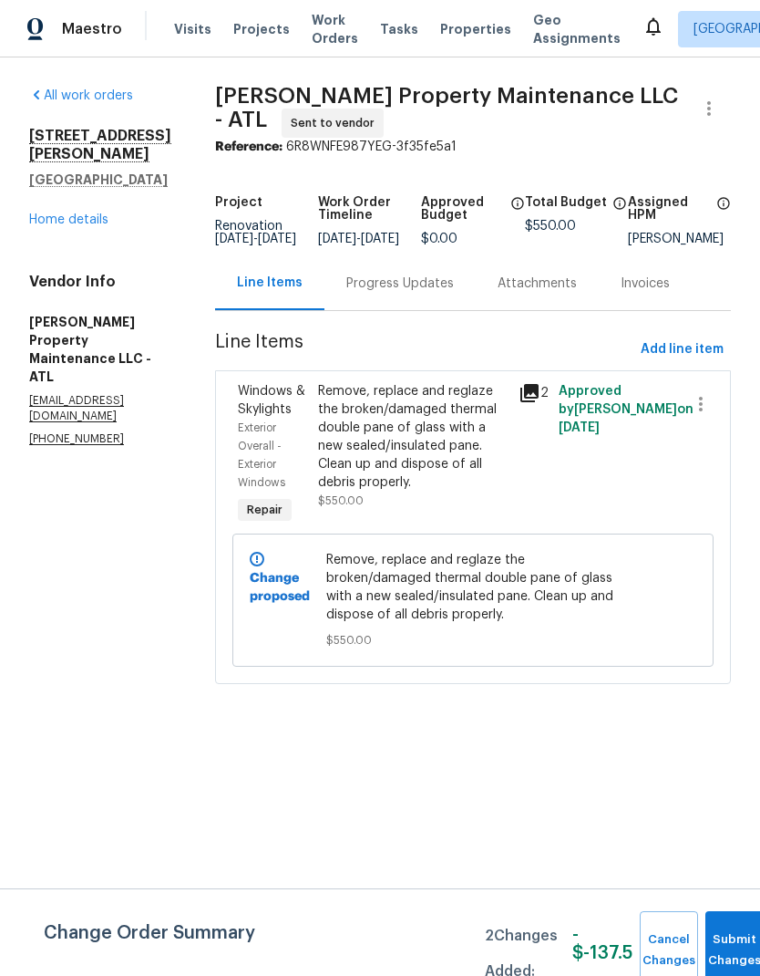
click at [88, 213] on link "Home details" at bounding box center [68, 219] width 79 height 13
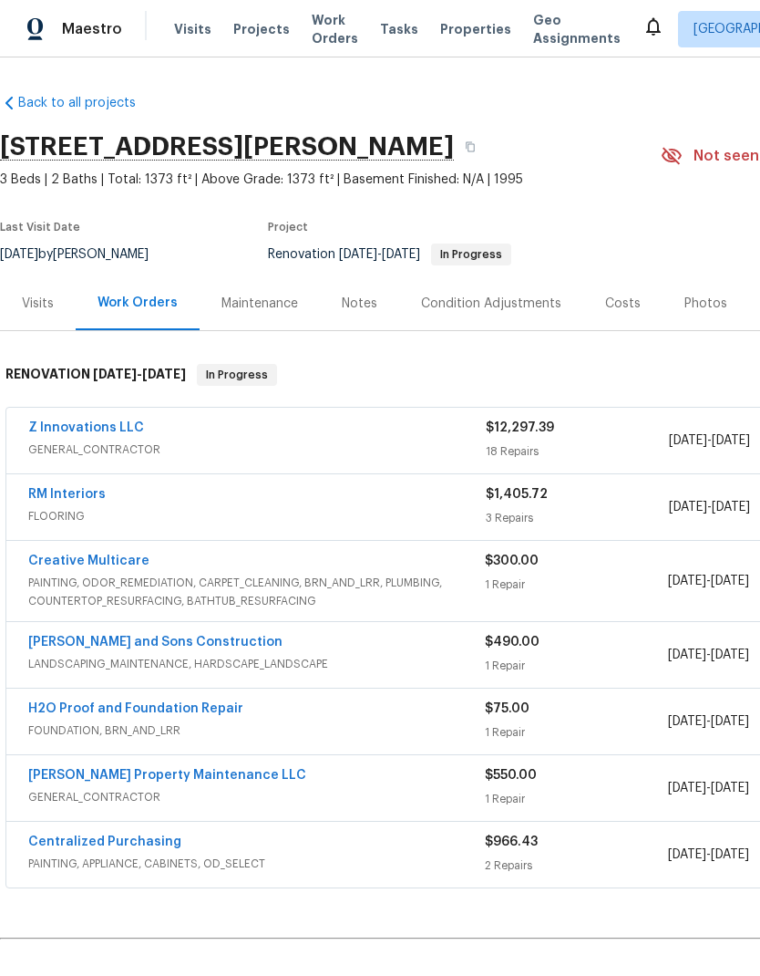
click at [180, 779] on link "Glen Property Maintenance LLC" at bounding box center [167, 775] width 278 height 13
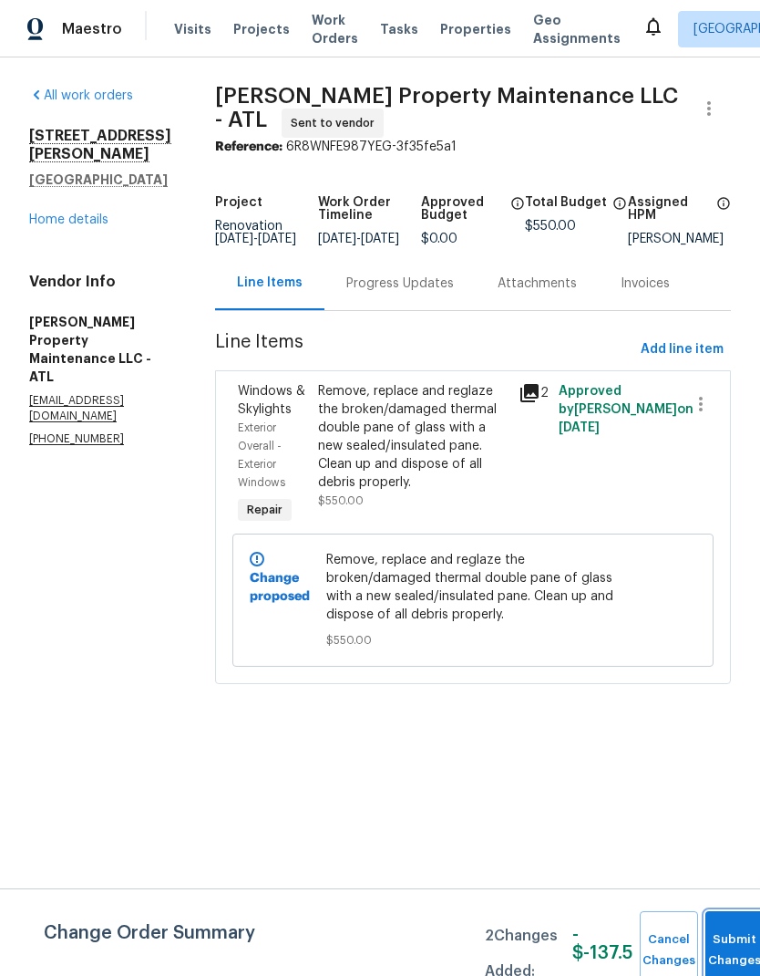
click at [729, 942] on button "Submit Changes" at bounding box center [735, 950] width 58 height 78
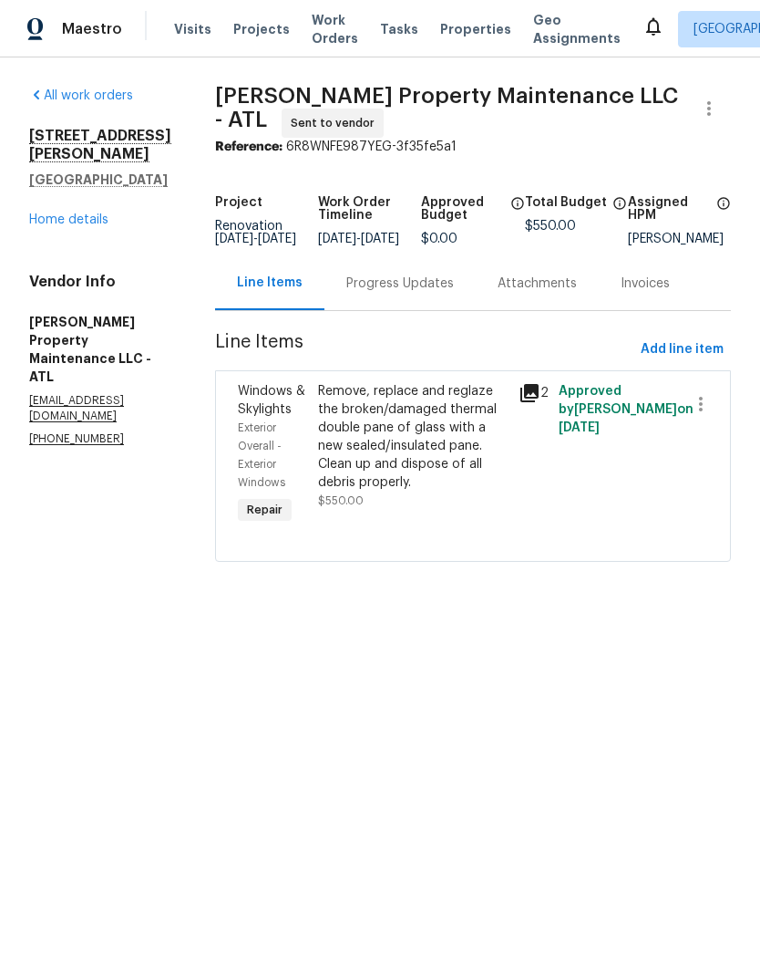
click at [99, 213] on link "Home details" at bounding box center [68, 219] width 79 height 13
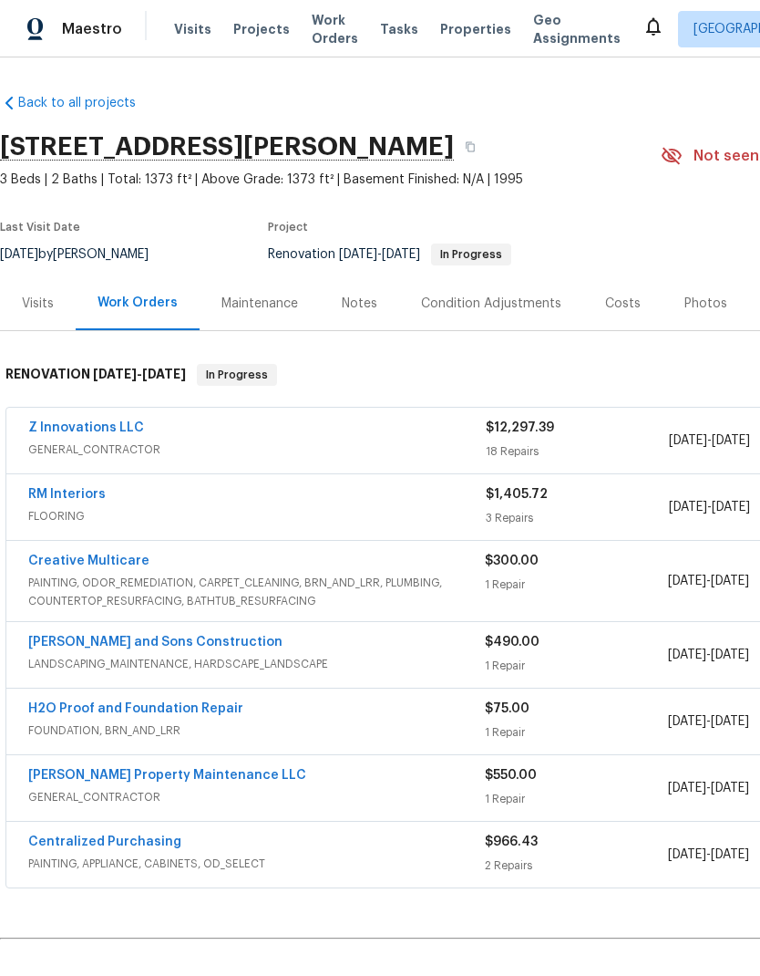
click at [112, 432] on link "Z Innovations LLC" at bounding box center [86, 427] width 116 height 13
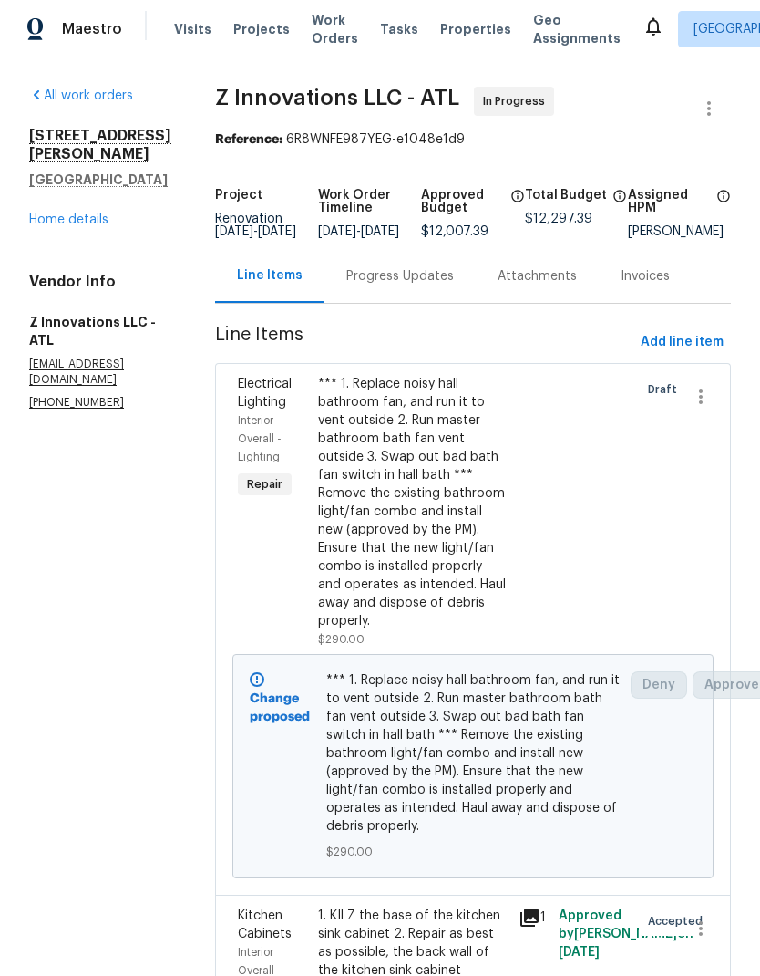
click at [98, 213] on link "Home details" at bounding box center [68, 219] width 79 height 13
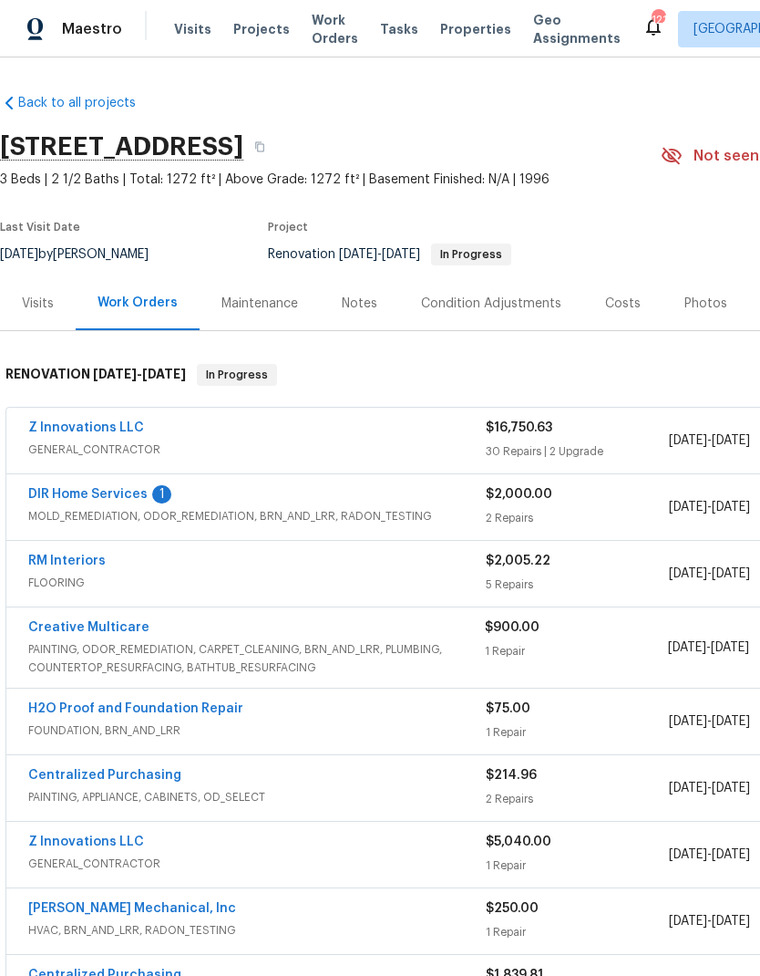
click at [129, 496] on link "DIR Home Services" at bounding box center [87, 494] width 119 height 13
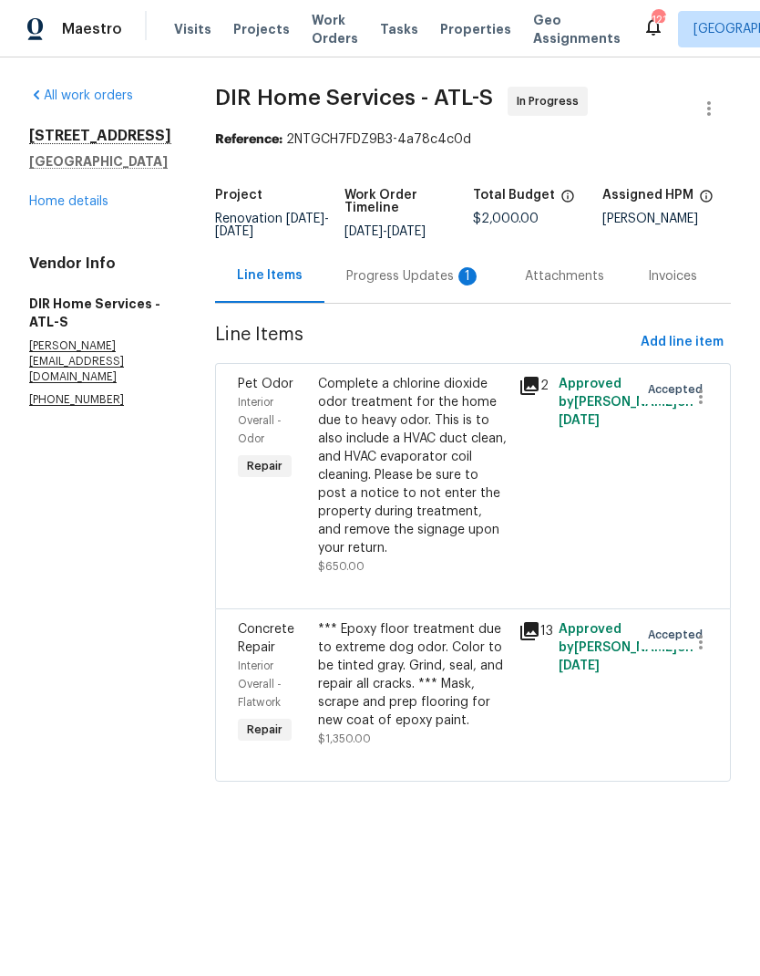
click at [433, 285] on div "Progress Updates 1" at bounding box center [413, 276] width 135 height 18
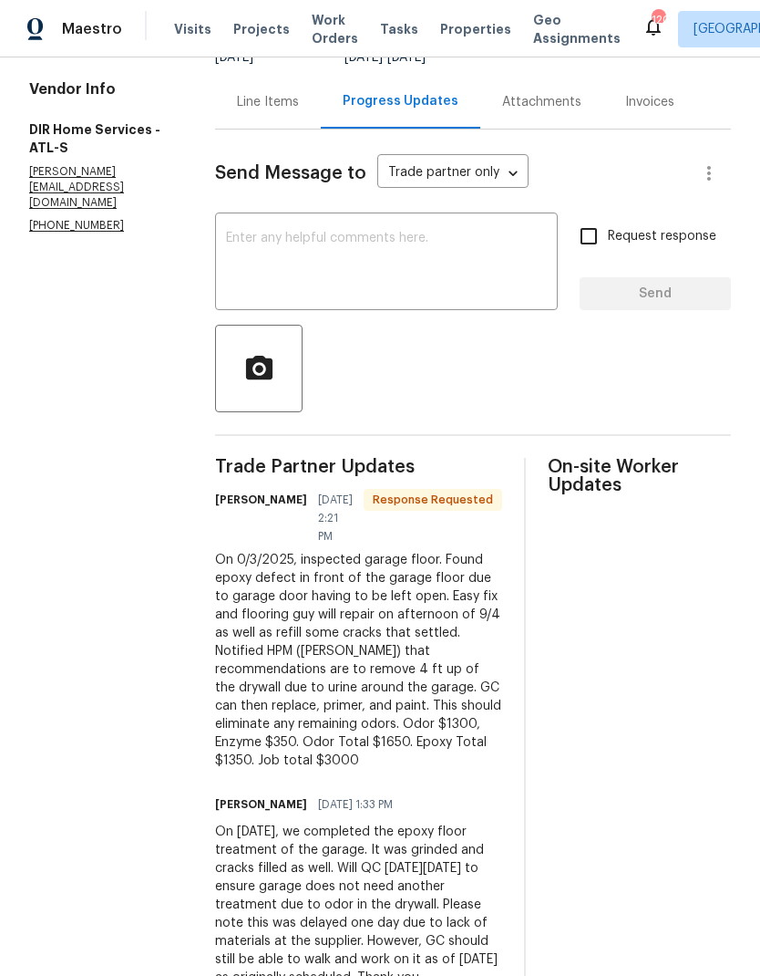
scroll to position [184, 0]
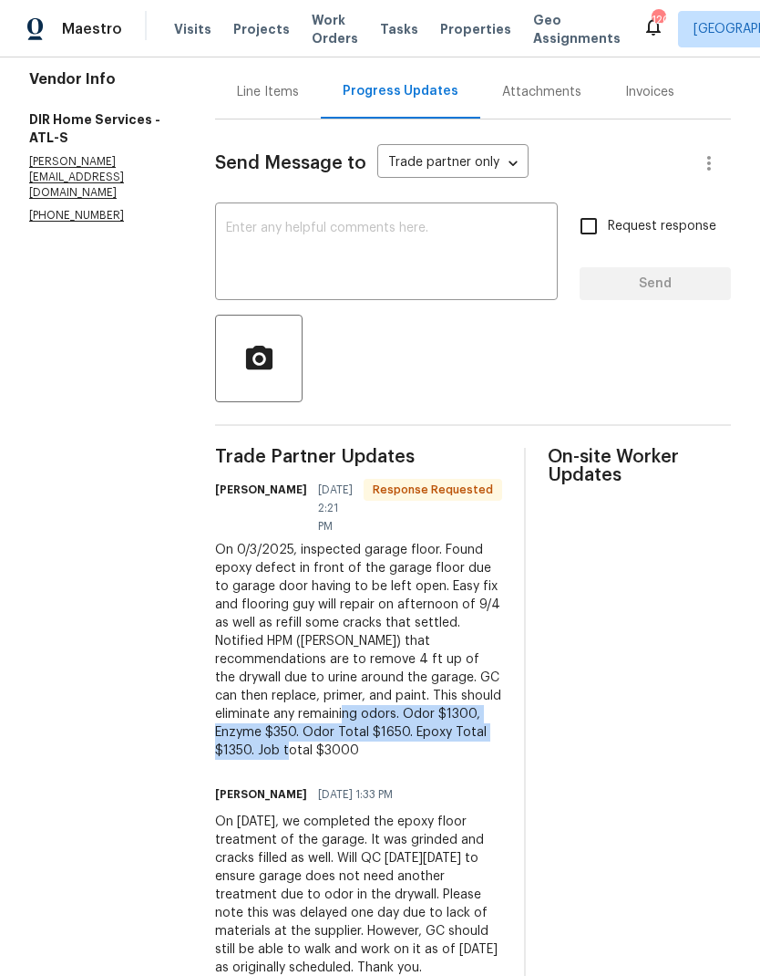
copy div "Odor $1300, Enzyme $350. Odor Total $1650. Epoxy Total $1350. Job total $3000"
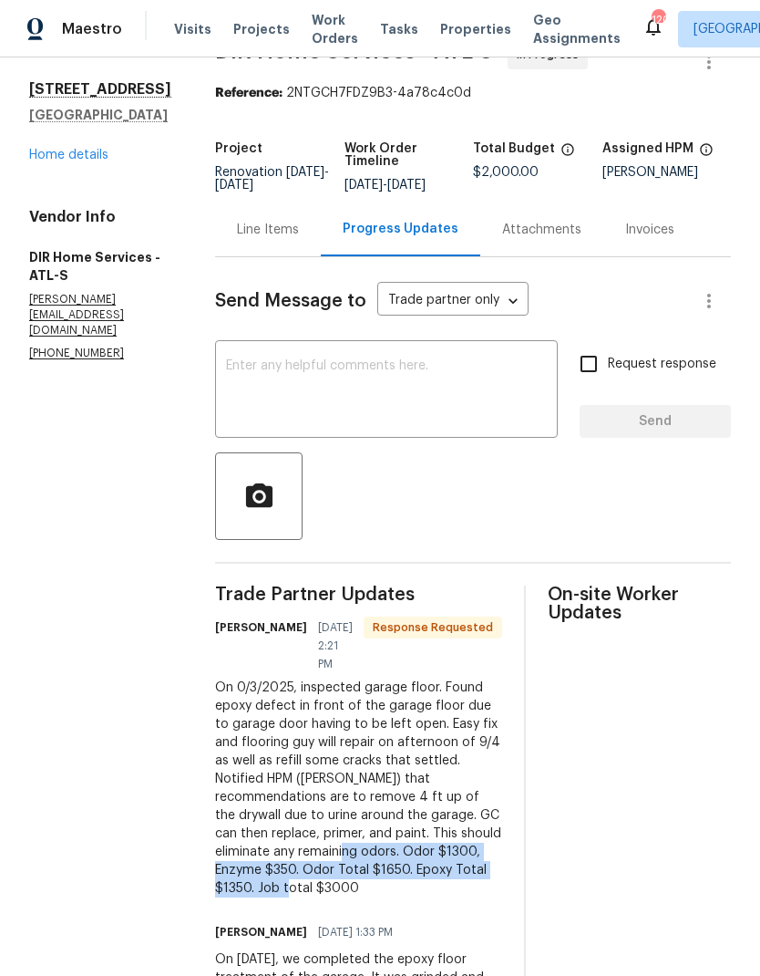
scroll to position [49, 0]
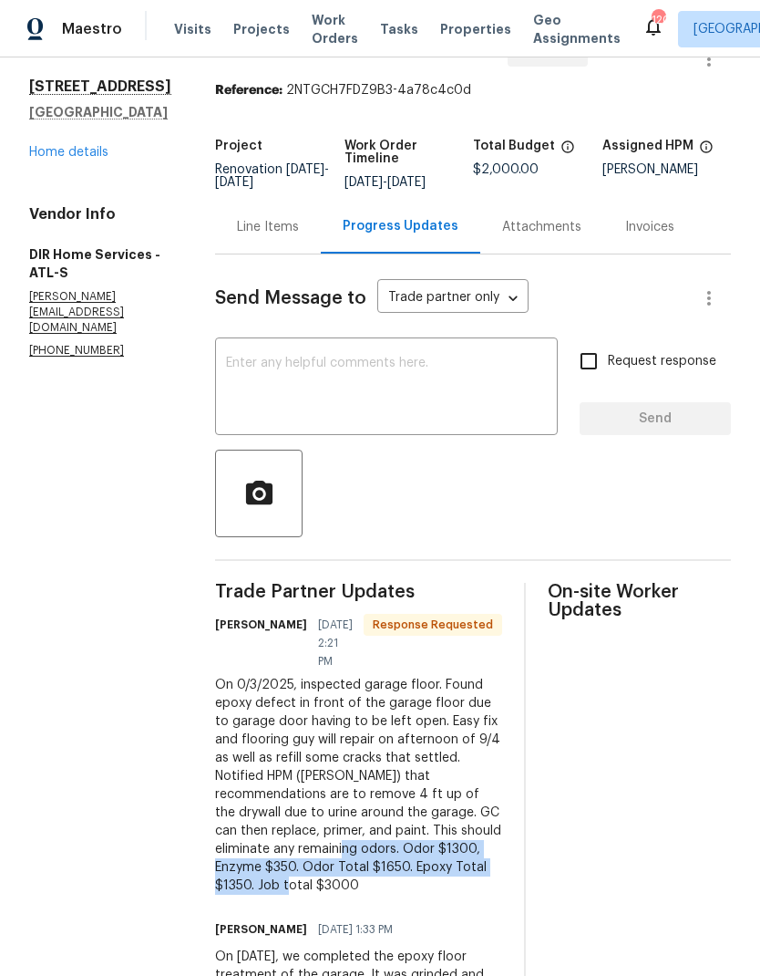
click at [295, 236] on div "Line Items" at bounding box center [268, 227] width 62 height 18
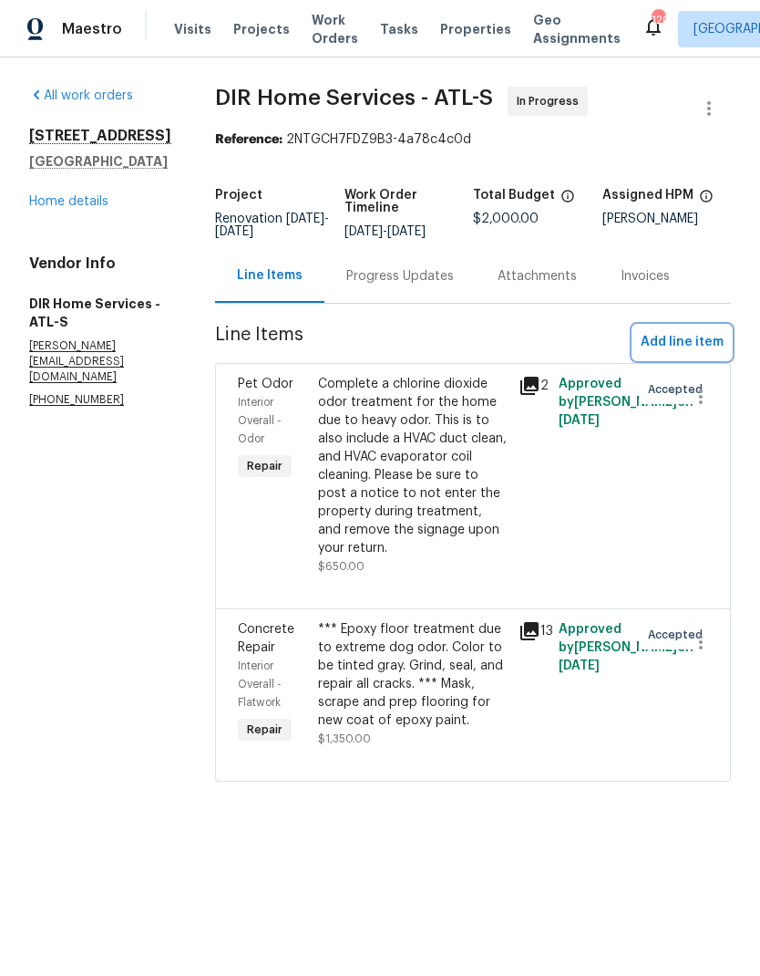
click at [710, 354] on span "Add line item" at bounding box center [682, 342] width 83 height 23
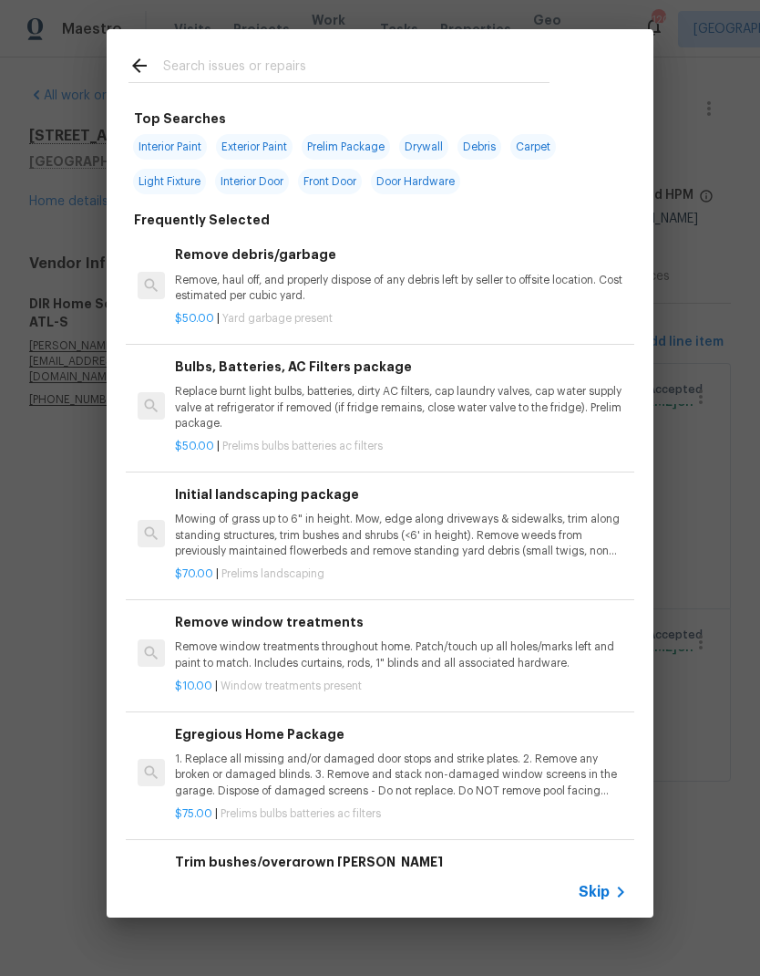
click at [278, 70] on input "text" at bounding box center [356, 68] width 387 height 27
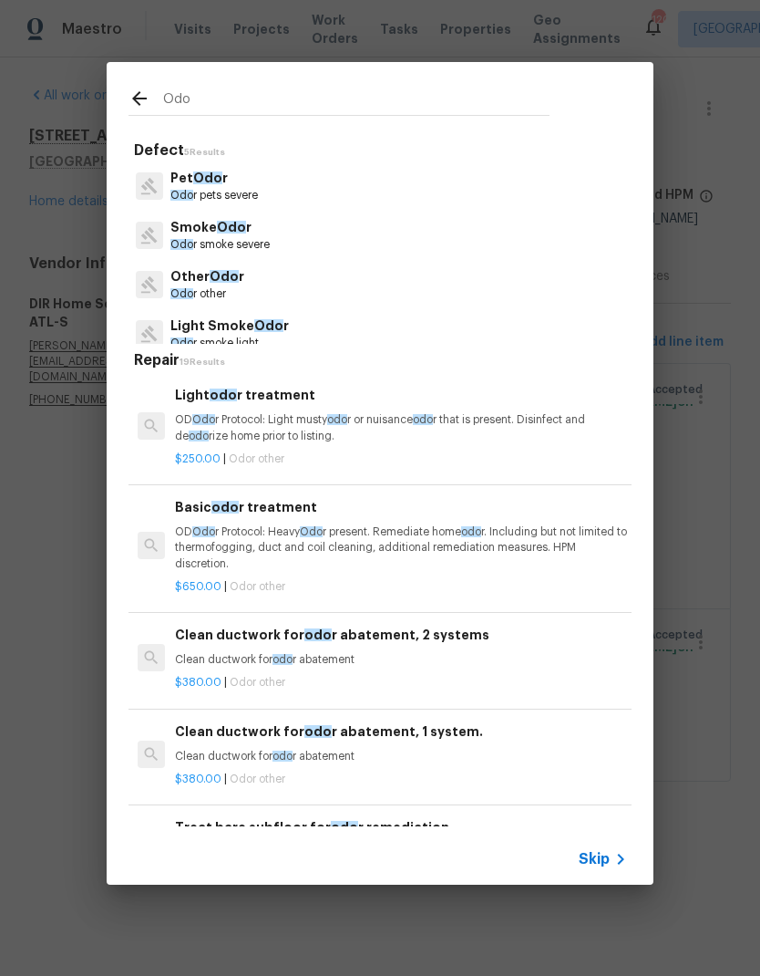
type input "Odor"
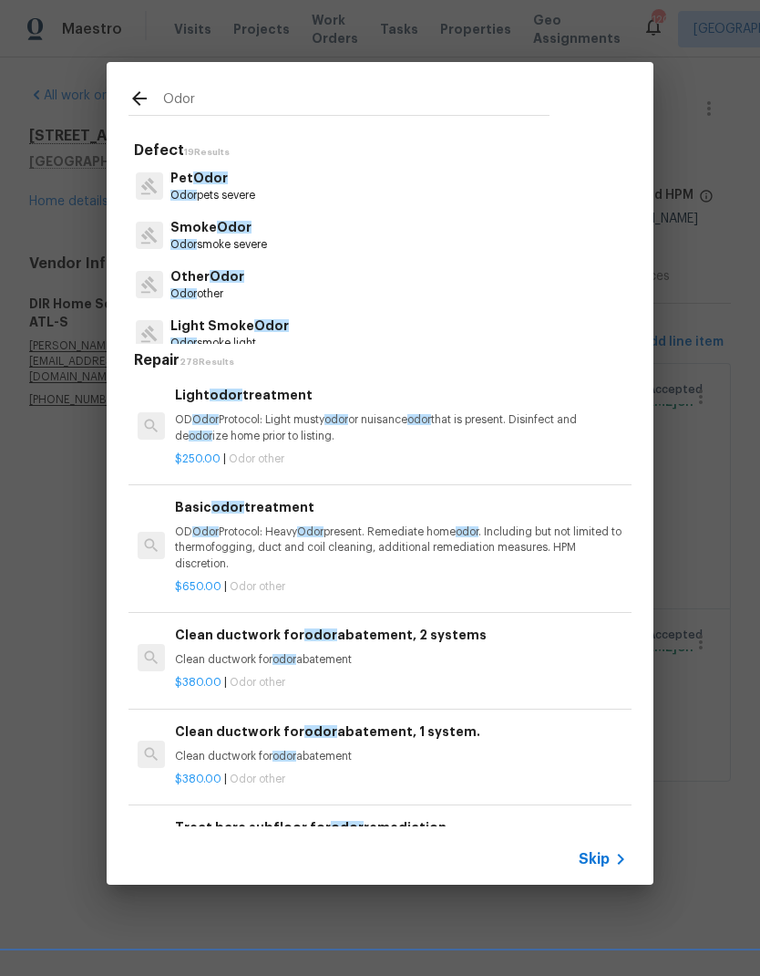
click at [219, 187] on p "Pet Odor" at bounding box center [213, 178] width 85 height 19
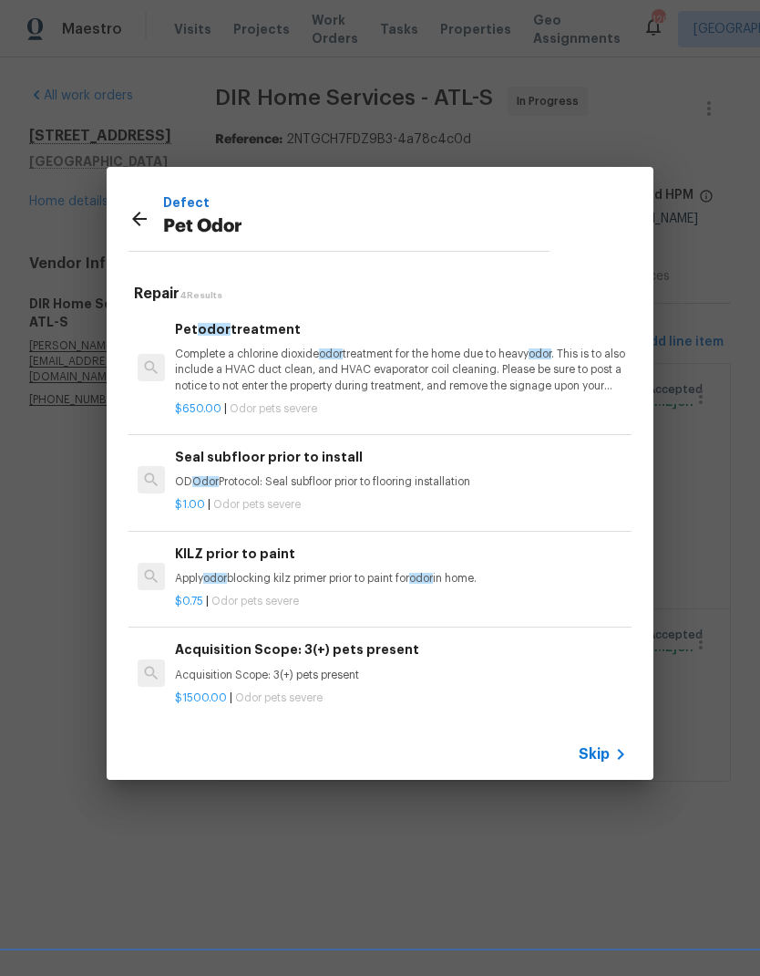
click at [410, 373] on p "Complete a chlorine dioxide odor treatment for the home due to heavy odor . Thi…" at bounding box center [401, 369] width 452 height 47
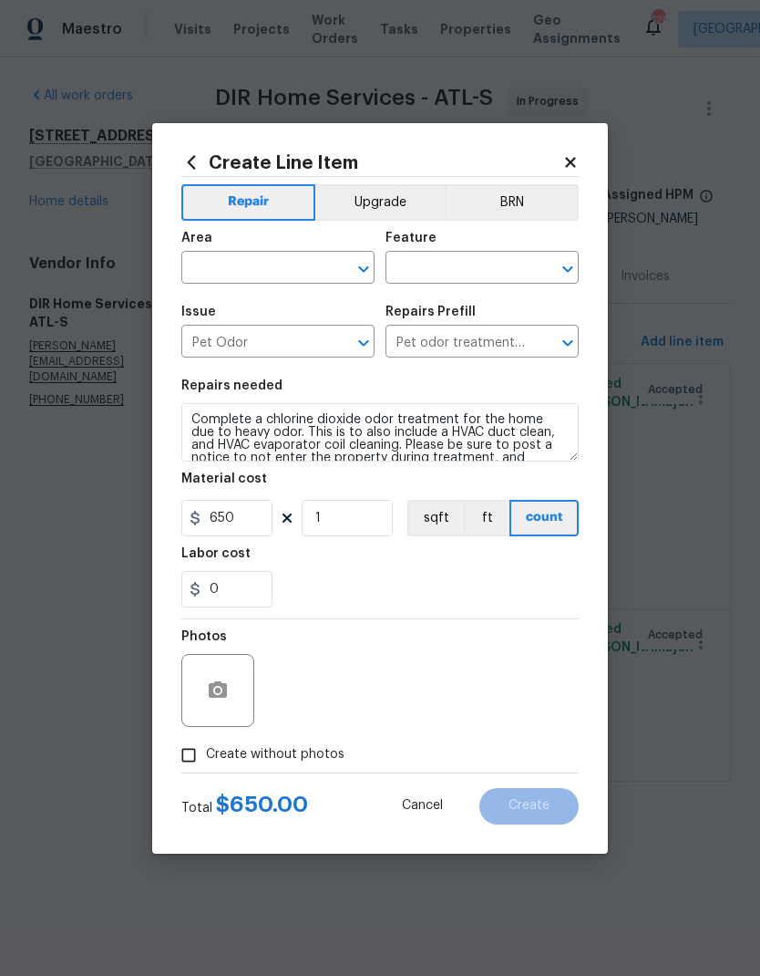
click at [287, 266] on input "text" at bounding box center [252, 269] width 142 height 28
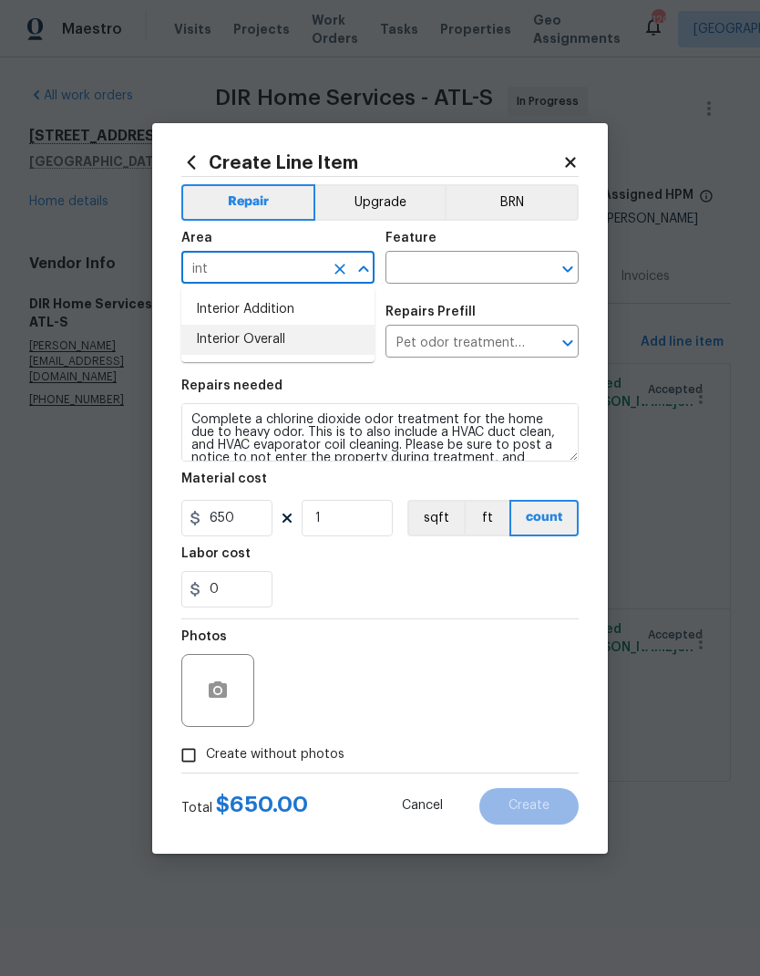
click at [271, 344] on li "Interior Overall" at bounding box center [277, 340] width 193 height 30
type input "Interior Overall"
click at [473, 264] on input "text" at bounding box center [457, 269] width 142 height 28
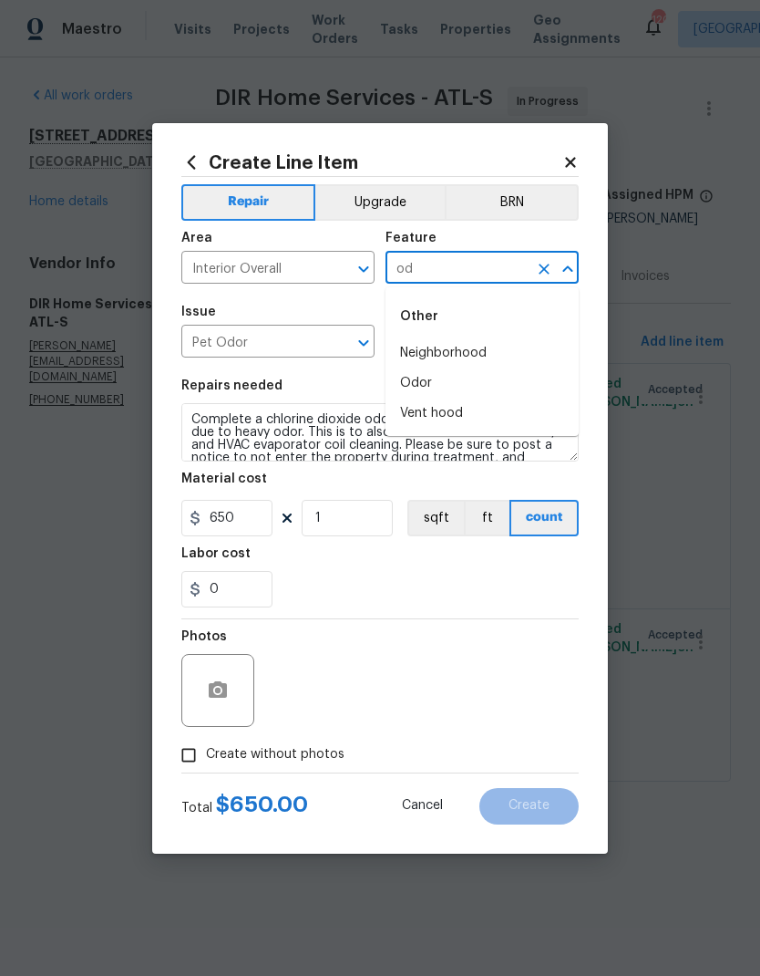
click at [445, 377] on li "Odor" at bounding box center [482, 383] width 193 height 30
type input "Odor"
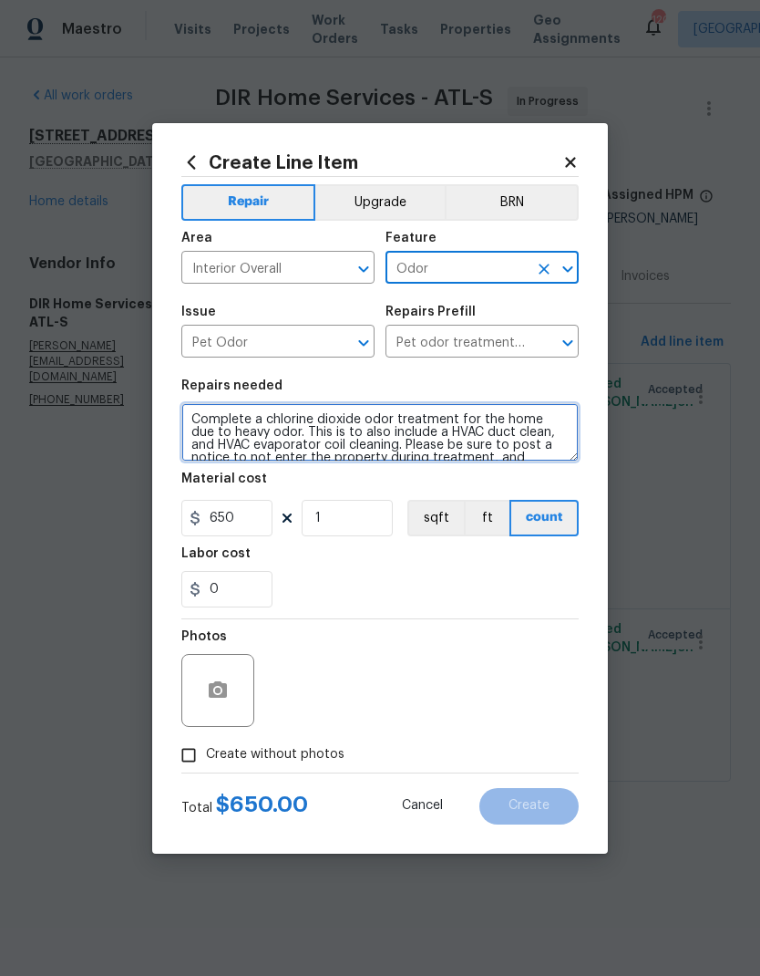
click at [193, 417] on textarea "Complete a chlorine dioxide odor treatment for the home due to heavy odor. This…" at bounding box center [380, 432] width 398 height 58
click at [214, 416] on textarea "Complete a chlorine dioxide odor treatment for the home due to heavy odor. This…" at bounding box center [380, 432] width 398 height 58
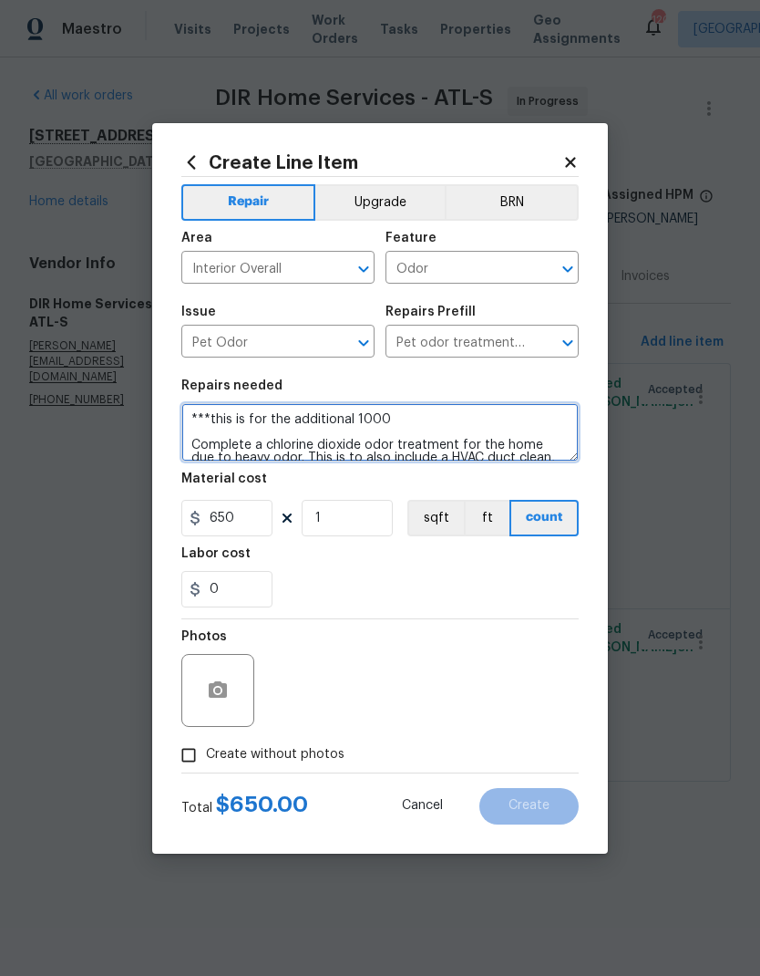
click at [356, 417] on textarea "***this is for the additional 1000 Complete a chlorine dioxide odor treatment f…" at bounding box center [380, 432] width 398 height 58
click at [437, 424] on textarea "***this is for the additional $1000 Complete a chlorine dioxide odor treatment …" at bounding box center [380, 432] width 398 height 58
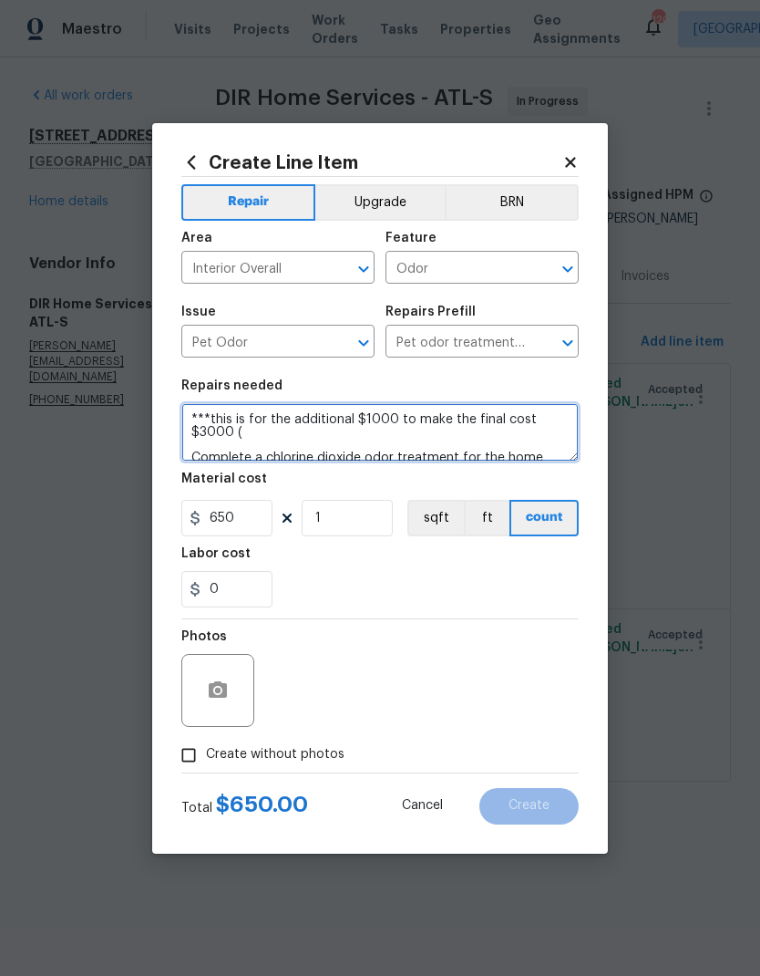
click at [263, 431] on textarea "***this is for the additional $1000 to make the final cost $3000 ( Complete a c…" at bounding box center [380, 432] width 398 height 58
paste textarea "Odor $1300, Enzyme $350. Odor Total $1650. Epoxy Total $1350. Job total $3000"
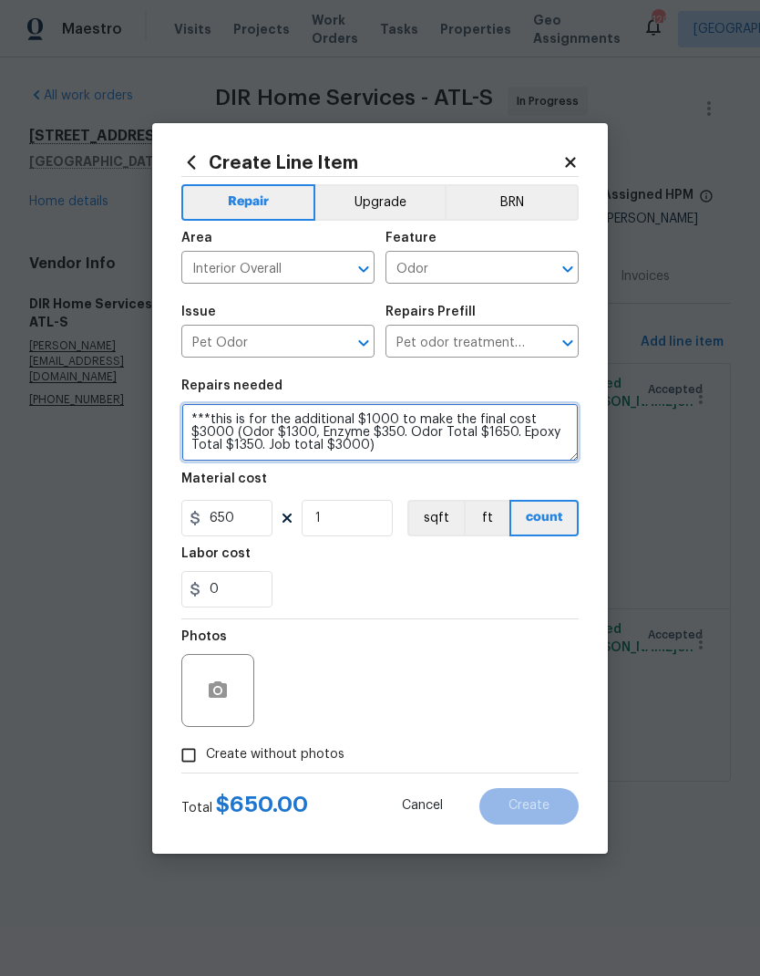
type textarea "***this is for the additional $1000 to make the final cost $3000 (Odor $1300, E…"
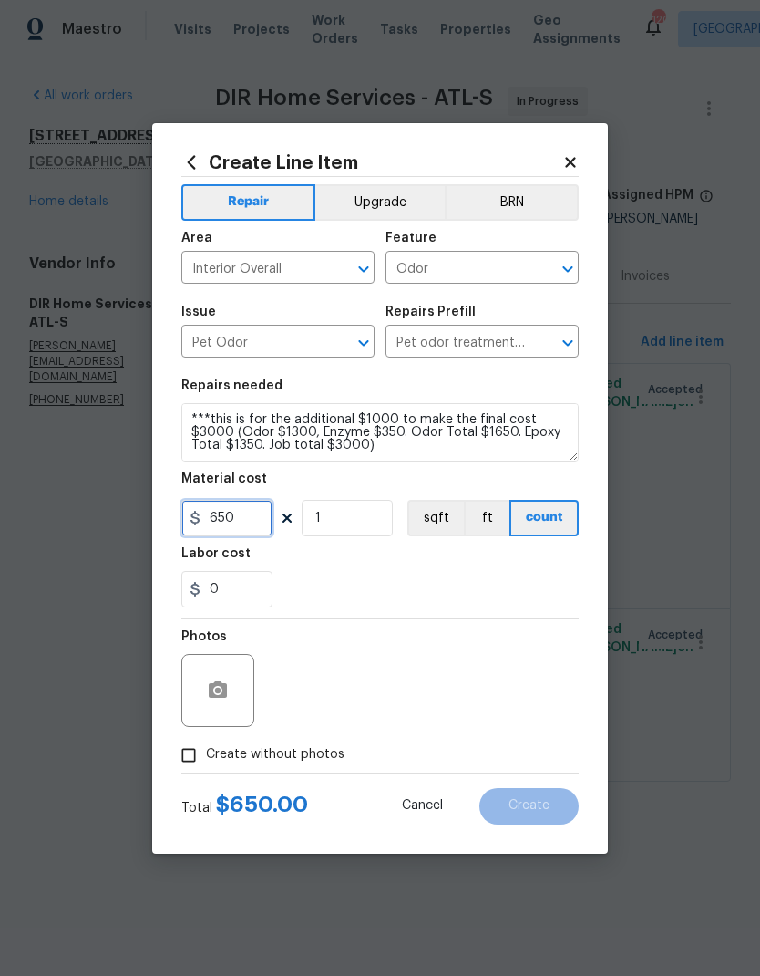
click at [257, 518] on input "650" at bounding box center [226, 518] width 91 height 36
type input "1000"
click at [213, 707] on button "button" at bounding box center [218, 690] width 44 height 44
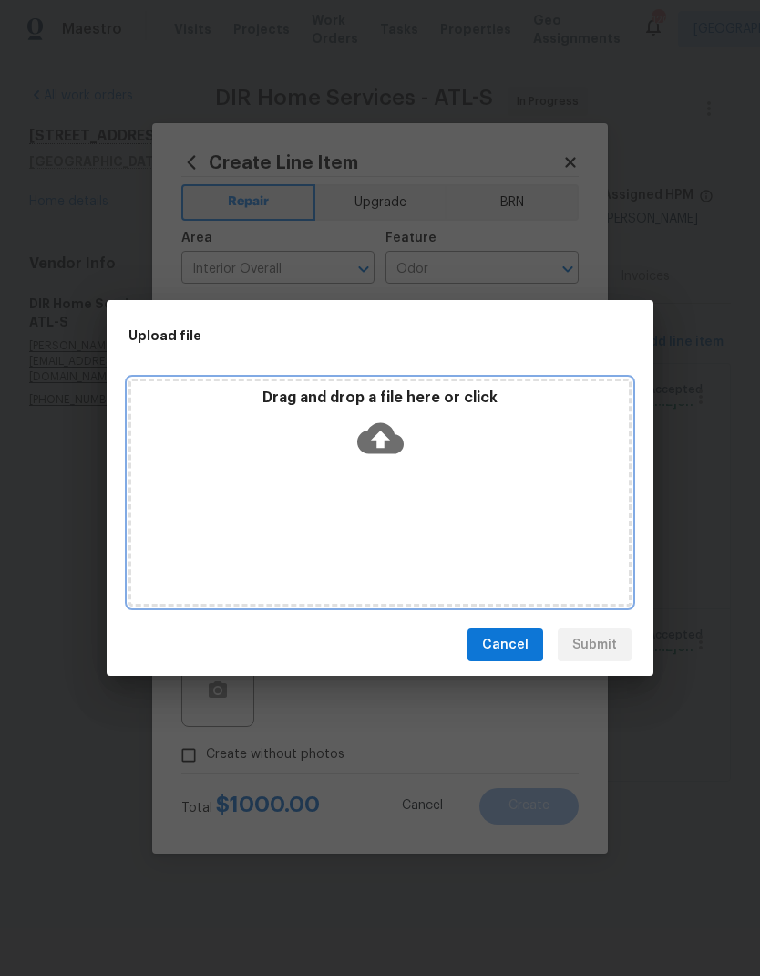
click at [384, 442] on icon at bounding box center [380, 438] width 47 height 47
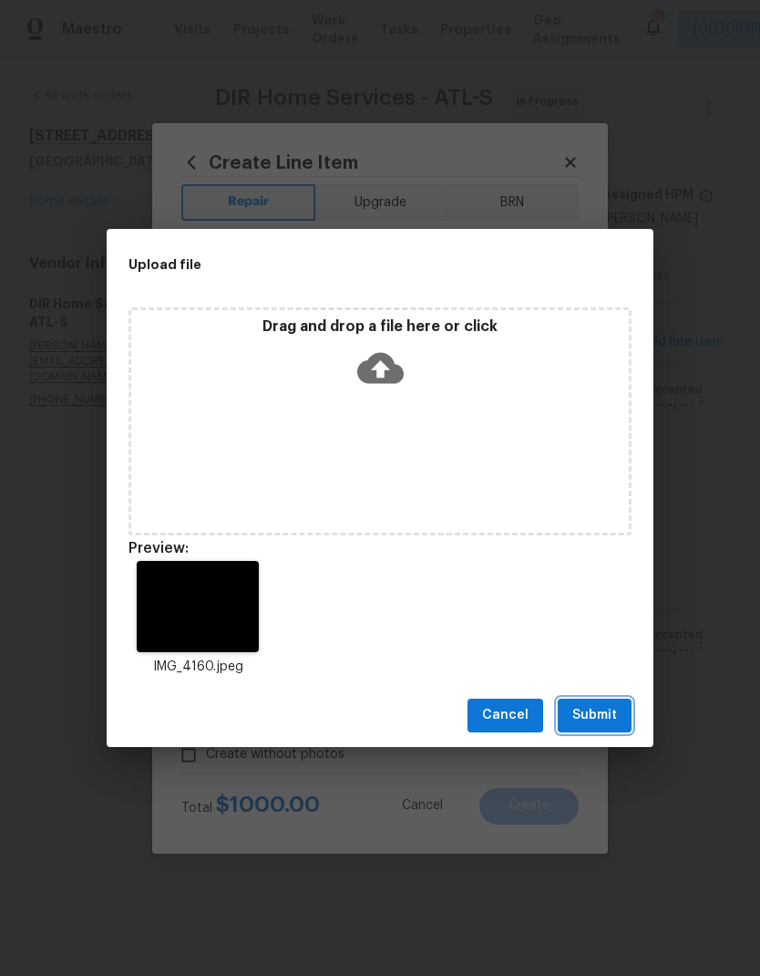
click at [617, 719] on button "Submit" at bounding box center [595, 715] width 74 height 34
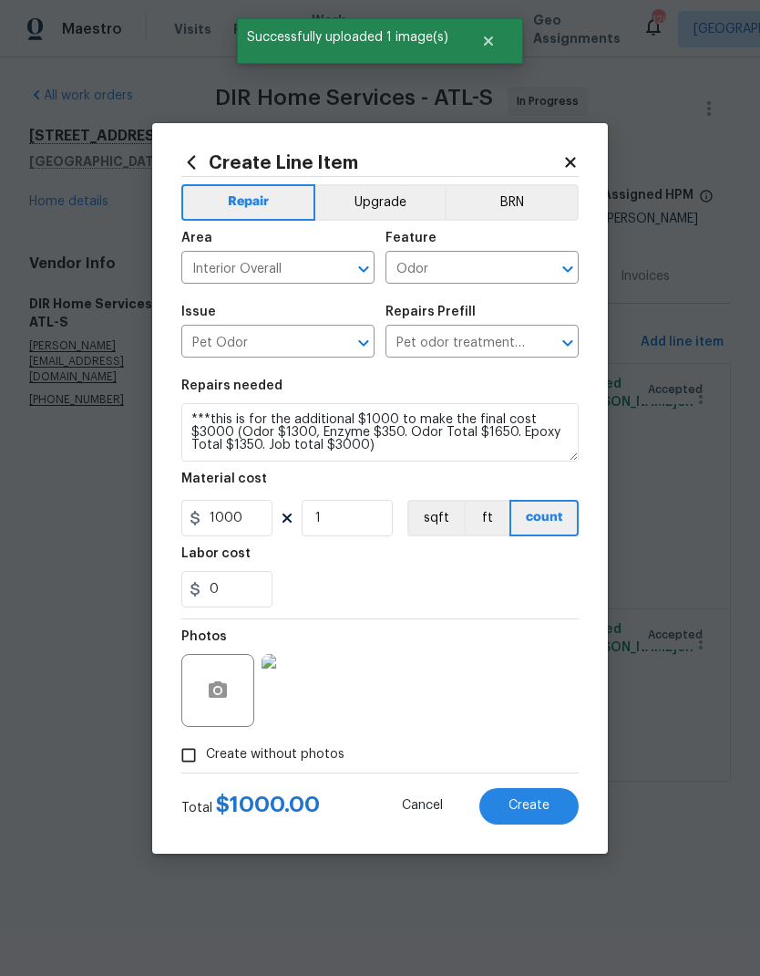
click at [543, 807] on span "Create" at bounding box center [529, 806] width 41 height 14
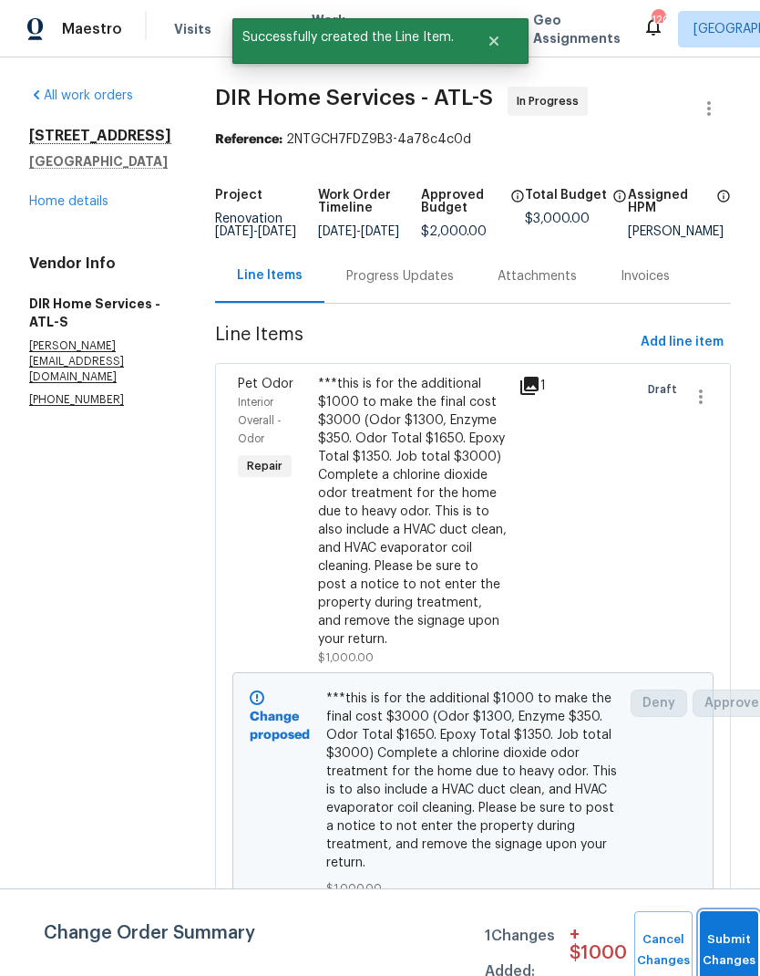
click at [732, 949] on span "Submit Changes" at bounding box center [729, 950] width 40 height 42
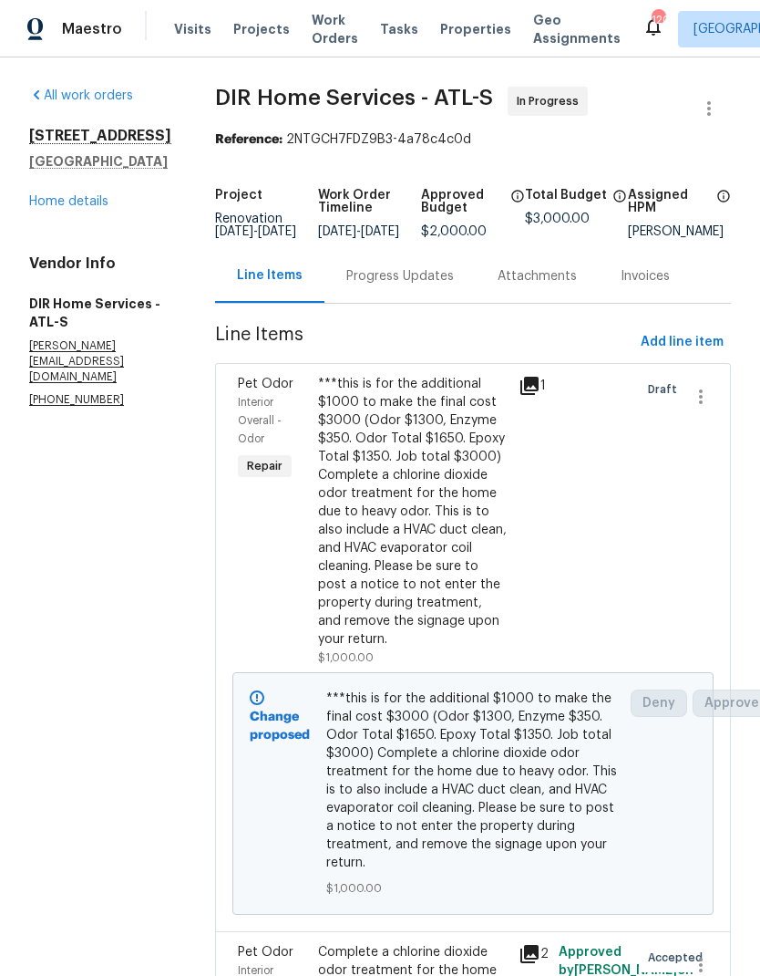
click at [88, 207] on link "Home details" at bounding box center [68, 201] width 79 height 13
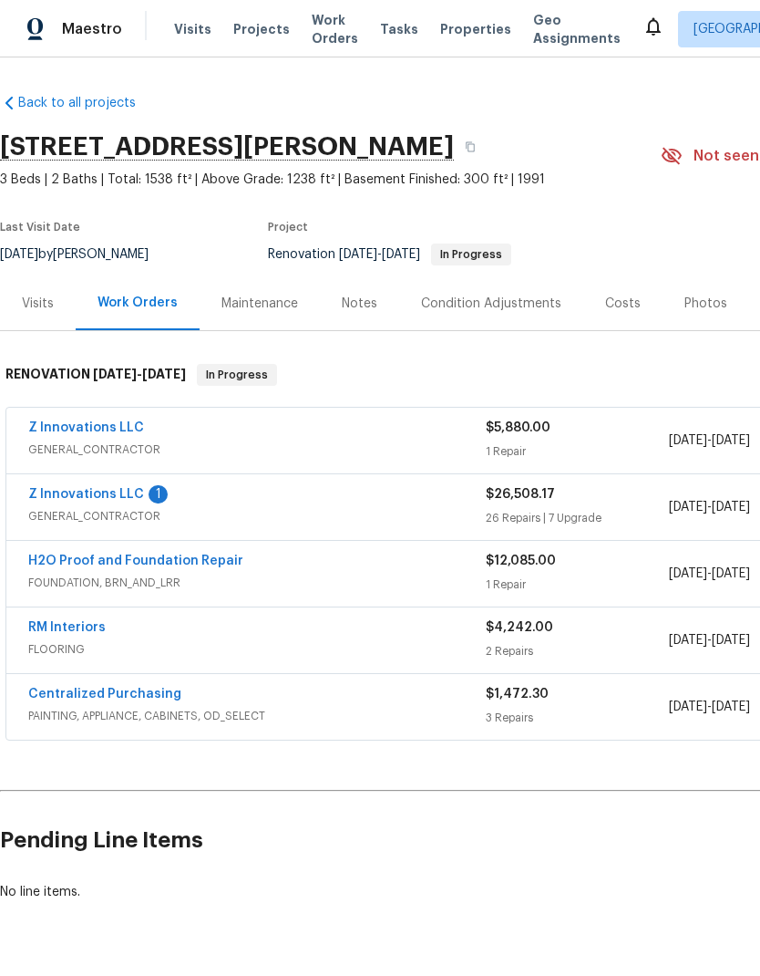
click at [99, 493] on link "Z Innovations LLC" at bounding box center [86, 494] width 116 height 13
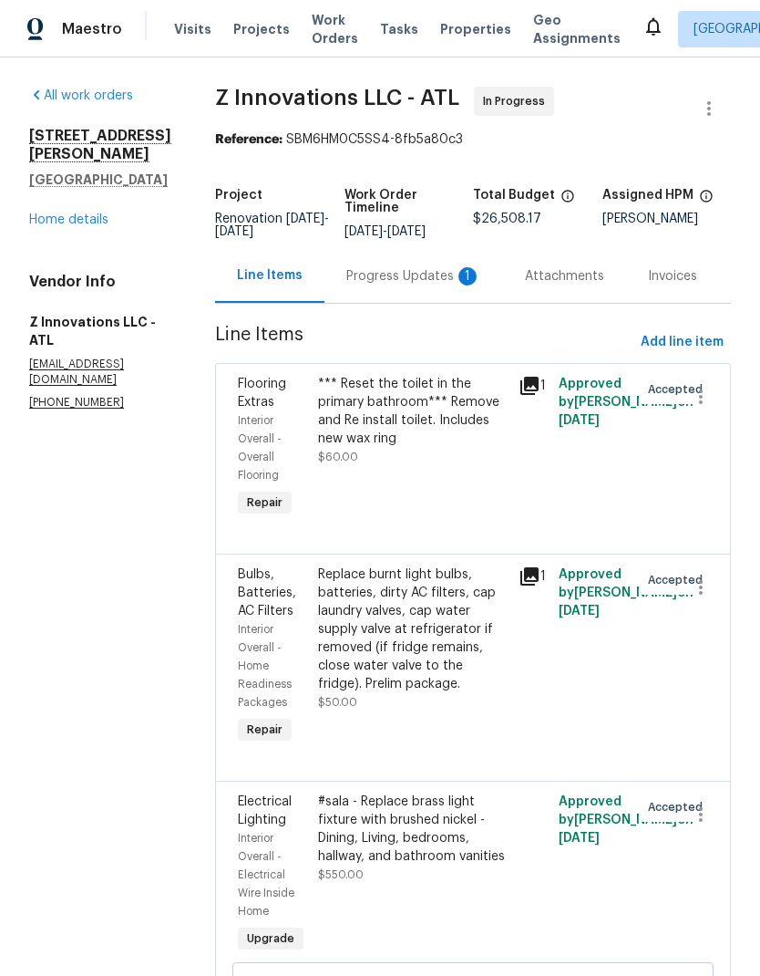
click at [415, 278] on div "Progress Updates 1" at bounding box center [413, 276] width 135 height 18
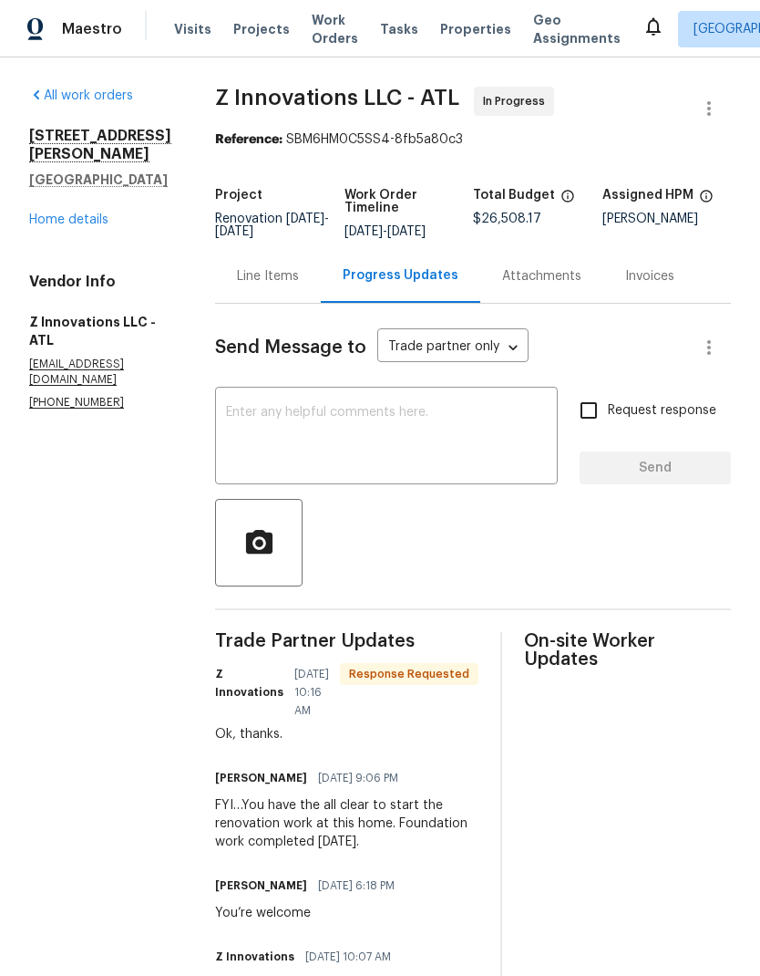
click at [274, 278] on div "Line Items" at bounding box center [268, 276] width 62 height 18
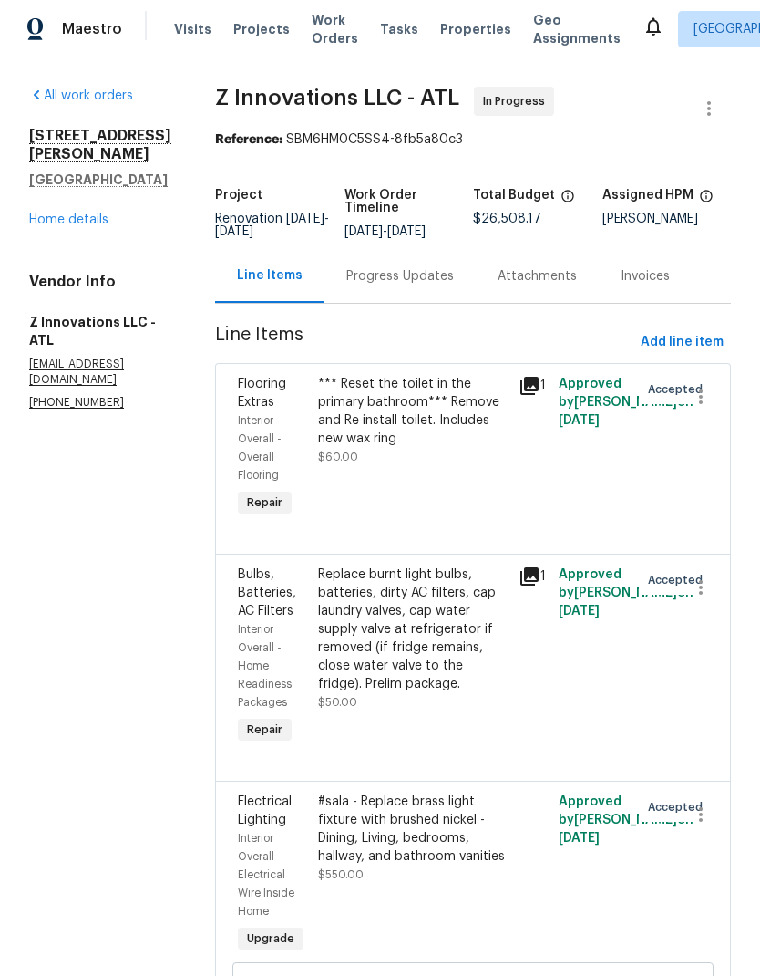
click at [100, 213] on link "Home details" at bounding box center [68, 219] width 79 height 13
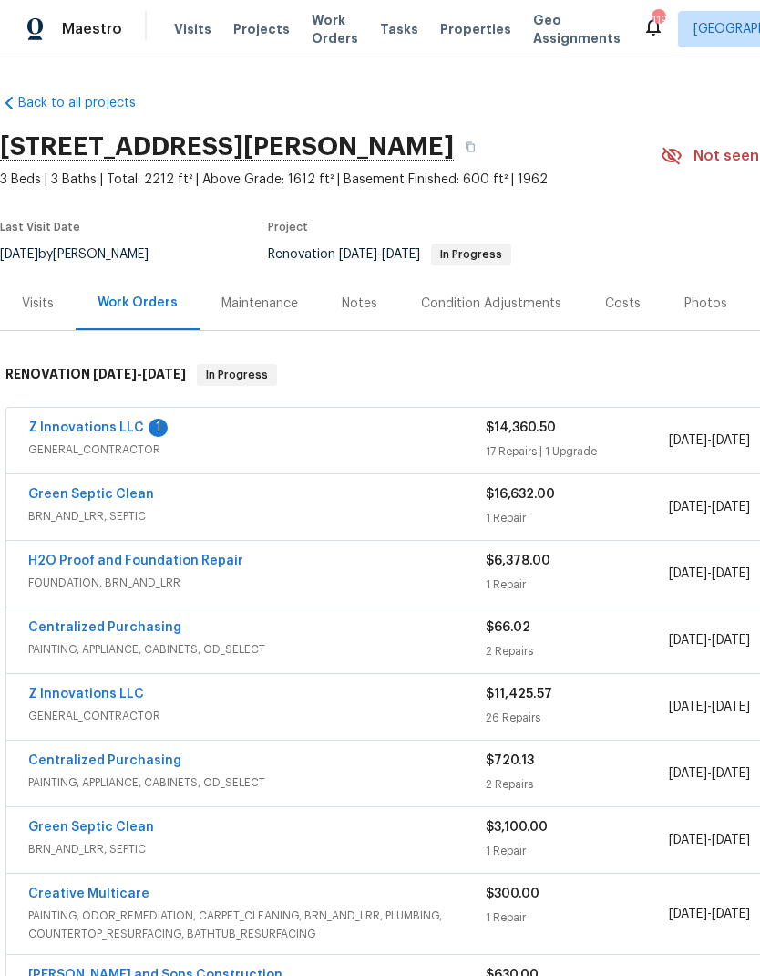
click at [113, 424] on link "Z Innovations LLC" at bounding box center [86, 427] width 116 height 13
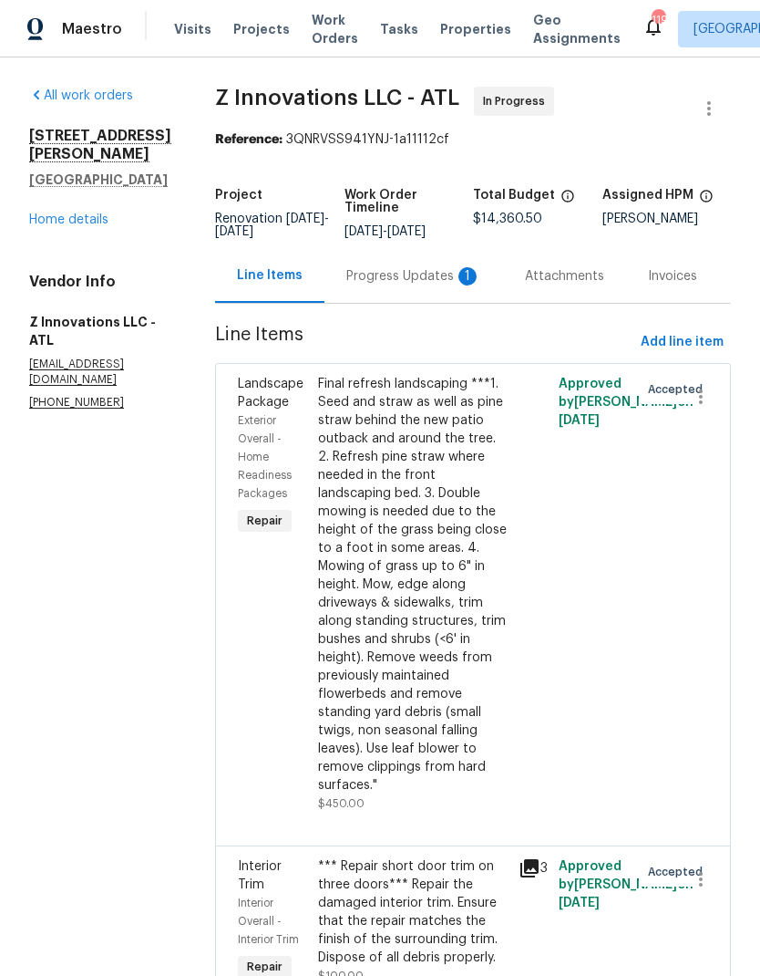
click at [419, 272] on div "Progress Updates 1" at bounding box center [413, 276] width 135 height 18
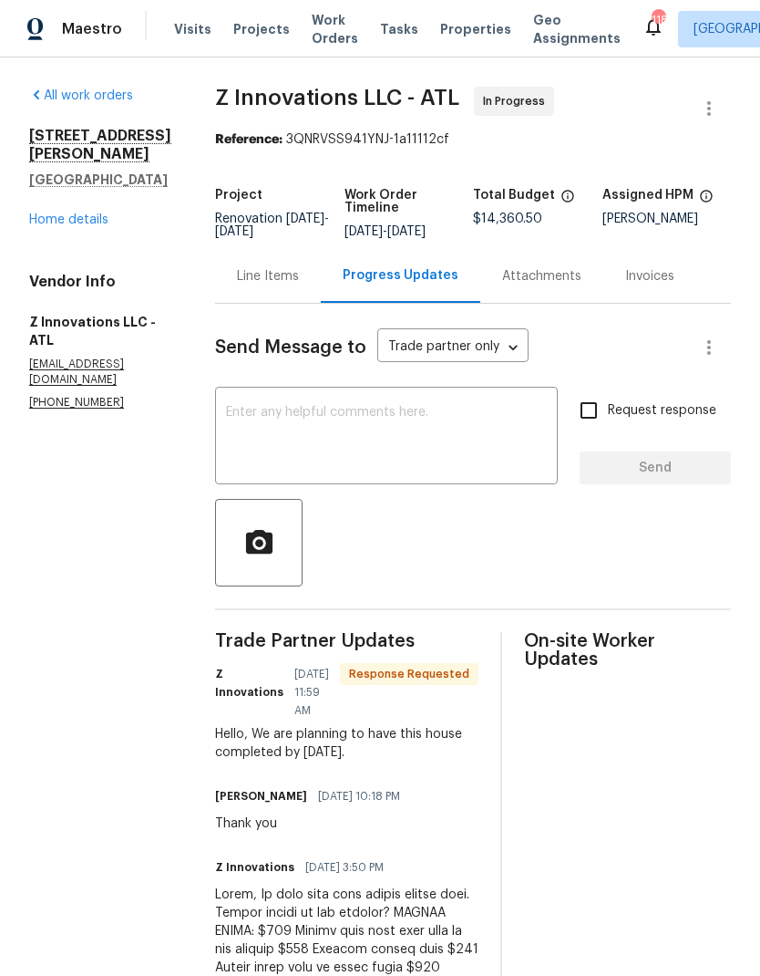
click at [261, 274] on div "Line Items" at bounding box center [268, 276] width 62 height 18
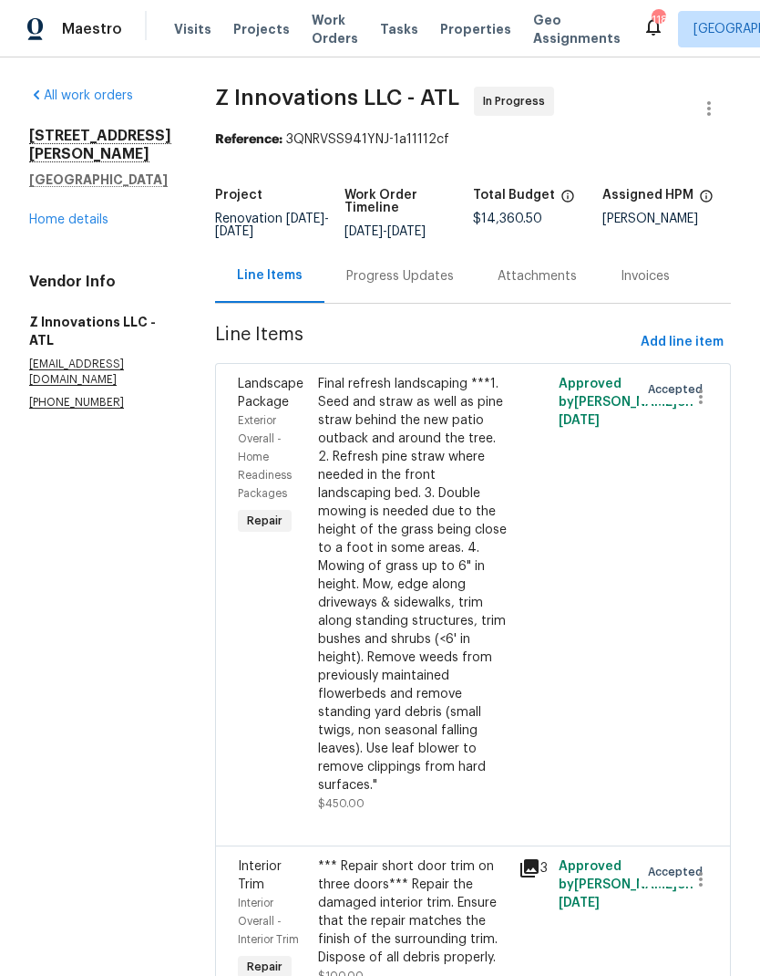
click at [89, 213] on link "Home details" at bounding box center [68, 219] width 79 height 13
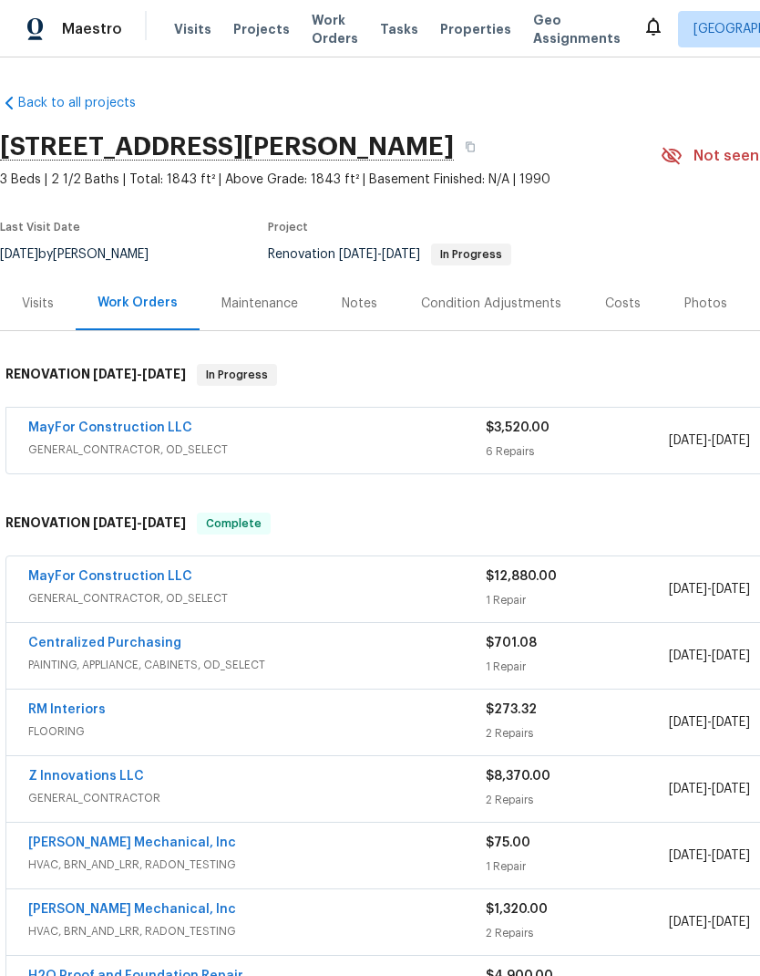
click at [160, 573] on link "MayFor Construction LLC" at bounding box center [110, 576] width 164 height 13
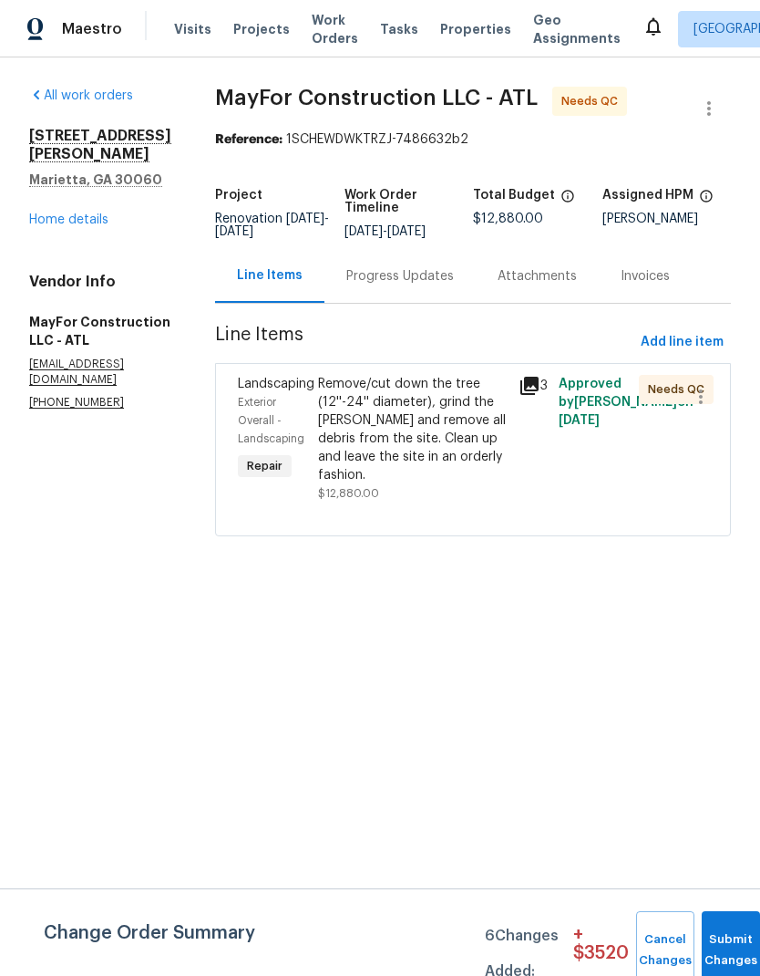
click at [450, 447] on div "Remove/cut down the tree (12''-24'' diameter), grind the stump and remove all d…" at bounding box center [413, 429] width 190 height 109
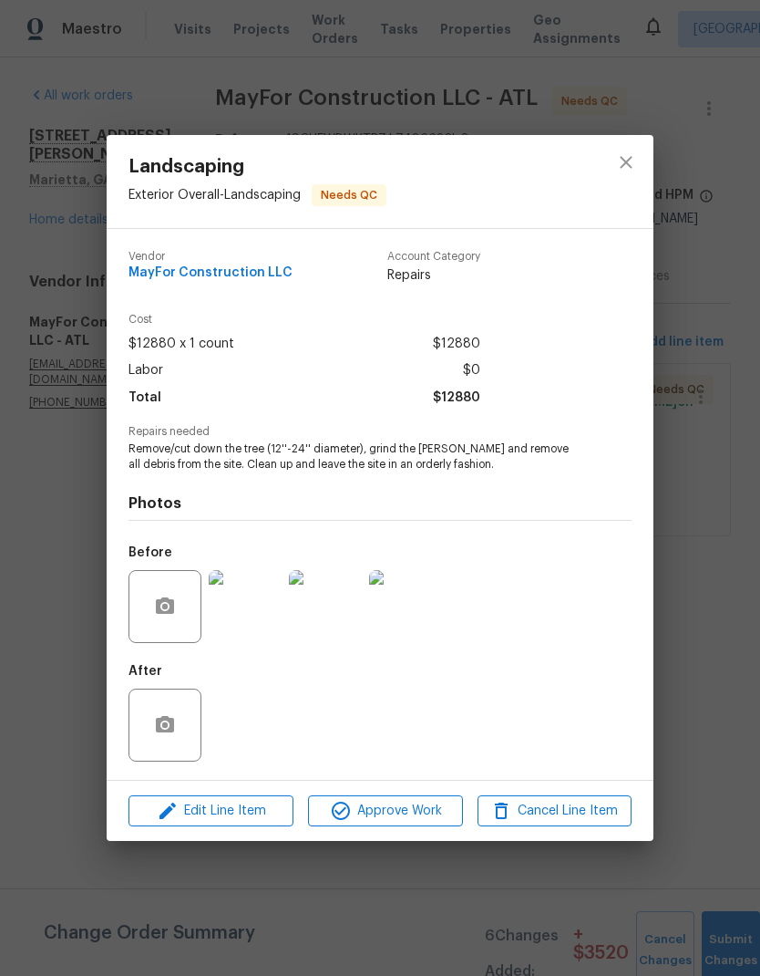
click at [264, 728] on div "After" at bounding box center [380, 713] width 503 height 119
click at [254, 726] on div "After" at bounding box center [380, 713] width 503 height 119
click at [638, 165] on button "close" at bounding box center [627, 162] width 44 height 44
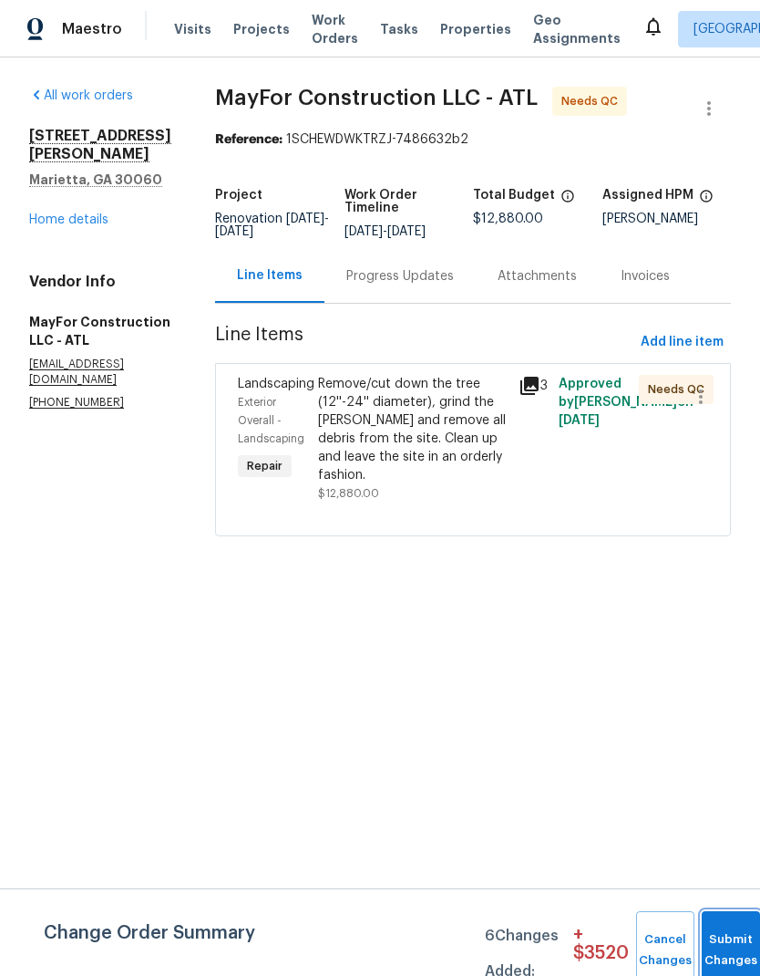
click at [729, 942] on button "Submit Changes" at bounding box center [731, 950] width 58 height 78
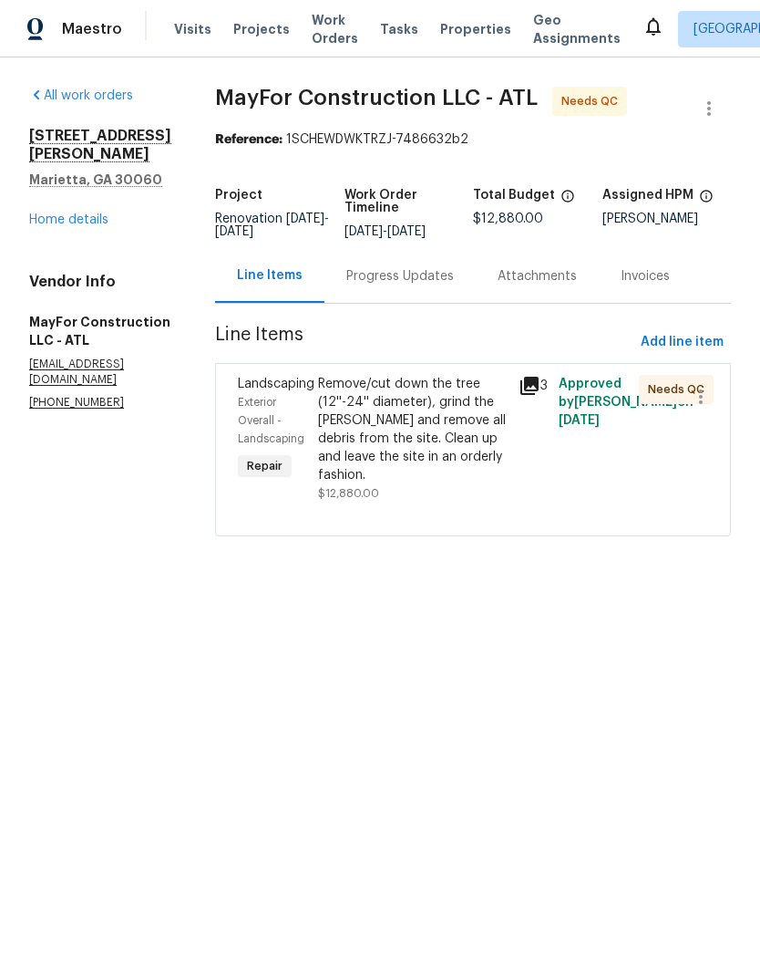
click at [88, 213] on link "Home details" at bounding box center [68, 219] width 79 height 13
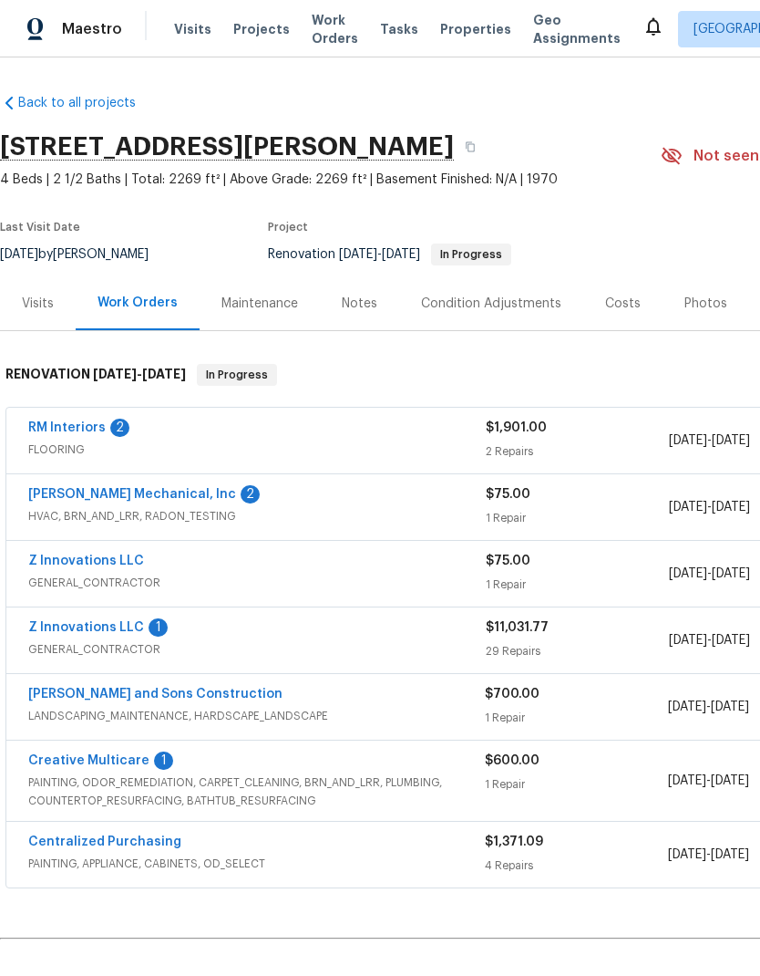
click at [94, 423] on link "RM Interiors" at bounding box center [67, 427] width 78 height 13
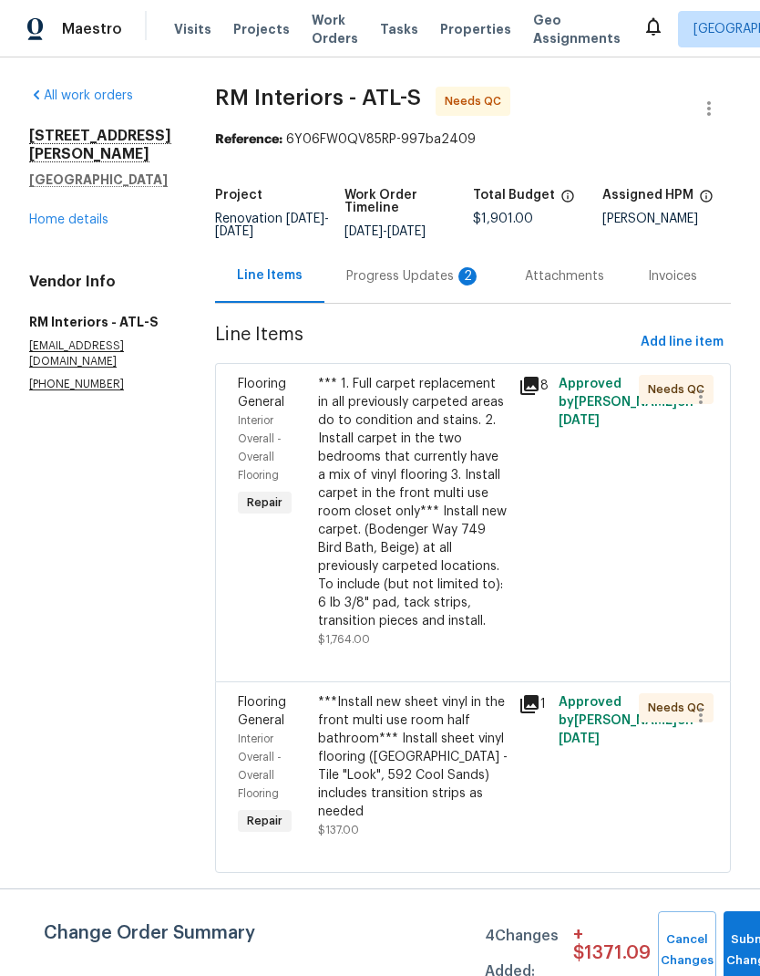
click at [397, 279] on div "Progress Updates 2" at bounding box center [413, 276] width 135 height 18
